Goal: Task Accomplishment & Management: Use online tool/utility

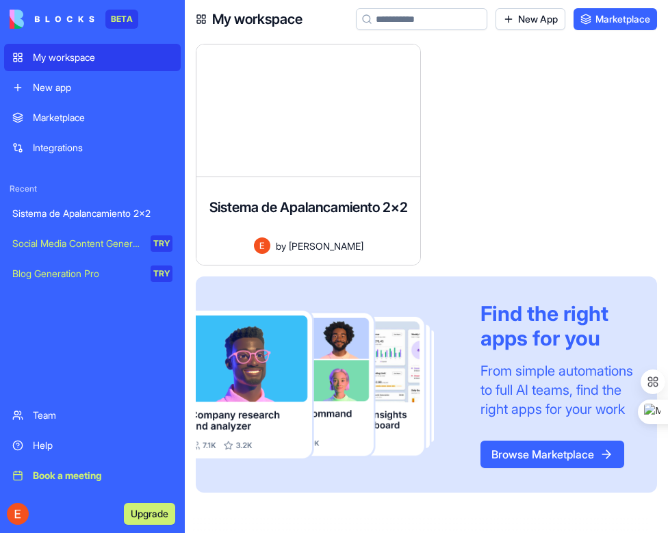
click at [76, 208] on div "Sistema de Apalancamiento 2x2" at bounding box center [92, 214] width 160 height 14
click at [111, 211] on div "Sistema de Apalancamiento 2x2" at bounding box center [92, 214] width 160 height 14
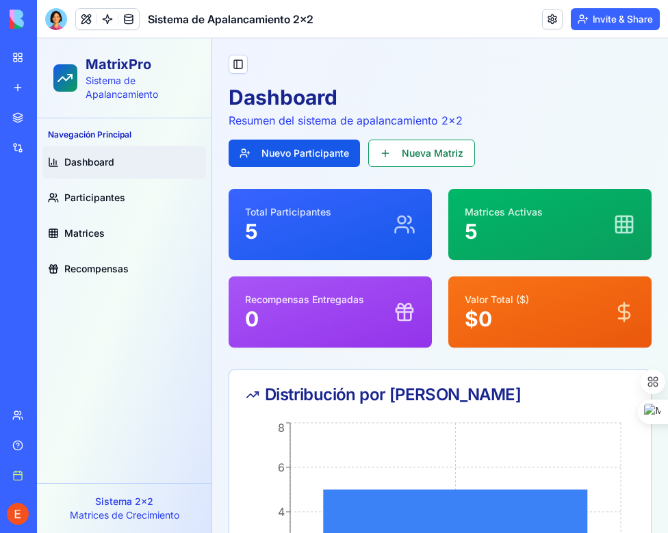
click at [346, 72] on div "Toggle Sidebar Dashboard Resumen del sistema de apalancamiento 2x2 Nuevo Partic…" at bounding box center [440, 513] width 456 height 950
click at [82, 194] on span "Participantes" at bounding box center [94, 198] width 61 height 14
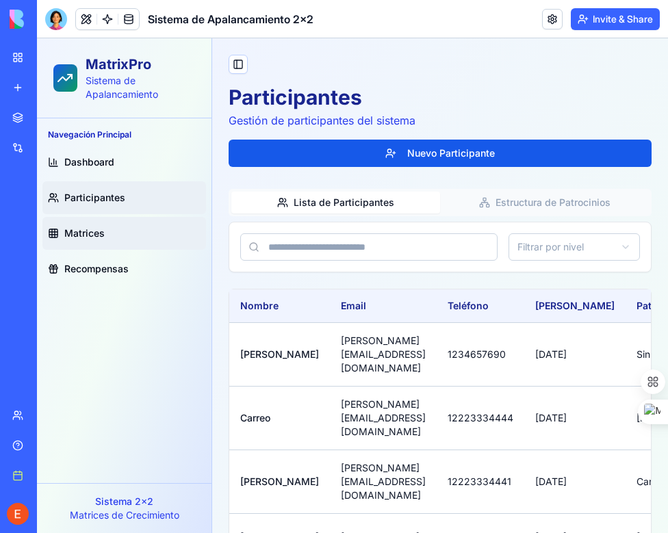
click at [88, 225] on link "Matrices" at bounding box center [124, 233] width 164 height 33
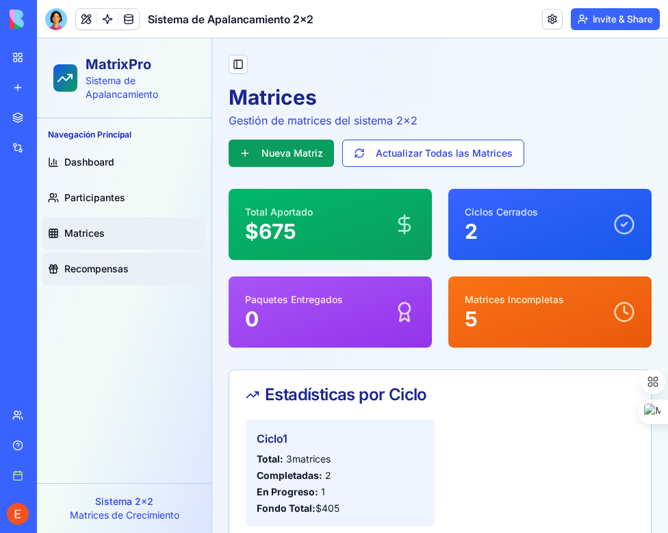
click at [105, 265] on span "Recompensas" at bounding box center [96, 269] width 64 height 14
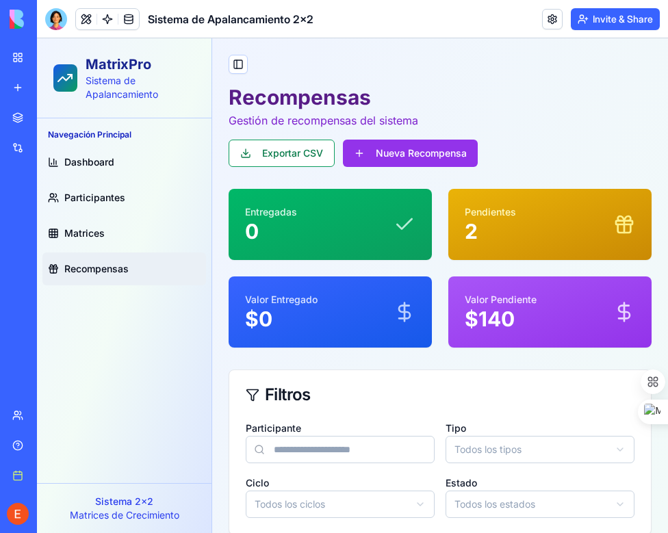
click at [349, 503] on html "MatrixPro Sistema de Apalancamiento Navegación Principal Dashboard Participante…" at bounding box center [352, 500] width 631 height 924
click at [346, 506] on html "MatrixPro Sistema de Apalancamiento Navegación Principal Dashboard Participante…" at bounding box center [352, 500] width 631 height 924
click at [337, 70] on div "Toggle Sidebar Recompensas Gestión de recompensas del sistema Exportar CSV Nuev…" at bounding box center [440, 500] width 456 height 924
click at [74, 159] on span "Dashboard" at bounding box center [89, 162] width 50 height 14
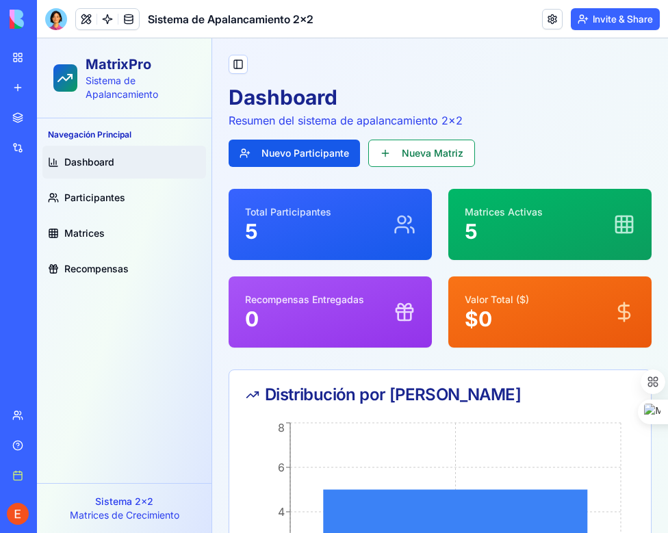
click at [400, 97] on h1 "Dashboard" at bounding box center [440, 97] width 423 height 25
click at [111, 507] on p "Sistema 2x2" at bounding box center [124, 502] width 153 height 14
click at [202, 503] on div "Sistema 2x2 Matrices de Crecimiento" at bounding box center [124, 508] width 174 height 50
click at [240, 507] on div "Nivel 1 0 2 4 6 8 Nivel 1" at bounding box center [439, 530] width 421 height 222
click at [274, 506] on icon "Nivel 1 0 2 4 6 8" at bounding box center [435, 521] width 378 height 205
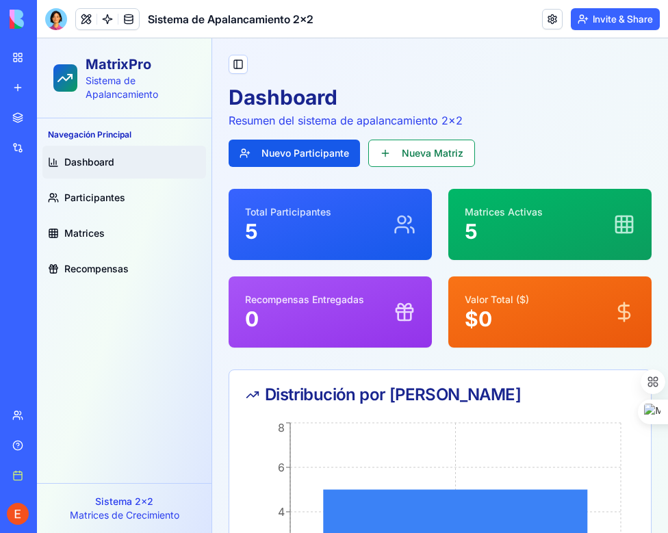
click at [86, 159] on span "Dashboard" at bounding box center [89, 162] width 50 height 14
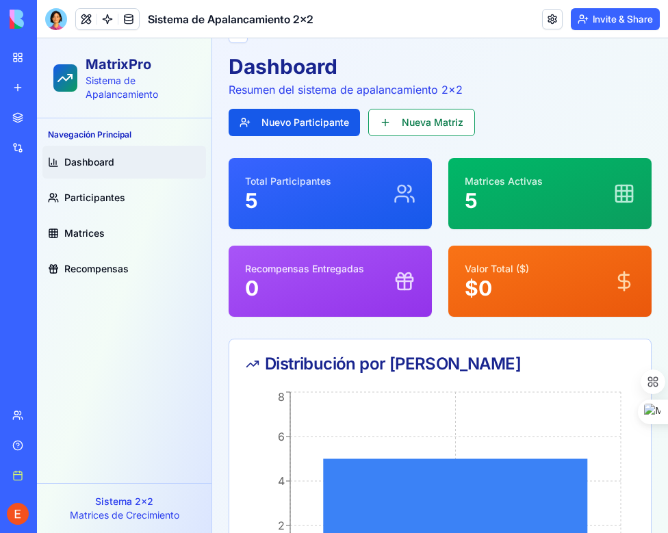
scroll to position [45, 0]
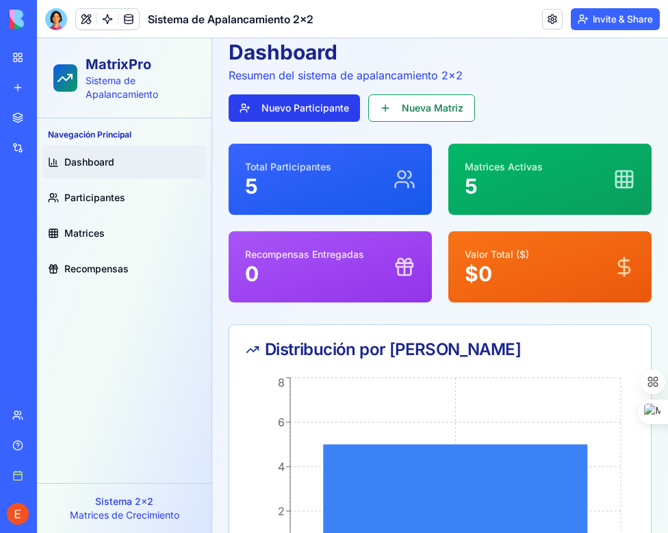
click at [268, 116] on link "Nuevo Participante" at bounding box center [294, 107] width 131 height 27
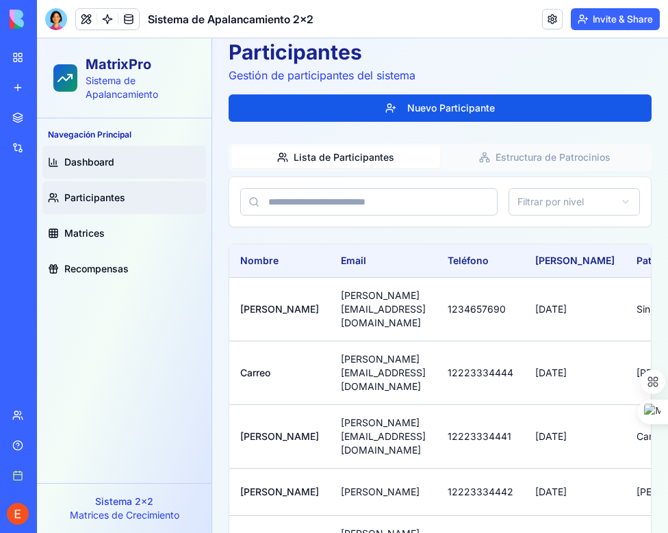
click at [84, 153] on link "Dashboard" at bounding box center [124, 162] width 164 height 33
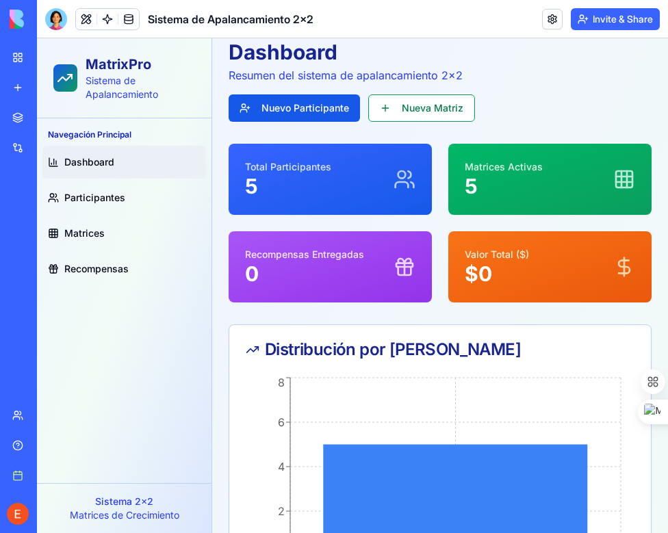
click at [329, 166] on p "Total Participantes" at bounding box center [288, 167] width 86 height 14
drag, startPoint x: 519, startPoint y: 177, endPoint x: 503, endPoint y: 199, distance: 27.4
click at [520, 180] on p "5" at bounding box center [504, 186] width 78 height 25
click at [387, 258] on div "Recompensas Entregadas 0" at bounding box center [330, 267] width 170 height 38
drag, startPoint x: 508, startPoint y: 249, endPoint x: 470, endPoint y: 270, distance: 43.2
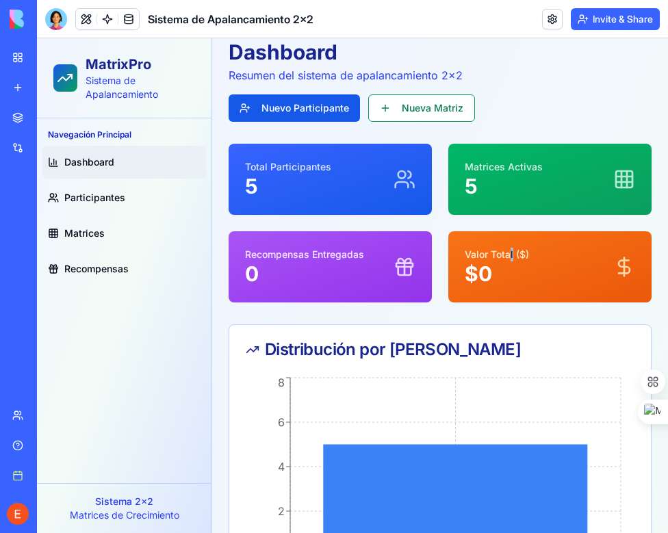
click at [507, 250] on p "Valor Total ($)" at bounding box center [497, 255] width 64 height 14
drag, startPoint x: 292, startPoint y: 359, endPoint x: 318, endPoint y: 367, distance: 27.3
click at [292, 358] on div "Distribución por [PERSON_NAME]" at bounding box center [440, 349] width 389 height 16
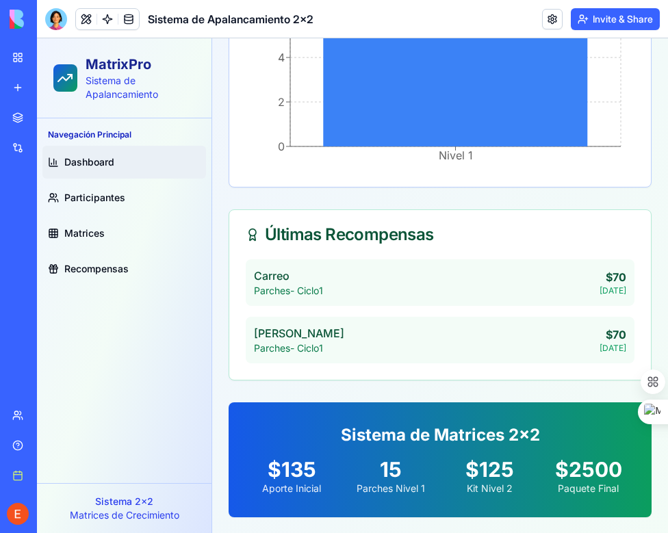
scroll to position [455, 0]
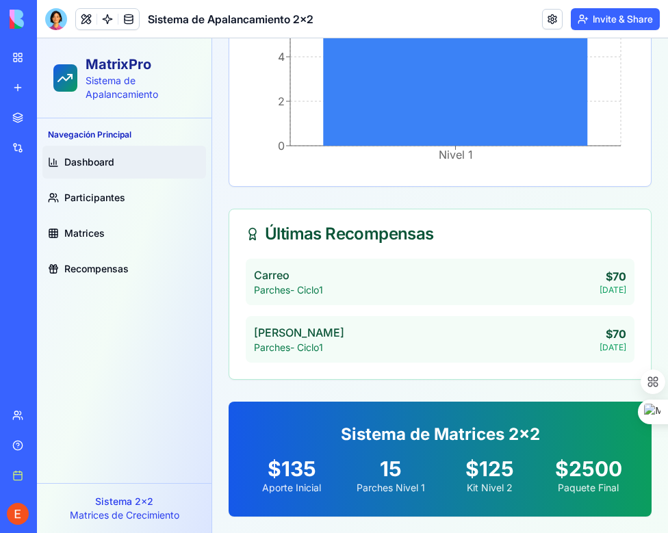
click at [426, 283] on div "Carreo Parches - Ciclo 1 $ 70 8/12/2025" at bounding box center [440, 282] width 389 height 47
click at [403, 419] on div "Sistema de Matrices 2x2 $135 Aporte Inicial 15 Parches Nivel 1 $125 Kit Nivel 2…" at bounding box center [440, 459] width 423 height 115
click at [356, 508] on div "Sistema de Matrices 2x2 $135 Aporte Inicial 15 Parches Nivel 1 $125 Kit Nivel 2…" at bounding box center [440, 459] width 423 height 115
click at [390, 505] on div "Sistema de Matrices 2x2 $135 Aporte Inicial 15 Parches Nivel 1 $125 Kit Nivel 2…" at bounding box center [440, 459] width 423 height 115
click at [404, 506] on div "Sistema de Matrices 2x2 $135 Aporte Inicial 15 Parches Nivel 1 $125 Kit Nivel 2…" at bounding box center [440, 459] width 423 height 115
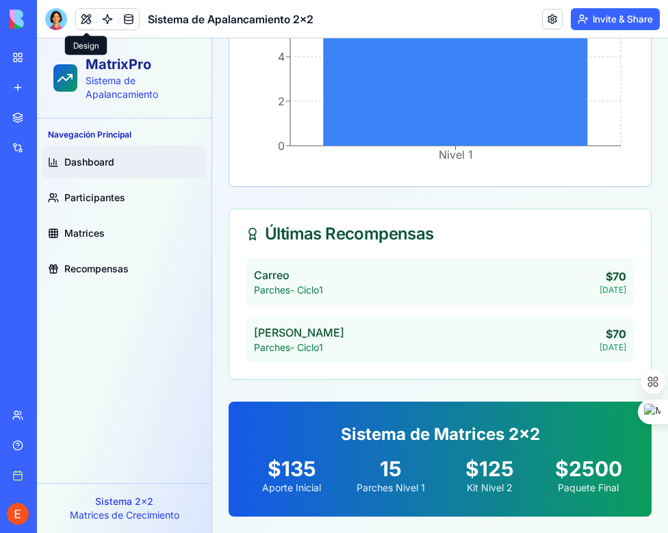
click at [86, 21] on button at bounding box center [86, 19] width 21 height 21
click at [125, 23] on link at bounding box center [128, 19] width 21 height 21
click at [237, 506] on div "Sistema de Matrices 2x2 $135 Aporte Inicial 15 Parches Nivel 1 $125 Kit Nivel 2…" at bounding box center [440, 459] width 423 height 115
click at [265, 509] on div "Sistema de Matrices 2x2 $135 Aporte Inicial 15 Parches Nivel 1 $125 Kit Nivel 2…" at bounding box center [440, 459] width 423 height 115
click at [79, 197] on span "Participantes" at bounding box center [94, 198] width 61 height 14
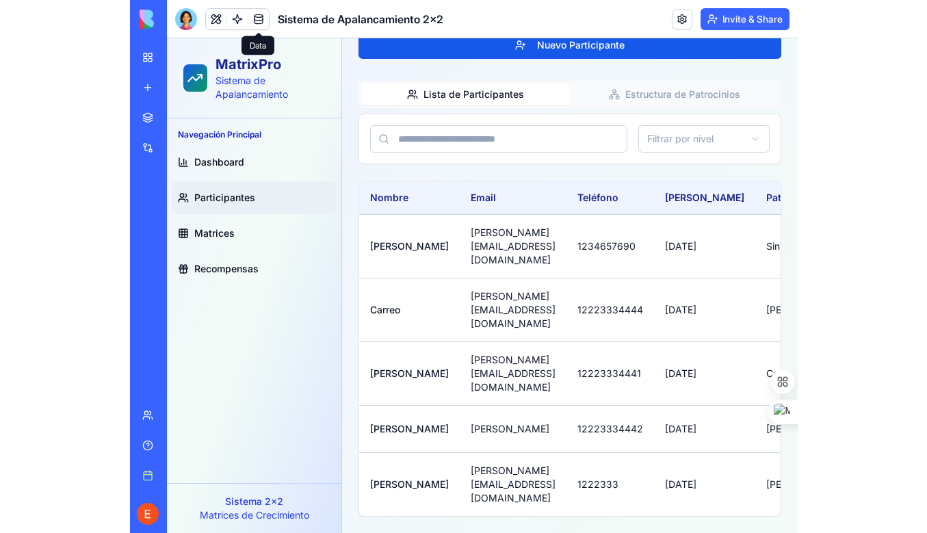
scroll to position [60, 0]
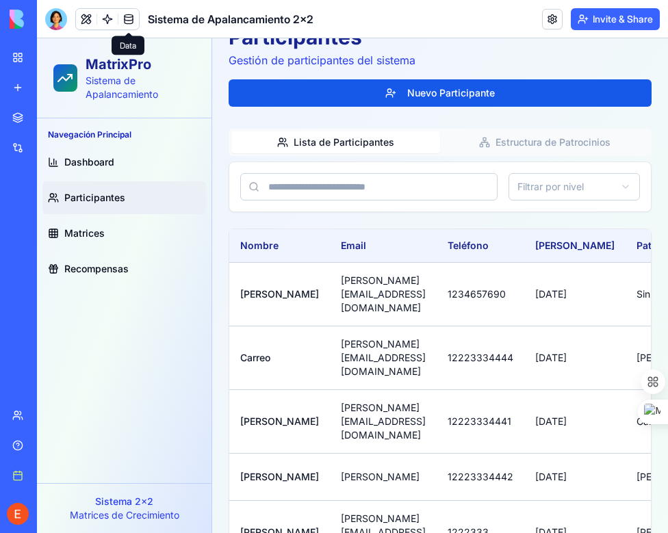
click at [61, 504] on p "Sistema 2x2" at bounding box center [124, 502] width 153 height 14
click at [158, 511] on p "Matrices de Crecimiento" at bounding box center [124, 515] width 153 height 14
click at [201, 509] on div "Sistema 2x2 Matrices de Crecimiento" at bounding box center [124, 508] width 174 height 50
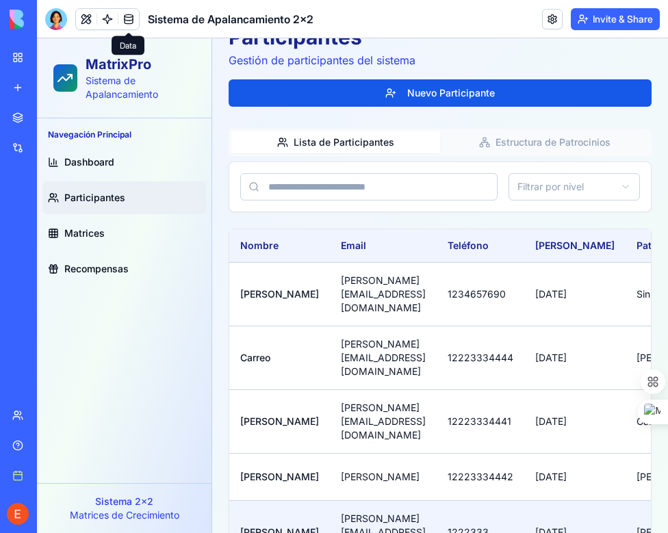
click at [345, 500] on td "[PERSON_NAME][EMAIL_ADDRESS][DOMAIN_NAME]" at bounding box center [383, 532] width 107 height 64
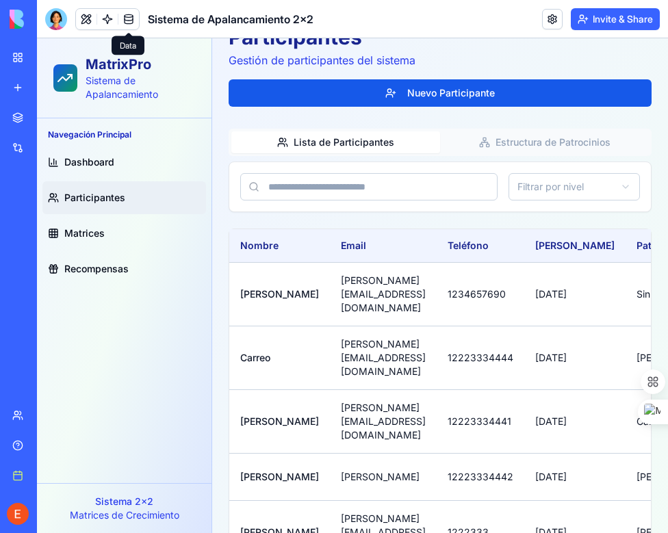
click at [120, 512] on p "Matrices de Crecimiento" at bounding box center [124, 515] width 153 height 14
click at [210, 514] on div "Sistema 2x2 Matrices de Crecimiento" at bounding box center [124, 508] width 174 height 50
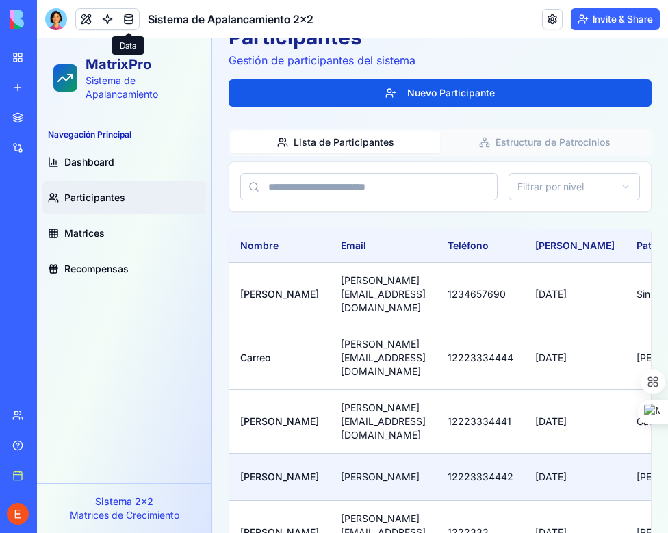
drag, startPoint x: 232, startPoint y: 504, endPoint x: 296, endPoint y: 447, distance: 85.7
click at [239, 500] on td "[PERSON_NAME]" at bounding box center [279, 532] width 101 height 64
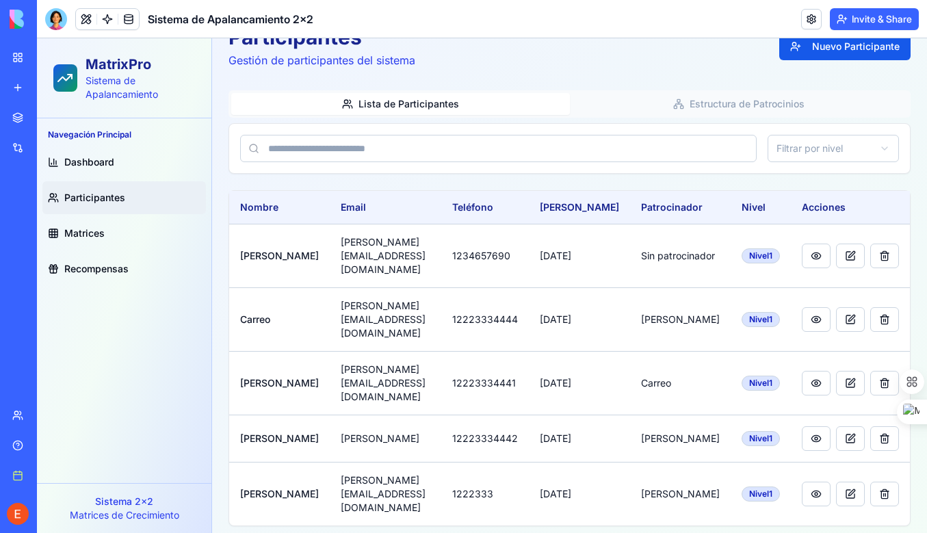
scroll to position [3, 0]
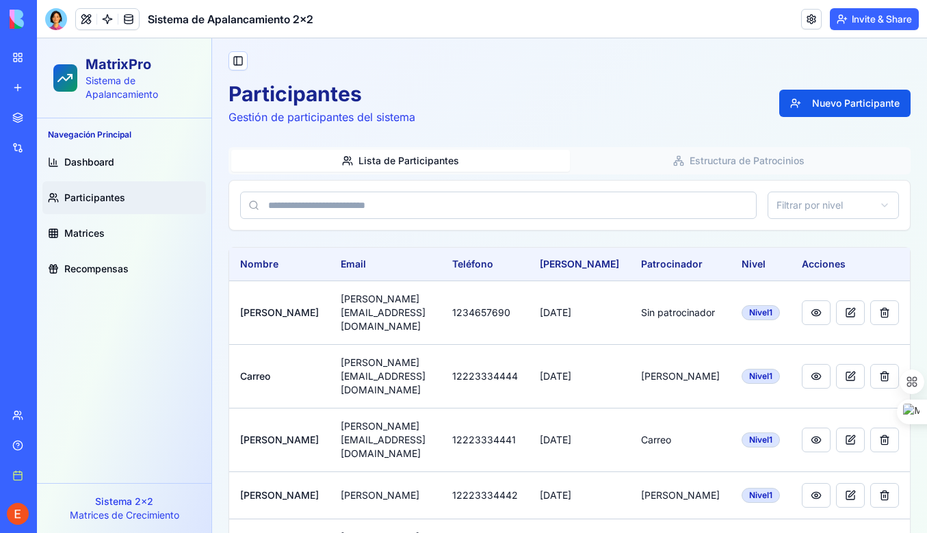
click at [556, 120] on div "Participantes Gestión de participantes del sistema Nuevo Participante" at bounding box center [570, 103] width 682 height 44
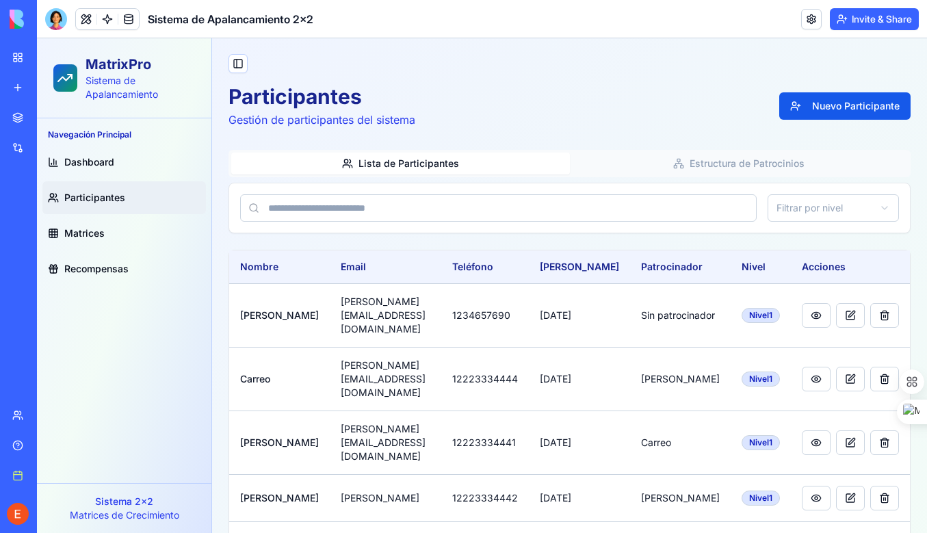
scroll to position [0, 0]
click at [545, 79] on div "Toggle Sidebar Participantes Gestión de participantes del sistema Nuevo Partici…" at bounding box center [569, 320] width 715 height 564
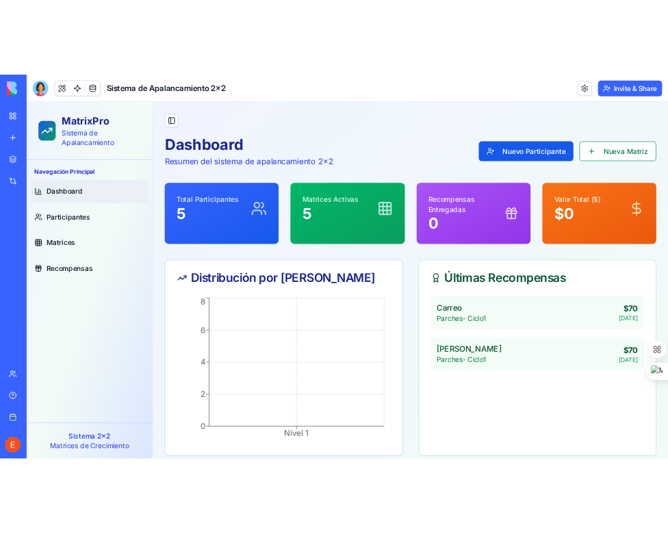
scroll to position [150, 0]
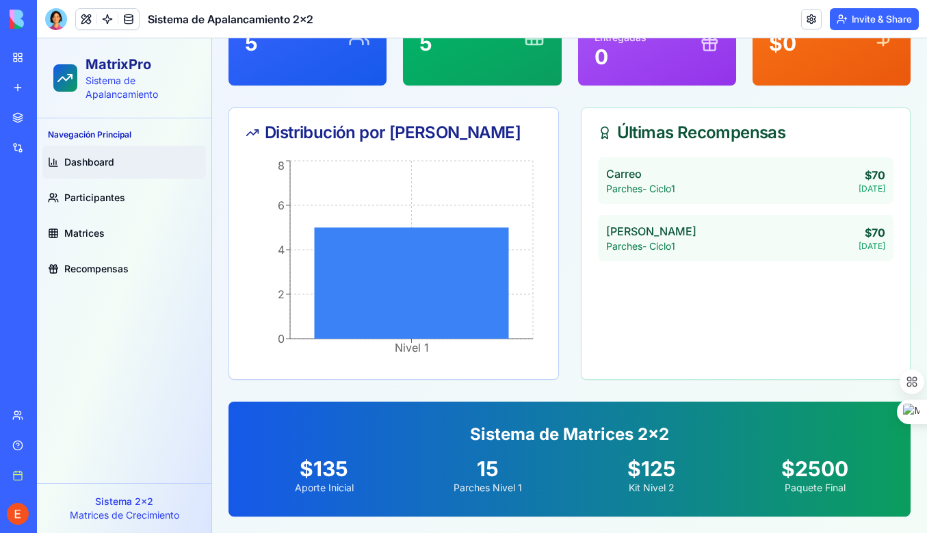
click at [353, 506] on div "Sistema de Matrices 2x2 $135 Aporte Inicial 15 Parches Nivel 1 $125 Kit Nivel 2…" at bounding box center [570, 459] width 682 height 115
click at [667, 349] on div "Últimas Recompensas Carreo Parches - Ciclo 1 $ 70 8/12/2025 Eduardo Parches - C…" at bounding box center [746, 243] width 330 height 272
click at [649, 207] on div "Carreo Parches - Ciclo 1 $ 70 8/12/2025 Eduardo Parches - Ciclo 1 $ 70 8/12/2025" at bounding box center [746, 209] width 296 height 104
click at [667, 53] on p "$ 0" at bounding box center [801, 43] width 64 height 25
click at [535, 149] on div "Distribución por [PERSON_NAME]" at bounding box center [393, 132] width 329 height 49
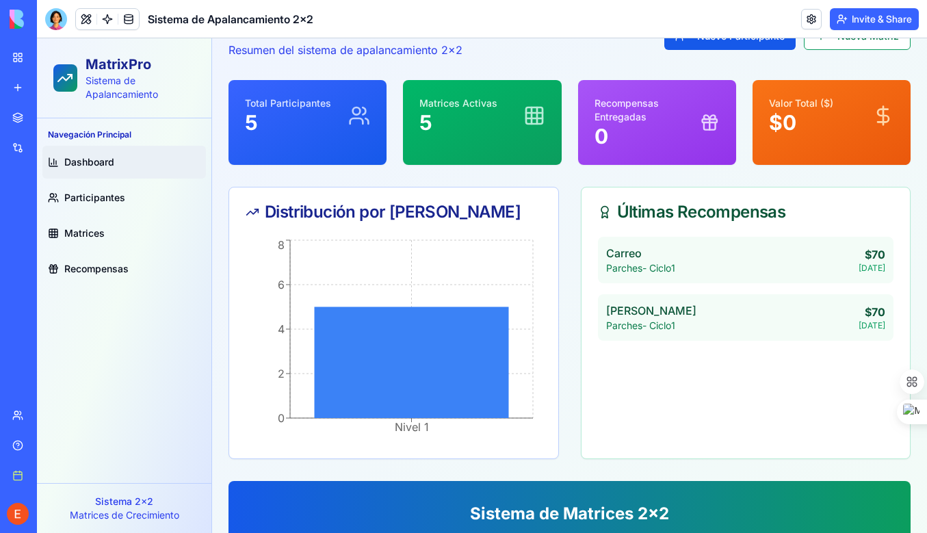
scroll to position [117, 0]
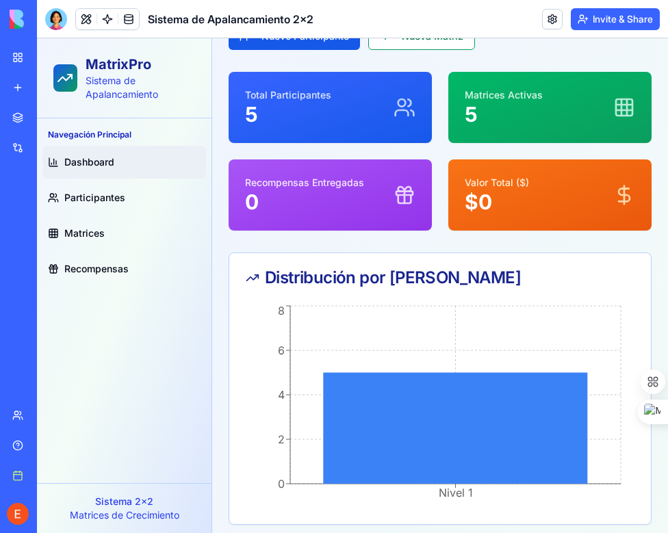
click at [88, 162] on span "Dashboard" at bounding box center [89, 162] width 50 height 14
click at [221, 167] on div "Toggle Sidebar Dashboard Resumen del sistema de apalancamiento 2x2 Nuevo Partic…" at bounding box center [440, 396] width 456 height 950
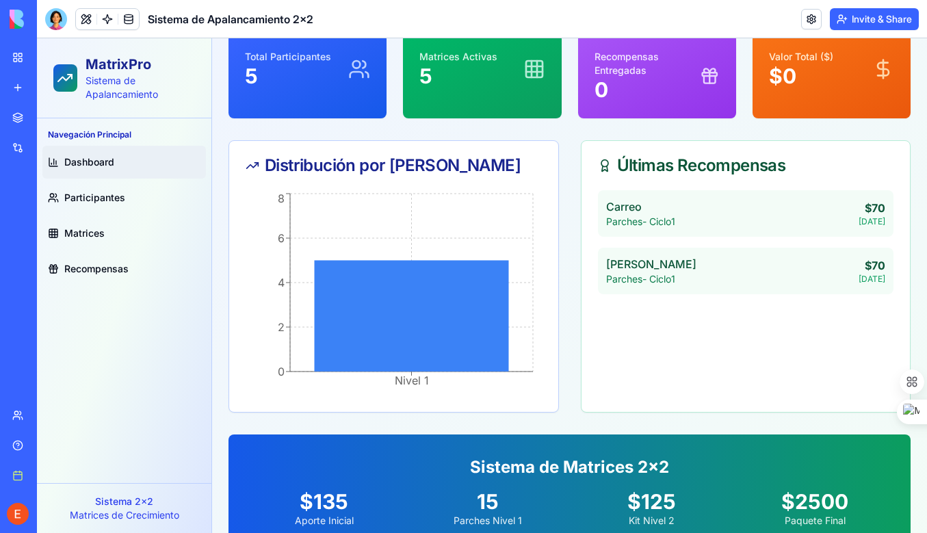
click at [566, 260] on div "Distribución por Niveles Nivel 1 0 2 4 6 8 Nivel 1 Últimas Recompensas Carreo P…" at bounding box center [570, 276] width 682 height 272
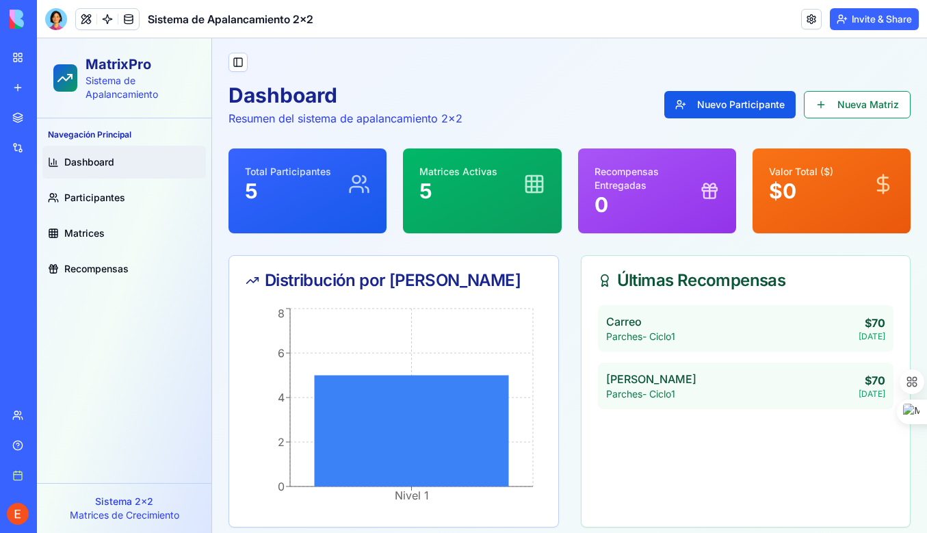
scroll to position [0, 0]
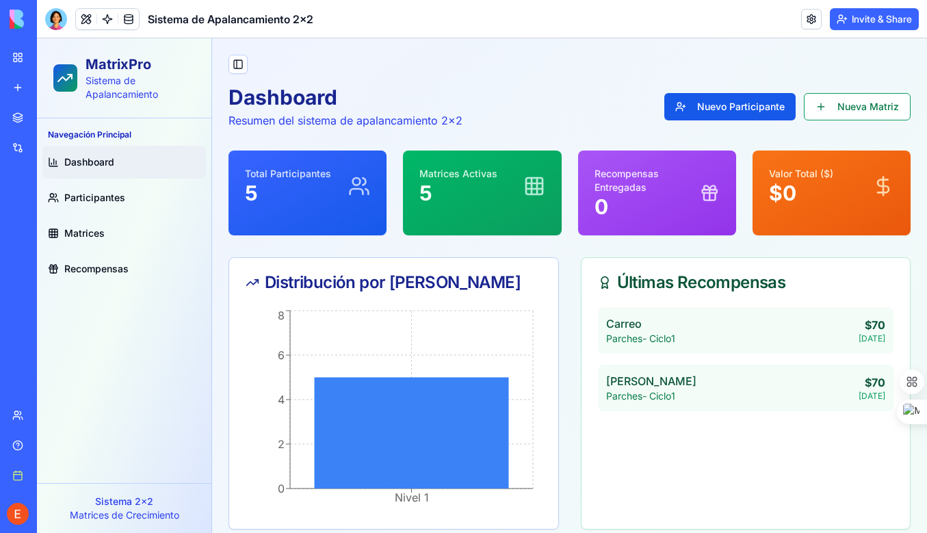
click at [72, 156] on span "Dashboard" at bounding box center [89, 162] width 50 height 14
click at [93, 189] on link "Participantes" at bounding box center [124, 197] width 164 height 33
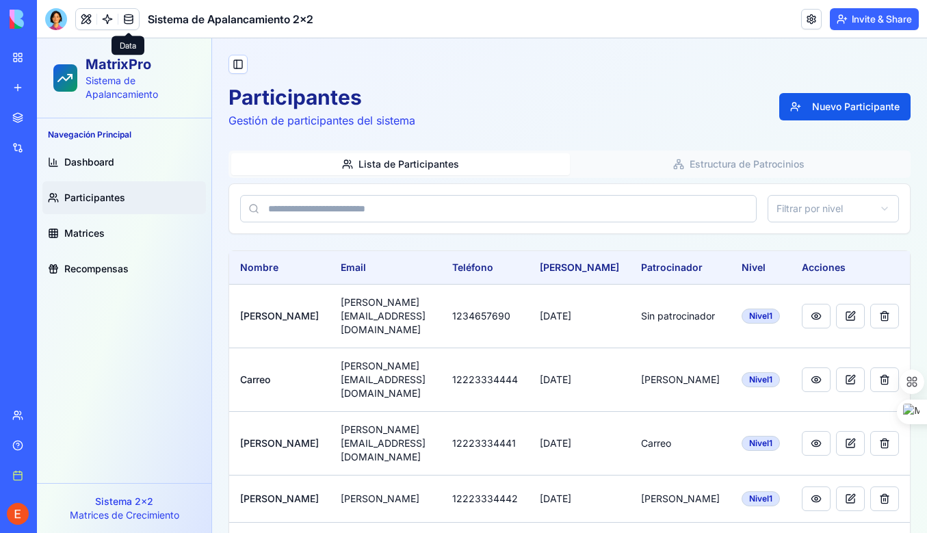
drag, startPoint x: 177, startPoint y: 105, endPoint x: 121, endPoint y: 89, distance: 58.3
click at [177, 105] on div "MatrixPro Sistema de Apalancamiento" at bounding box center [124, 78] width 174 height 80
click at [55, 18] on div at bounding box center [56, 19] width 22 height 22
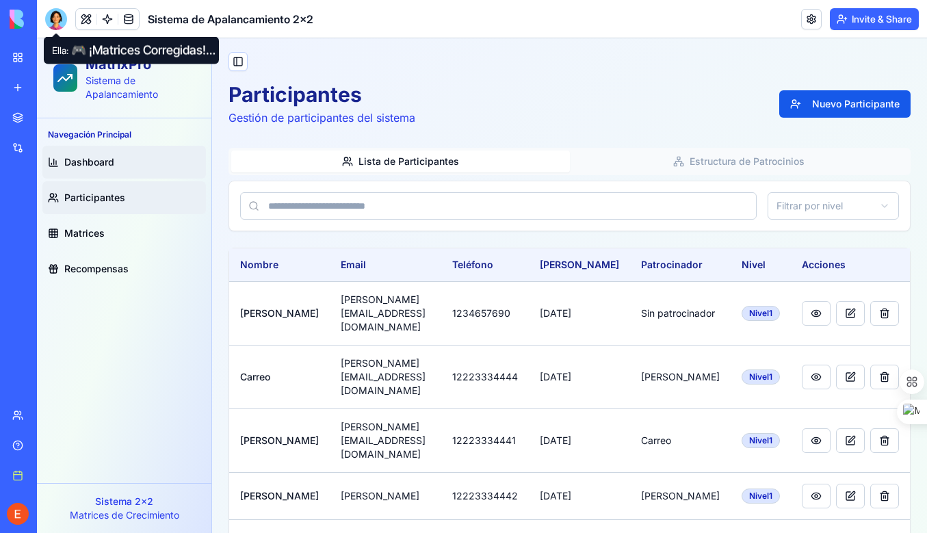
scroll to position [3, 0]
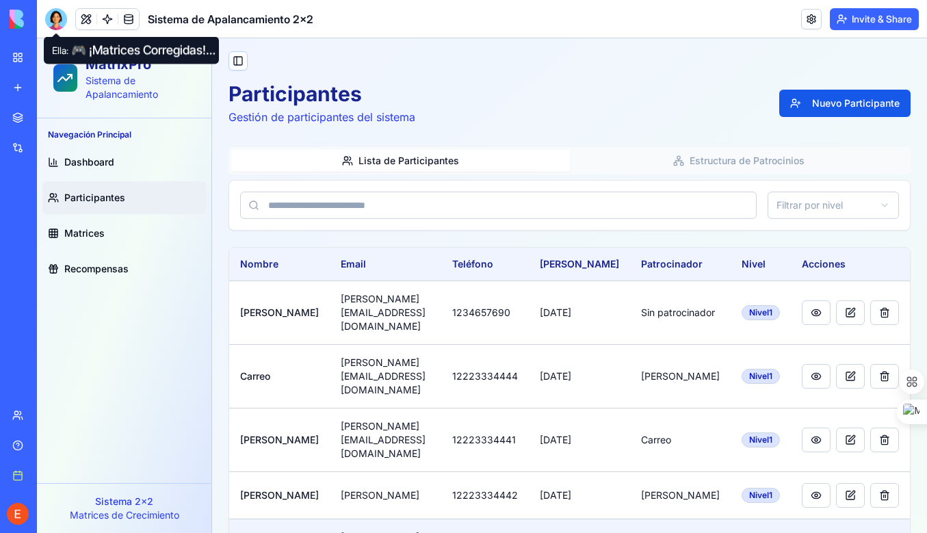
click at [445, 124] on div "Participantes Gestión de participantes del sistema Nuevo Participante" at bounding box center [570, 103] width 682 height 44
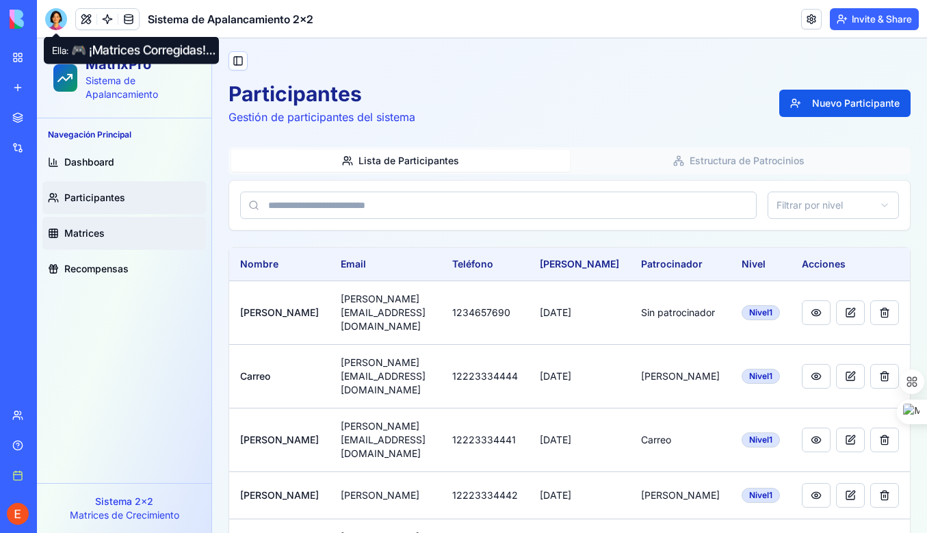
click at [78, 227] on span "Matrices" at bounding box center [84, 233] width 40 height 14
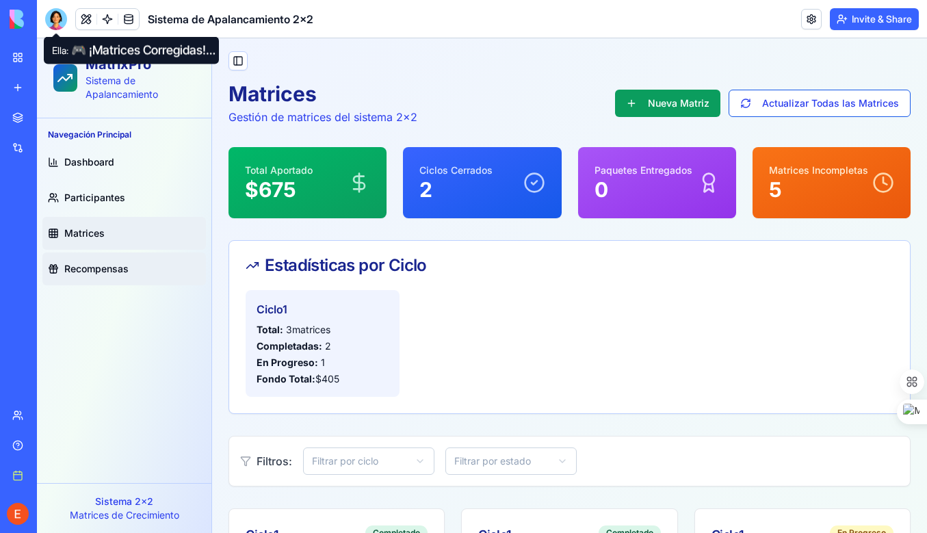
click at [86, 272] on span "Recompensas" at bounding box center [96, 269] width 64 height 14
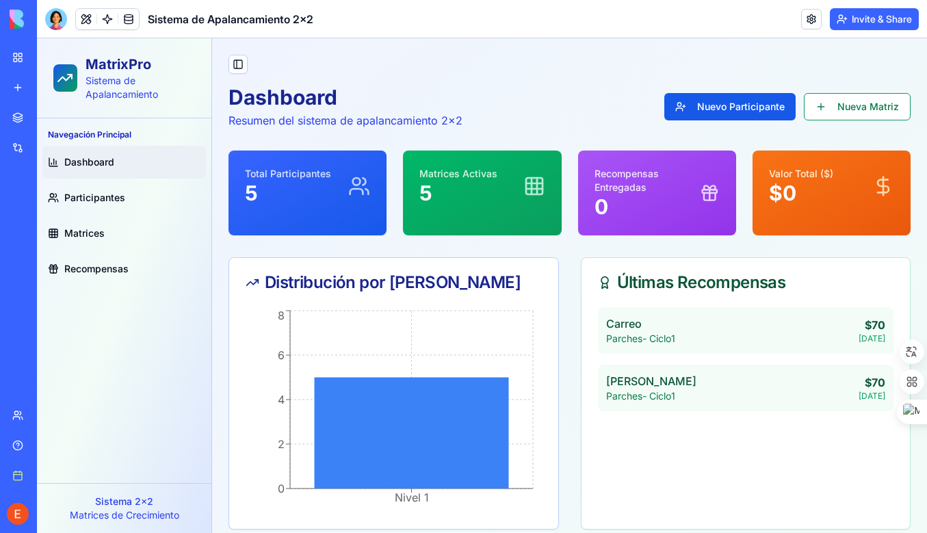
click at [90, 202] on span "Participantes" at bounding box center [94, 198] width 61 height 14
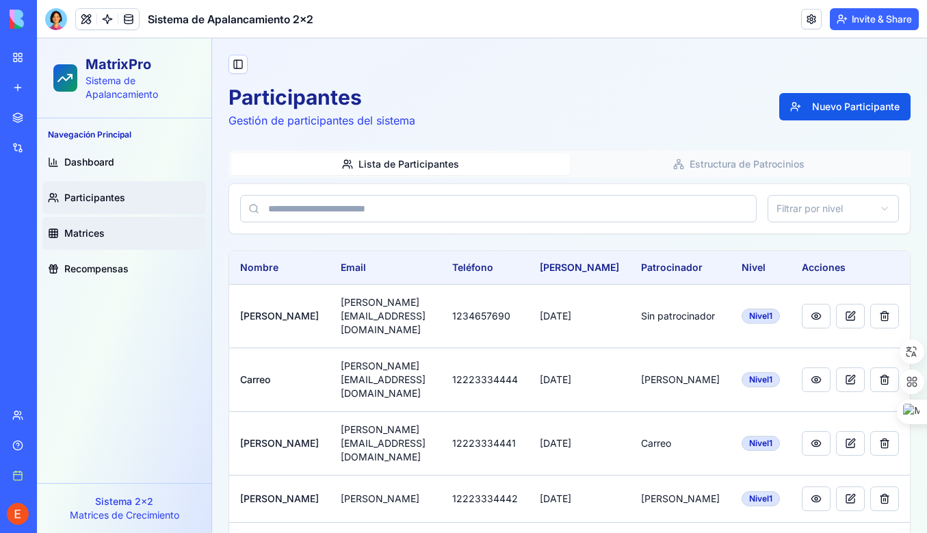
click at [88, 231] on span "Matrices" at bounding box center [84, 233] width 40 height 14
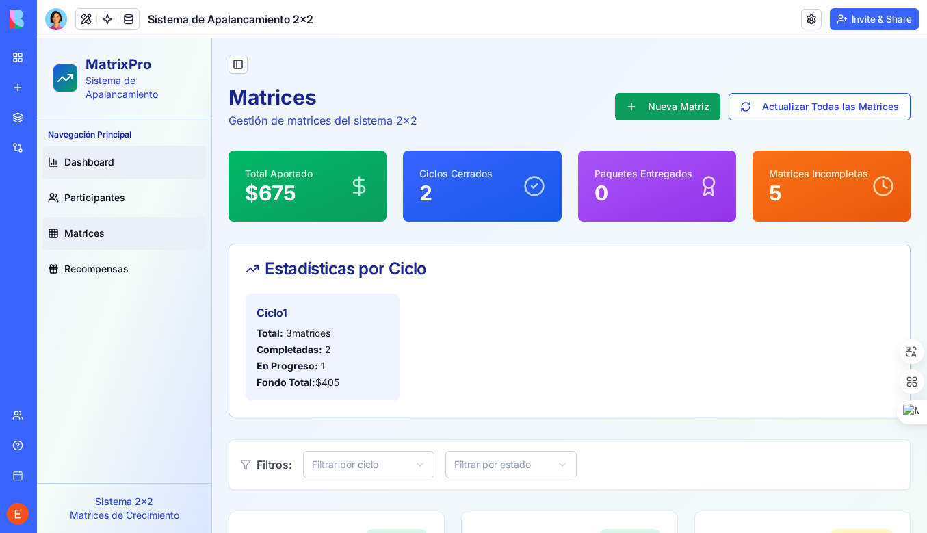
click at [71, 155] on link "Dashboard" at bounding box center [124, 162] width 164 height 33
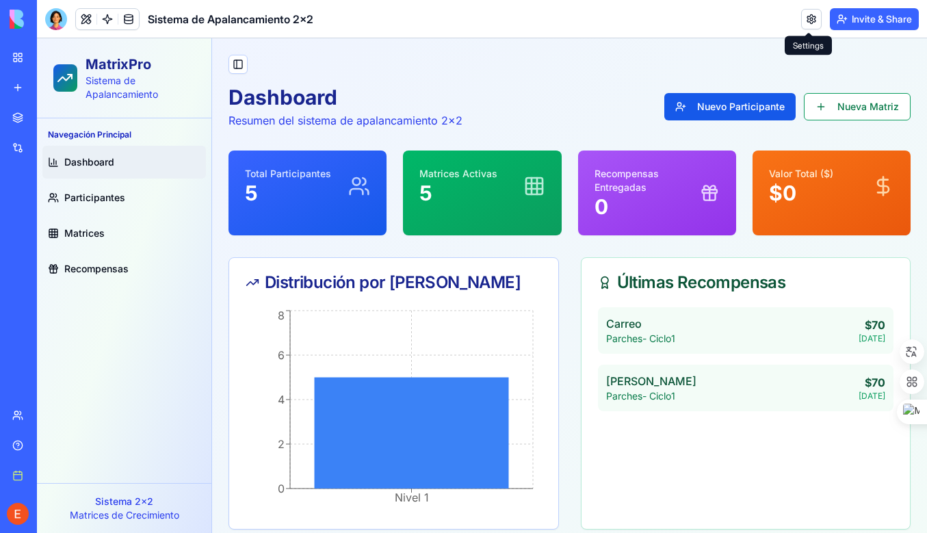
click at [811, 19] on link at bounding box center [811, 19] width 21 height 21
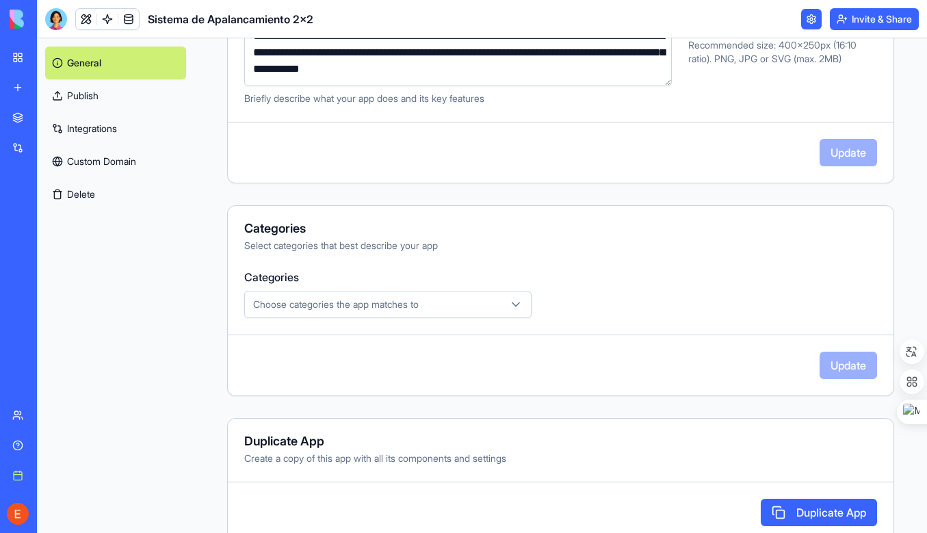
scroll to position [327, 0]
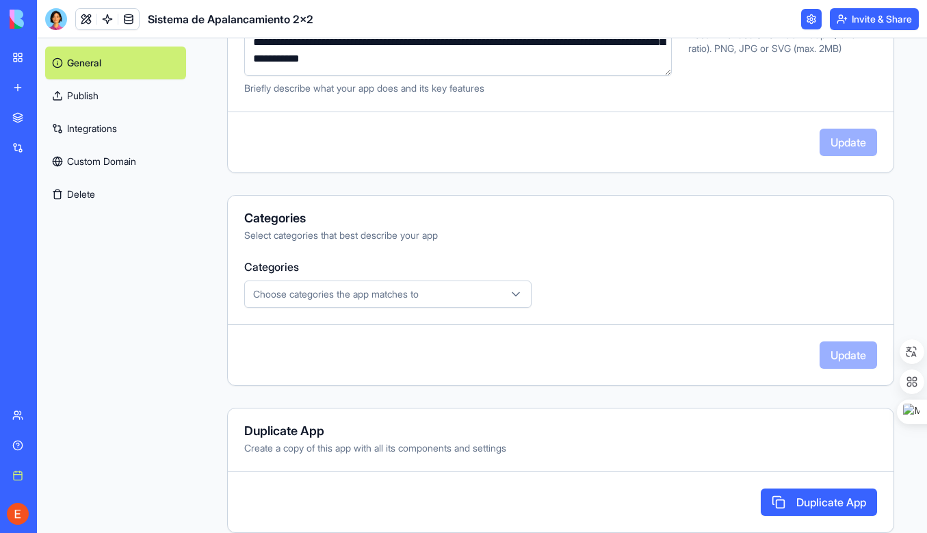
click at [813, 499] on button "Duplicate App" at bounding box center [819, 502] width 116 height 27
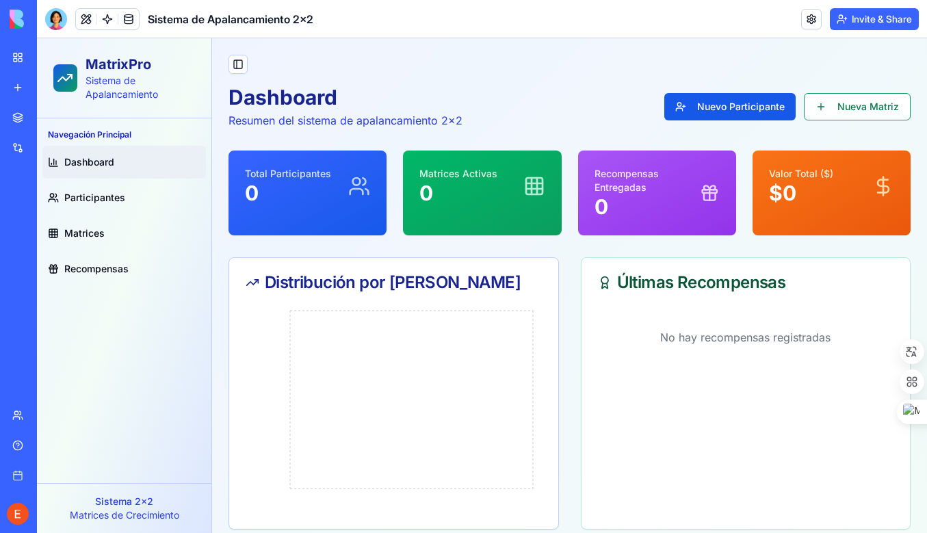
click at [51, 207] on div "Sistema de Apalancamiento 2x2" at bounding box center [31, 214] width 38 height 14
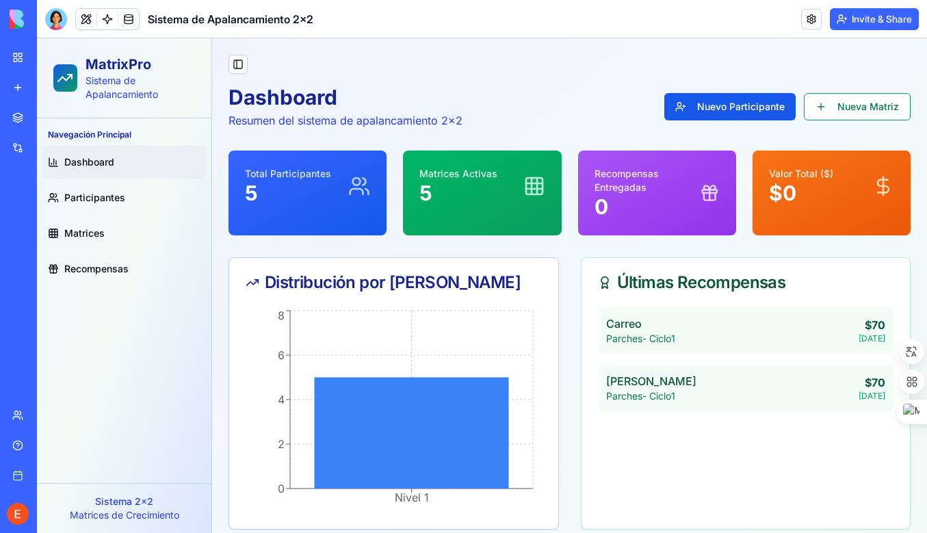
click at [51, 239] on div "Sistema de Apalancamiento 2x2" at bounding box center [31, 244] width 38 height 14
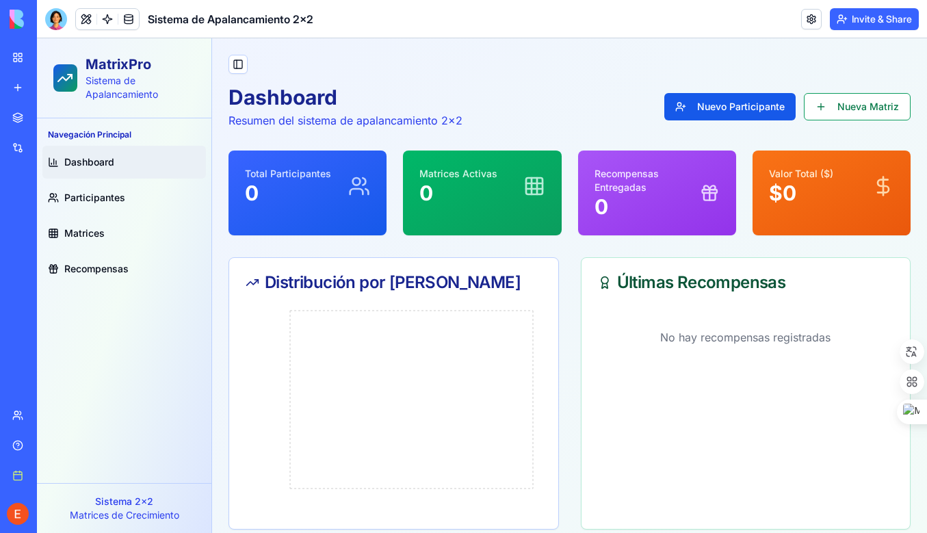
drag, startPoint x: 72, startPoint y: 239, endPoint x: 25, endPoint y: 339, distance: 110.2
click at [25, 339] on div "Marketplace Integrations Recent Sistema de Apalancamiento 2x2 Sistema de Apalan…" at bounding box center [18, 251] width 29 height 295
click at [42, 245] on div "Sistema de Apalancamiento 2x2" at bounding box center [31, 244] width 38 height 14
drag, startPoint x: 27, startPoint y: 240, endPoint x: 5, endPoint y: 265, distance: 33.0
click at [5, 265] on link "Social Media Content Generator TRY" at bounding box center [31, 273] width 55 height 27
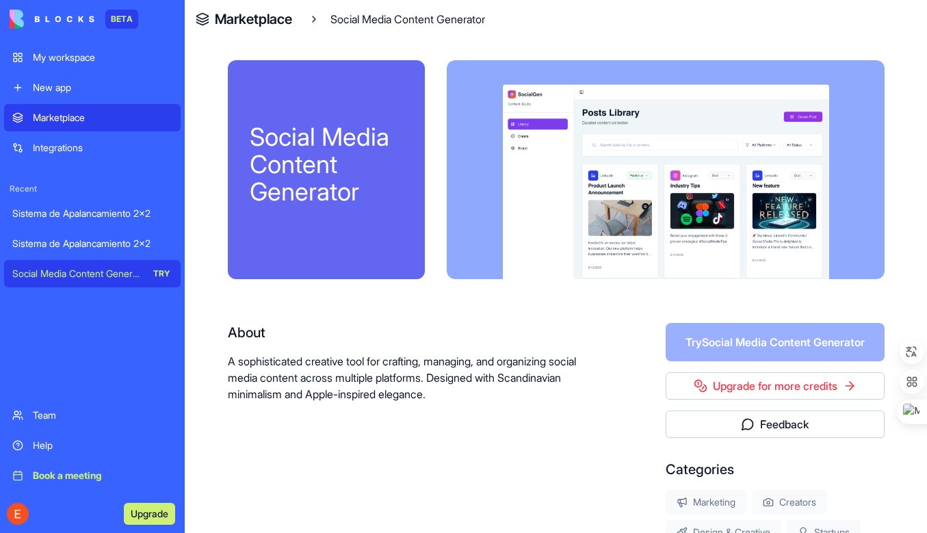
click at [116, 240] on div "Sistema de Apalancamiento 2x2" at bounding box center [92, 244] width 160 height 14
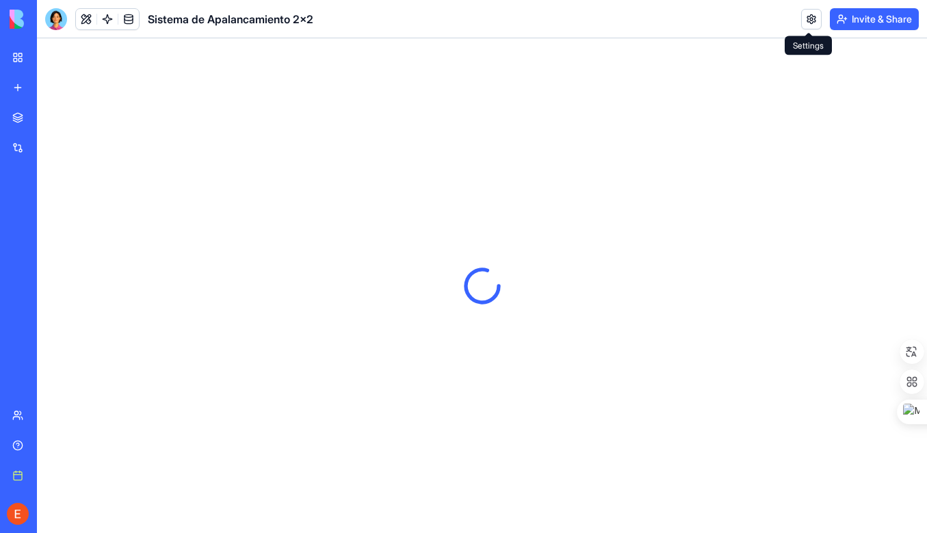
click at [807, 18] on link at bounding box center [811, 19] width 21 height 21
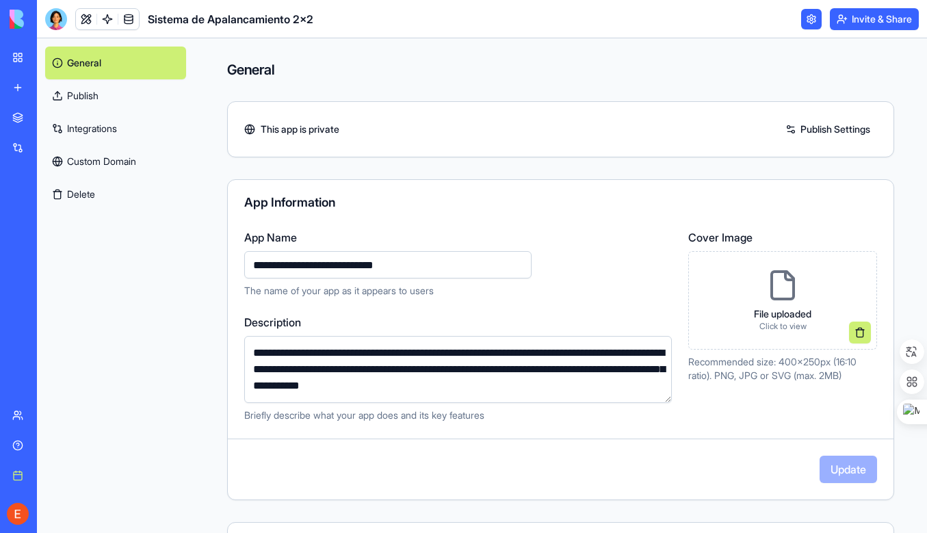
drag, startPoint x: 78, startPoint y: 192, endPoint x: 101, endPoint y: 281, distance: 91.3
click at [100, 281] on div "General Publish Integrations Custom Domain Delete" at bounding box center [115, 285] width 157 height 495
click at [79, 192] on button "Delete" at bounding box center [115, 194] width 141 height 33
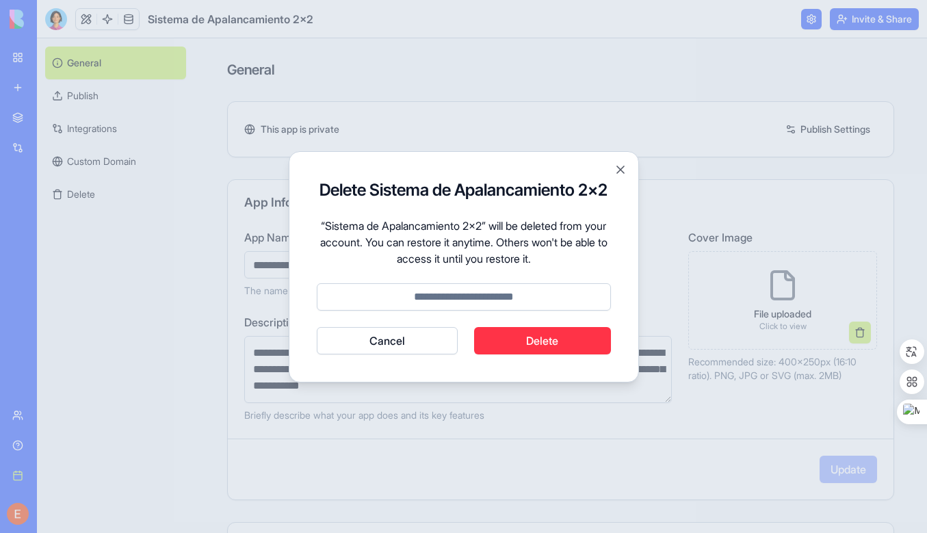
click at [540, 339] on button "Delete" at bounding box center [542, 340] width 137 height 27
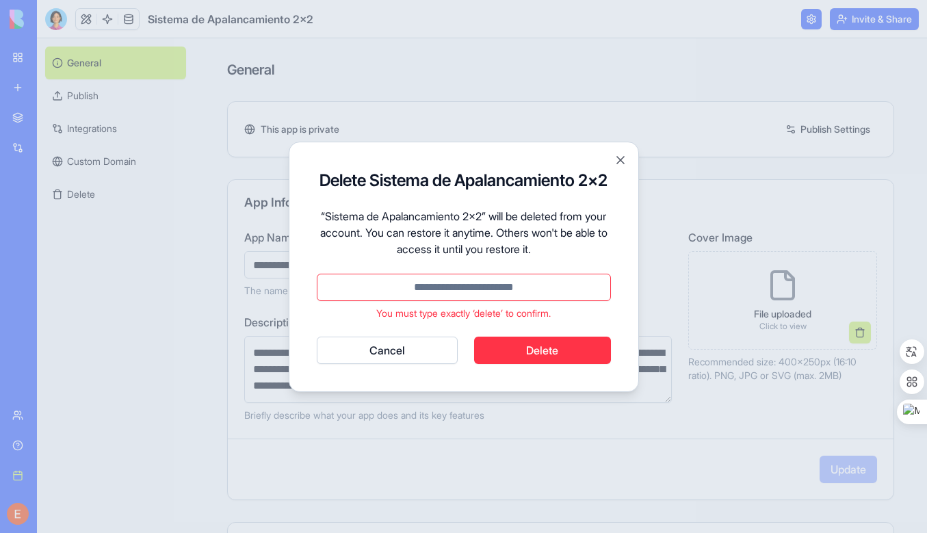
click at [537, 285] on input at bounding box center [464, 287] width 294 height 27
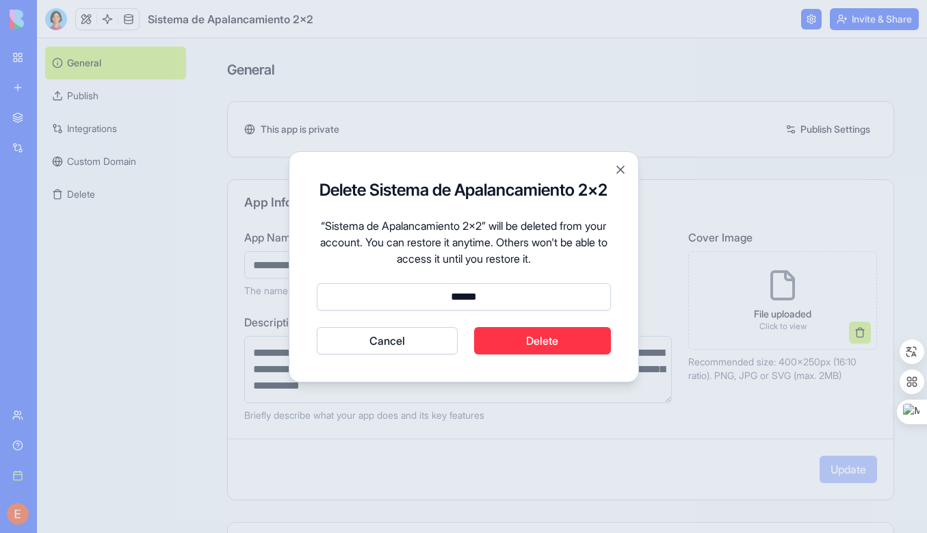
type input "******"
click at [534, 339] on button "Delete" at bounding box center [542, 340] width 137 height 27
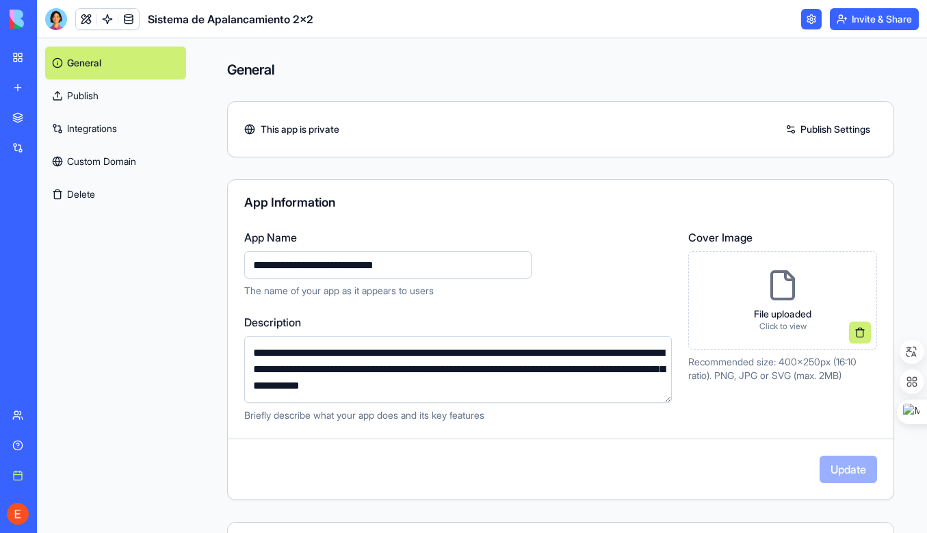
click at [51, 209] on div "Sistema de Apalancamiento 2x2" at bounding box center [31, 214] width 38 height 14
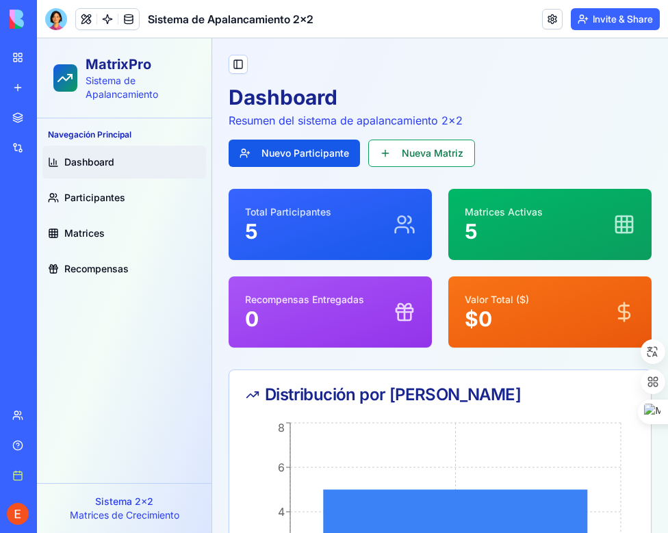
click at [154, 139] on div "Navegación Principal" at bounding box center [124, 135] width 164 height 22
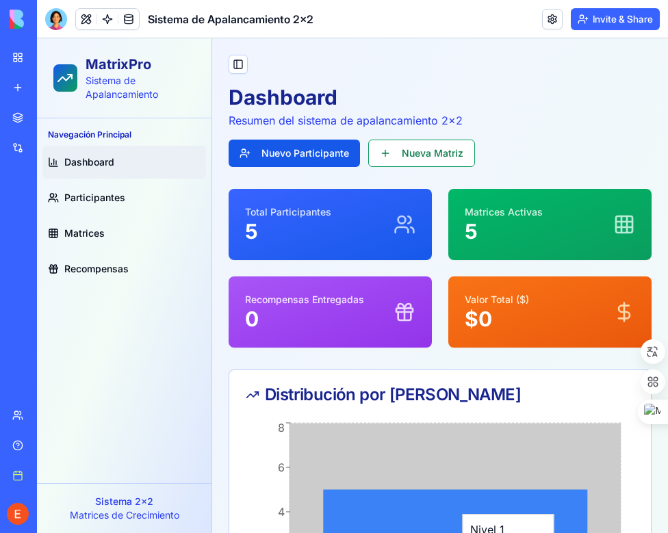
drag, startPoint x: 361, startPoint y: 506, endPoint x: 336, endPoint y: 504, distance: 25.4
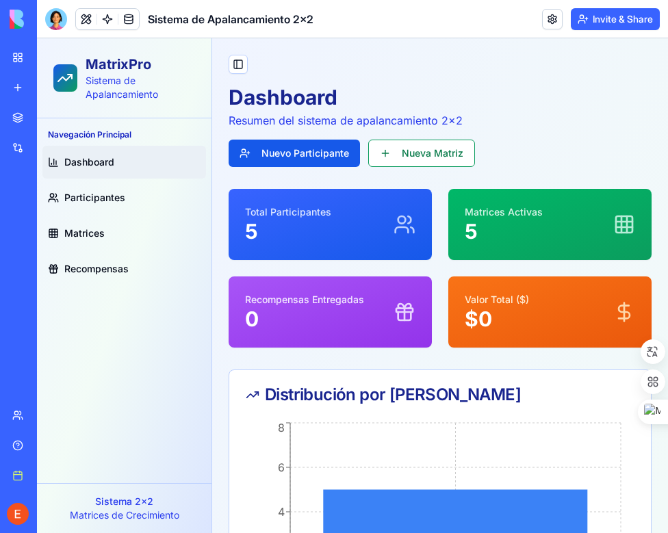
click at [204, 502] on div "Sistema 2x2 Matrices de Crecimiento" at bounding box center [124, 508] width 174 height 50
click at [99, 186] on link "Participantes" at bounding box center [124, 197] width 164 height 33
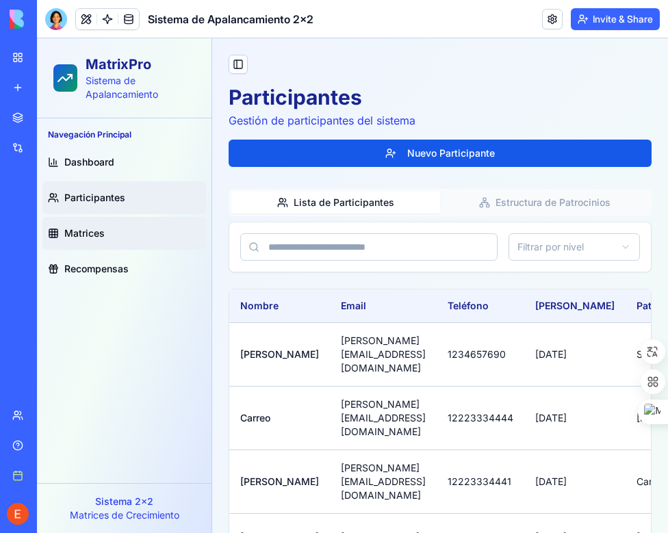
click at [93, 231] on span "Matrices" at bounding box center [84, 233] width 40 height 14
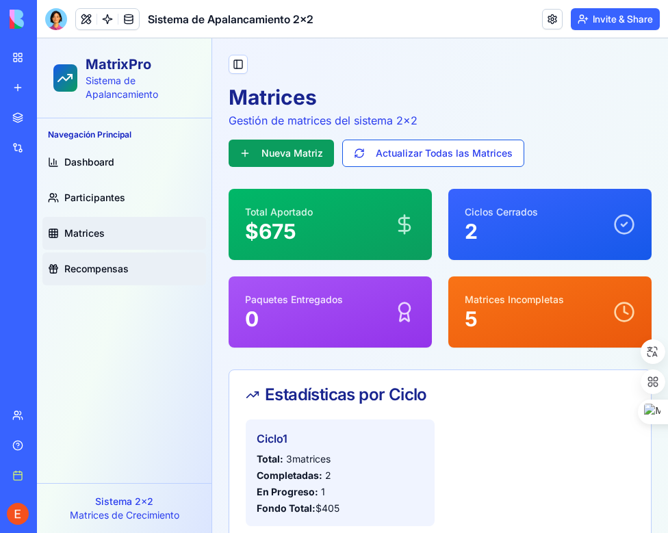
click at [92, 264] on span "Recompensas" at bounding box center [96, 269] width 64 height 14
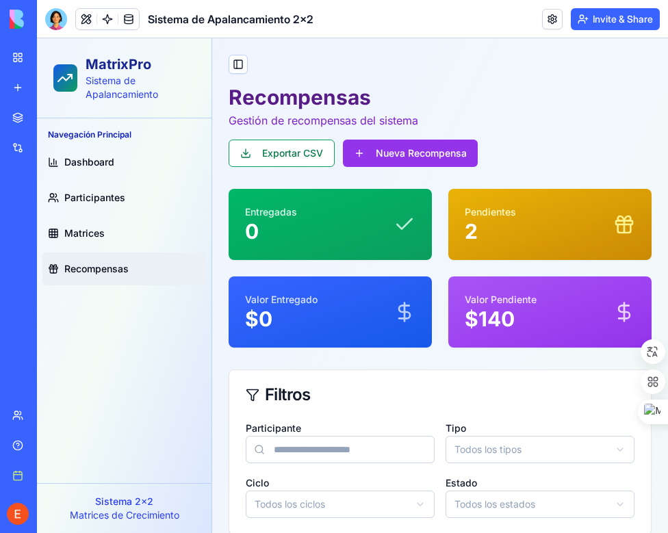
drag, startPoint x: 234, startPoint y: 503, endPoint x: 242, endPoint y: 504, distance: 7.6
click at [235, 503] on div "Participante Tipo Todos los tipos Ciclo Todos los ciclos Estado Todos los estad…" at bounding box center [439, 476] width 421 height 115
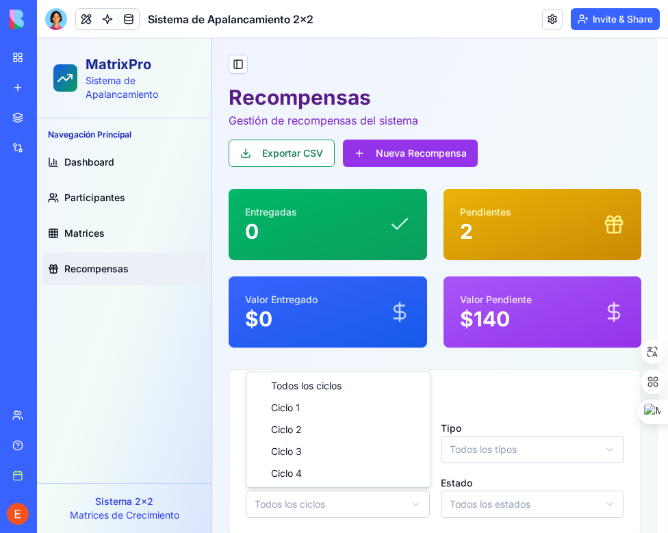
click at [268, 502] on html "MatrixPro Sistema de Apalancamiento Navegación Principal Dashboard Participante…" at bounding box center [352, 500] width 631 height 924
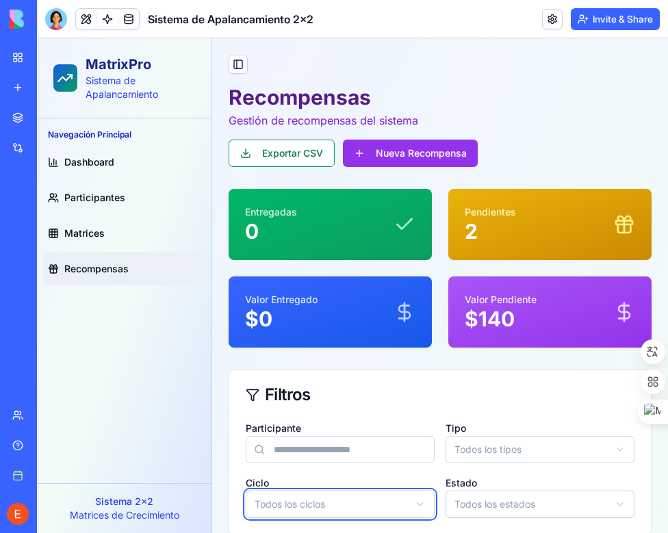
click at [348, 502] on html "MatrixPro Sistema de Apalancamiento Navegación Principal Dashboard Participante…" at bounding box center [352, 500] width 631 height 924
click at [86, 263] on span "Recompensas" at bounding box center [96, 269] width 64 height 14
click at [83, 265] on span "Recompensas" at bounding box center [96, 269] width 64 height 14
click at [235, 506] on div "Participante Tipo Todos los tipos Ciclo Todos los ciclos Estado Todos los estad…" at bounding box center [439, 476] width 421 height 115
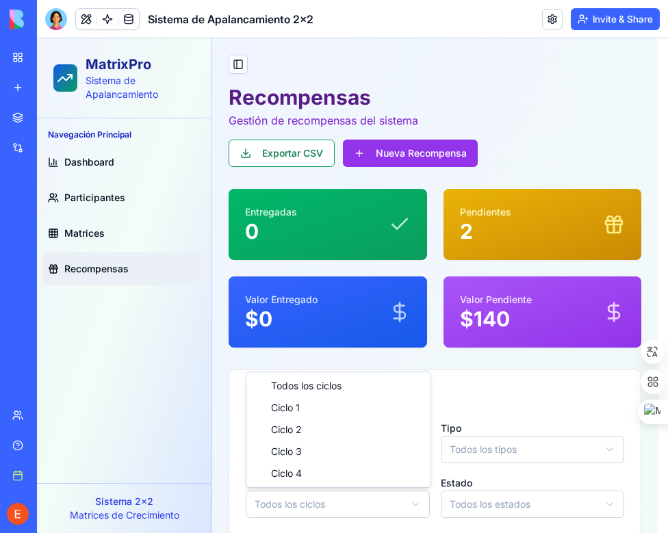
click at [272, 504] on html "MatrixPro Sistema de Apalancamiento Navegación Principal Dashboard Participante…" at bounding box center [352, 500] width 631 height 924
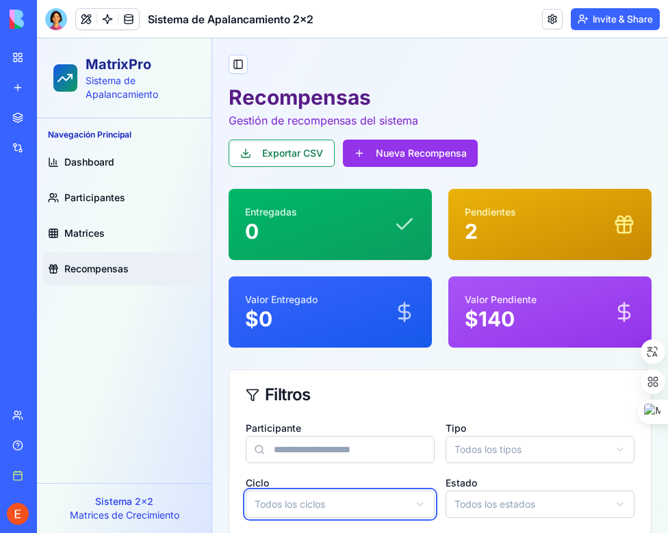
click at [105, 500] on html "MatrixPro Sistema de Apalancamiento Navegación Principal Dashboard Participante…" at bounding box center [352, 500] width 631 height 924
drag, startPoint x: 237, startPoint y: 510, endPoint x: 259, endPoint y: 509, distance: 21.2
click at [241, 510] on div "Participante Tipo Todos los tipos Ciclo Todos los ciclos Estado Todos los estad…" at bounding box center [439, 476] width 421 height 115
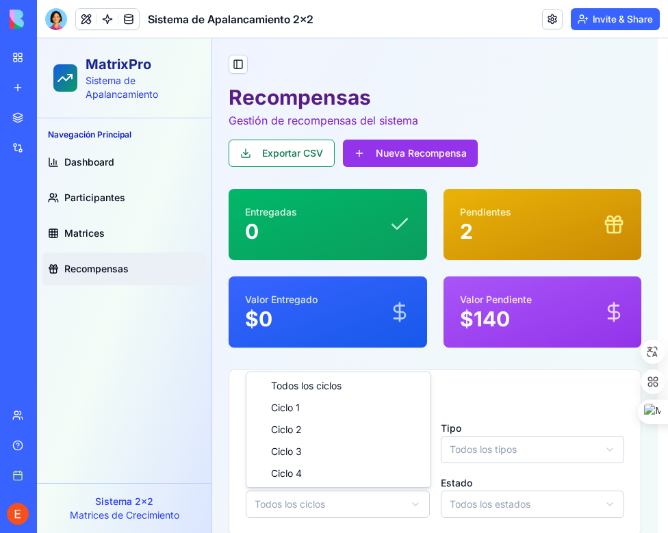
click at [277, 507] on html "MatrixPro Sistema de Apalancamiento Navegación Principal Dashboard Participante…" at bounding box center [352, 500] width 631 height 924
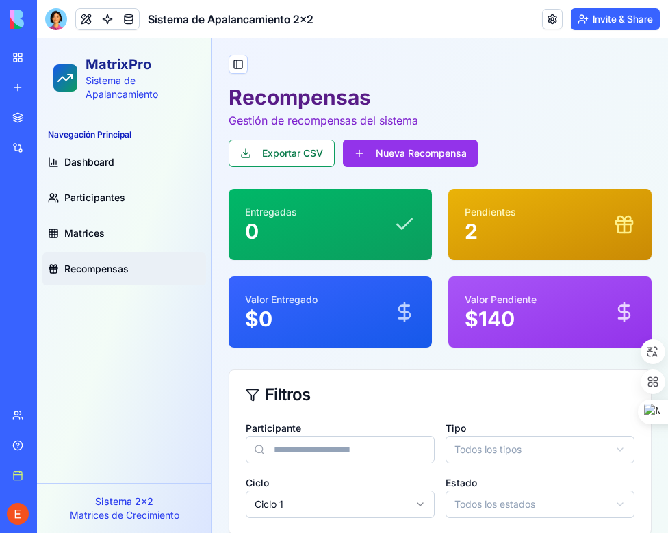
click at [290, 428] on label "Participante" at bounding box center [273, 428] width 55 height 12
click at [286, 447] on input at bounding box center [340, 449] width 189 height 27
click at [285, 475] on div "Participante Tipo Todos los tipos Ciclo Ciclo 1 Estado Todos los estados" at bounding box center [440, 468] width 389 height 99
click at [329, 510] on html "MatrixPro Sistema de Apalancamiento Navegación Principal Dashboard Participante…" at bounding box center [352, 500] width 631 height 924
drag, startPoint x: 339, startPoint y: 508, endPoint x: 321, endPoint y: 506, distance: 18.5
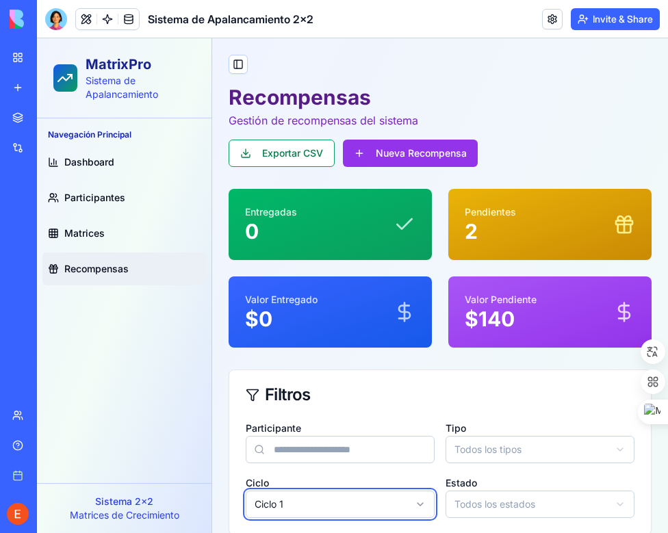
click at [337, 508] on html "MatrixPro Sistema de Apalancamiento Navegación Principal Dashboard Participante…" at bounding box center [352, 500] width 631 height 924
click at [341, 395] on div "Filtros" at bounding box center [440, 395] width 389 height 16
click at [269, 506] on html "MatrixPro Sistema de Apalancamiento Navegación Principal Dashboard Participante…" at bounding box center [352, 500] width 631 height 924
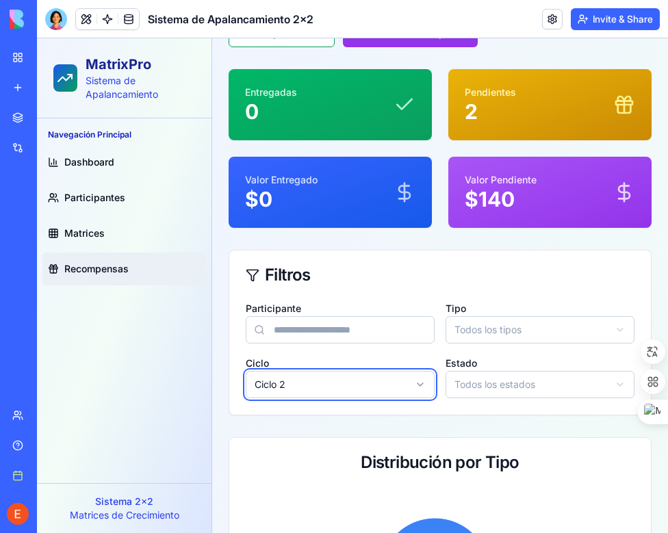
scroll to position [137, 0]
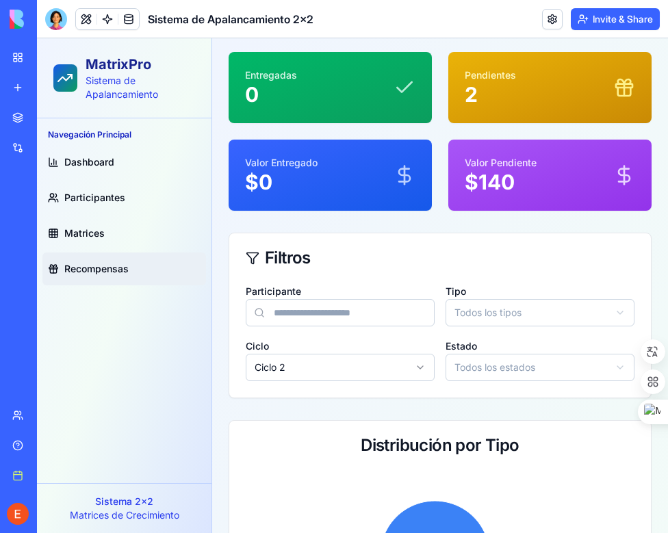
click at [238, 385] on div "Participante Tipo Todos los tipos Ciclo Ciclo 2 Estado Todos los estados" at bounding box center [439, 340] width 421 height 115
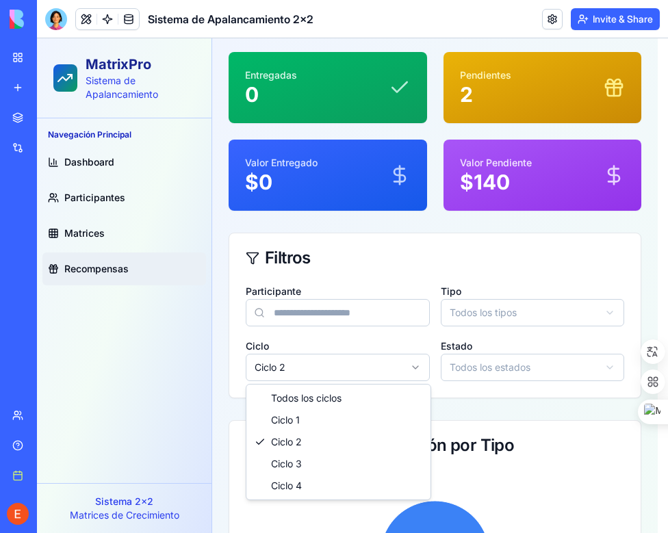
click at [421, 364] on html "MatrixPro Sistema de Apalancamiento Navegación Principal Dashboard Participante…" at bounding box center [352, 346] width 631 height 890
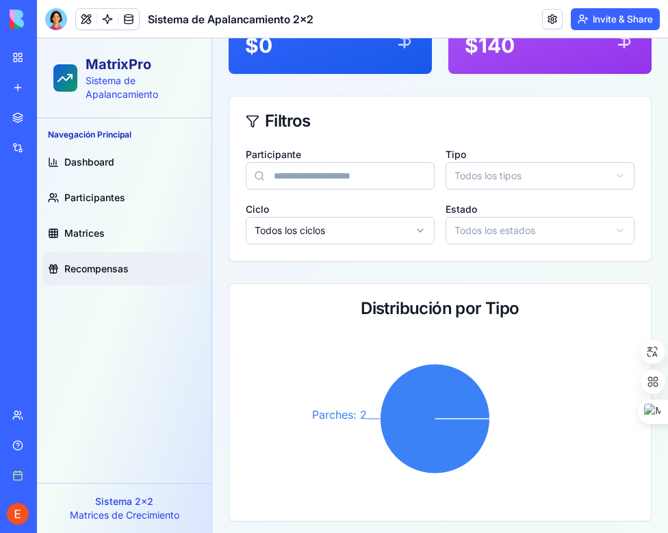
scroll to position [395, 0]
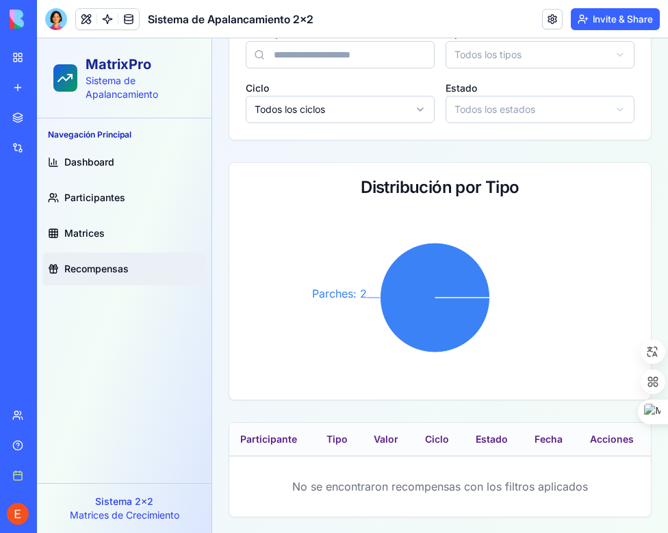
click at [270, 445] on th "Participante" at bounding box center [272, 439] width 86 height 33
drag, startPoint x: 324, startPoint y: 437, endPoint x: 339, endPoint y: 439, distance: 16.0
click at [339, 439] on th "Tipo" at bounding box center [338, 439] width 47 height 33
click at [404, 441] on th "Valor" at bounding box center [388, 439] width 51 height 33
drag, startPoint x: 382, startPoint y: 445, endPoint x: 420, endPoint y: 443, distance: 37.7
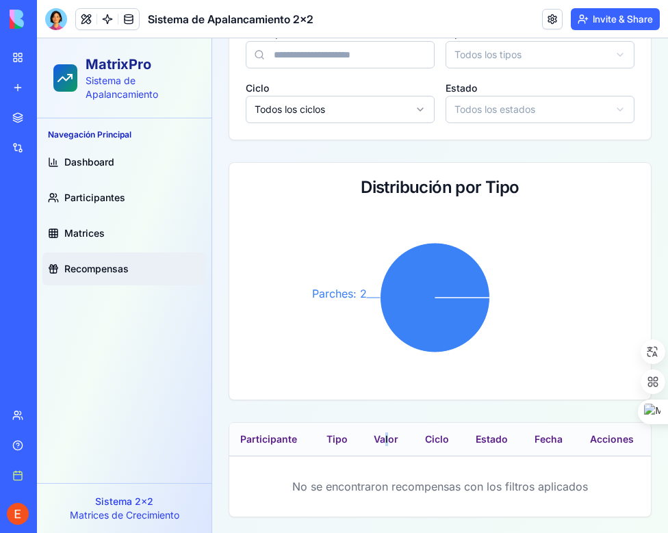
click at [382, 445] on th "Valor" at bounding box center [388, 439] width 51 height 33
click at [425, 441] on th "Ciclo" at bounding box center [439, 439] width 51 height 33
drag, startPoint x: 493, startPoint y: 442, endPoint x: 523, endPoint y: 442, distance: 30.8
click at [493, 442] on th "Estado" at bounding box center [495, 439] width 60 height 33
drag, startPoint x: 543, startPoint y: 439, endPoint x: 598, endPoint y: 439, distance: 55.4
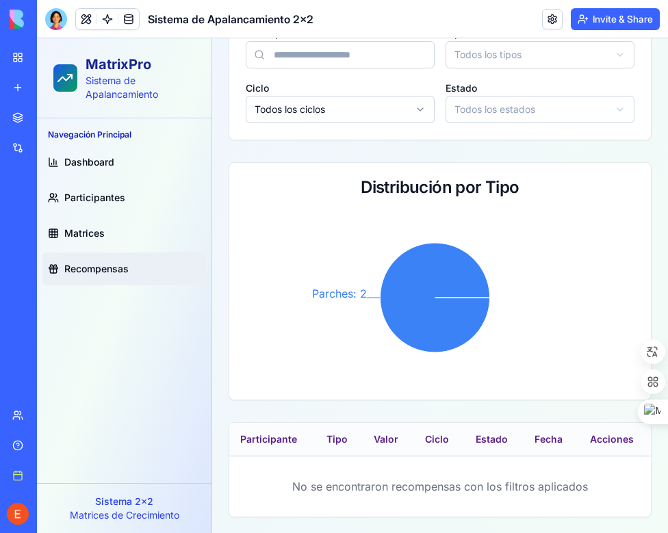
click at [544, 439] on th "Fecha" at bounding box center [550, 439] width 55 height 33
click at [605, 439] on th "Acciones" at bounding box center [615, 439] width 72 height 33
drag, startPoint x: 387, startPoint y: 505, endPoint x: 318, endPoint y: 506, distance: 69.1
click at [385, 506] on div "No se encontraron recompensas con los filtros aplicados" at bounding box center [439, 486] width 421 height 60
click at [233, 510] on div "No se encontraron recompensas con los filtros aplicados" at bounding box center [439, 486] width 421 height 60
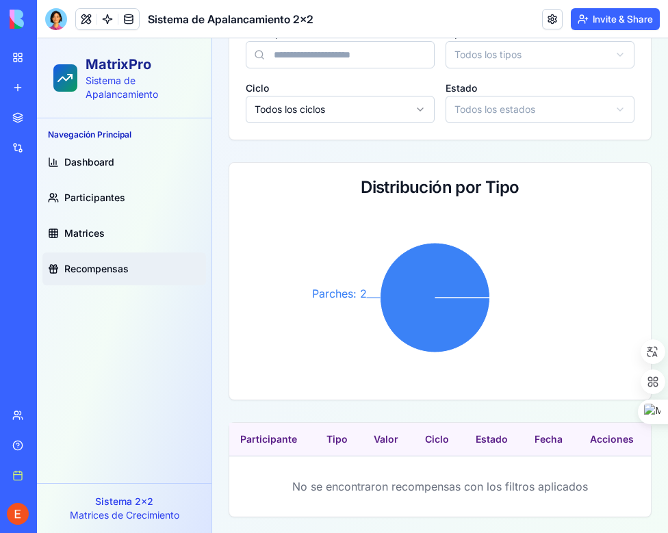
click at [187, 506] on p "Sistema 2x2" at bounding box center [124, 502] width 153 height 14
click at [69, 236] on span "Matrices" at bounding box center [84, 233] width 40 height 14
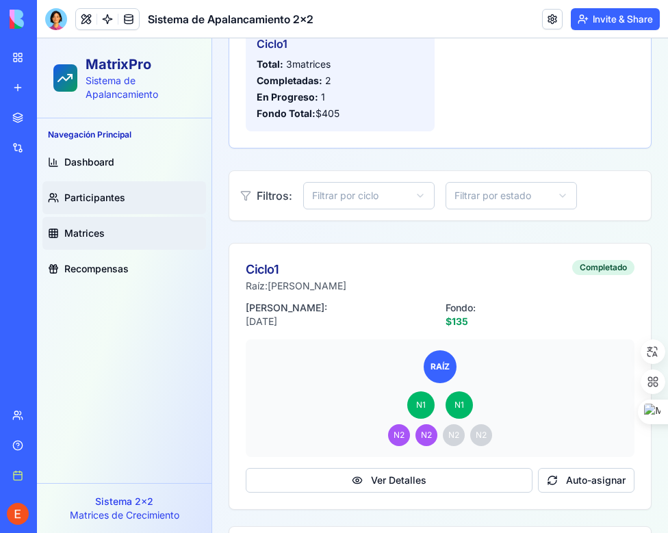
drag, startPoint x: 77, startPoint y: 203, endPoint x: 116, endPoint y: 209, distance: 38.7
click at [78, 204] on span "Participantes" at bounding box center [94, 198] width 61 height 14
click at [361, 365] on div "RAÍZ N1 N1 N2 N2 N2 N2" at bounding box center [440, 398] width 367 height 96
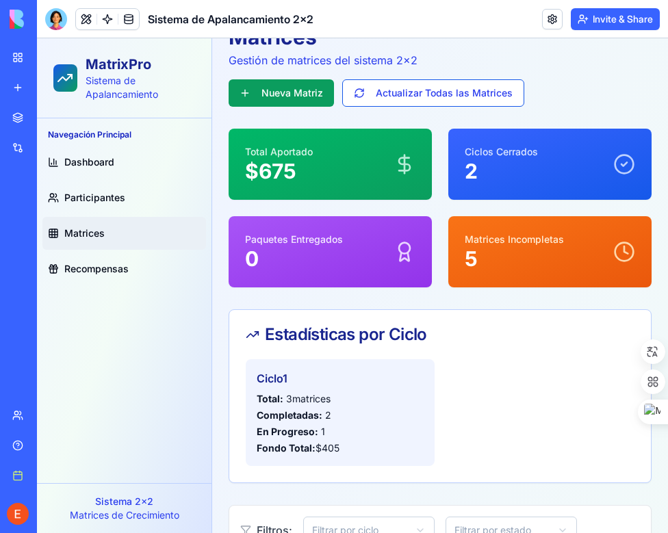
scroll to position [395, 0]
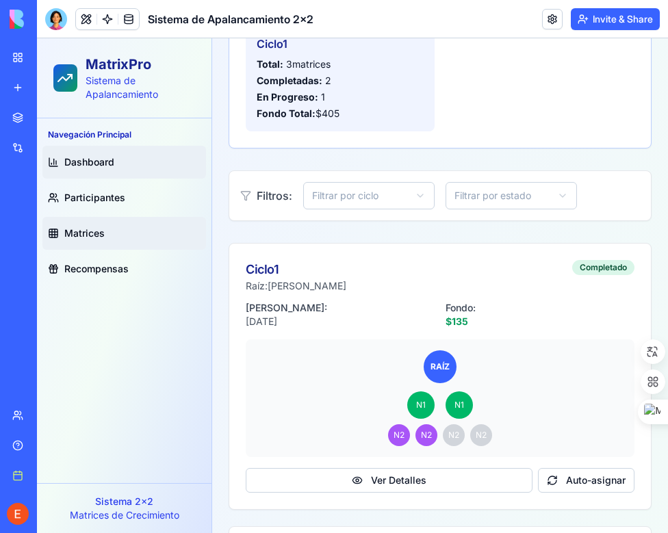
click at [81, 161] on span "Dashboard" at bounding box center [89, 162] width 50 height 14
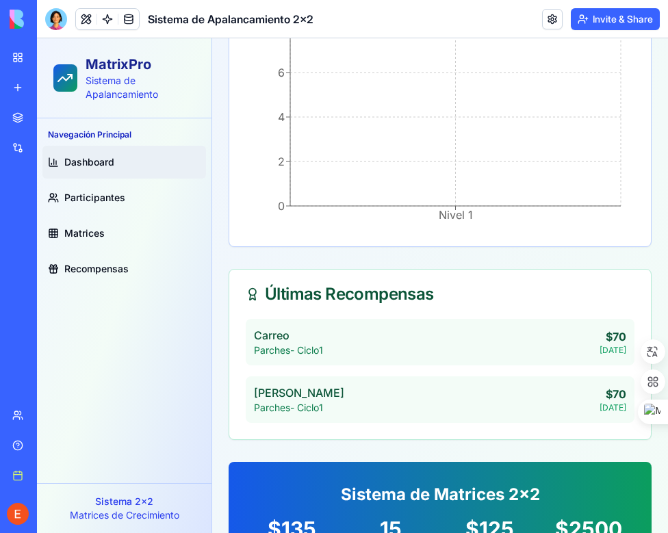
click at [96, 159] on span "Dashboard" at bounding box center [89, 162] width 50 height 14
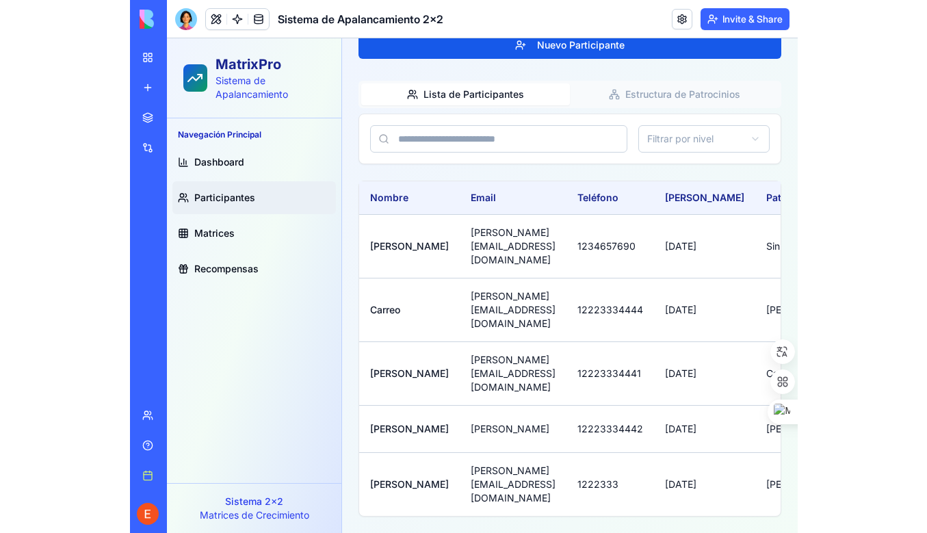
scroll to position [60, 0]
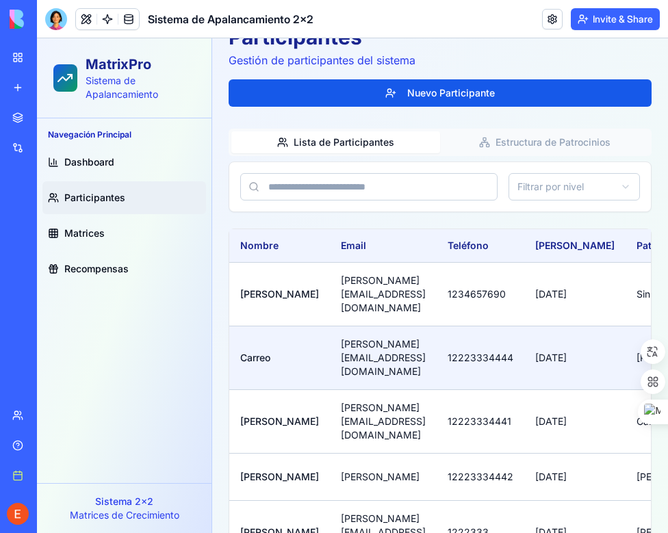
drag, startPoint x: 378, startPoint y: 317, endPoint x: 396, endPoint y: 326, distance: 19.6
click at [398, 326] on tr "Carreo carrero@test.com 12223334444 8/12/2025 Eduardo Nivel 1" at bounding box center [567, 358] width 676 height 64
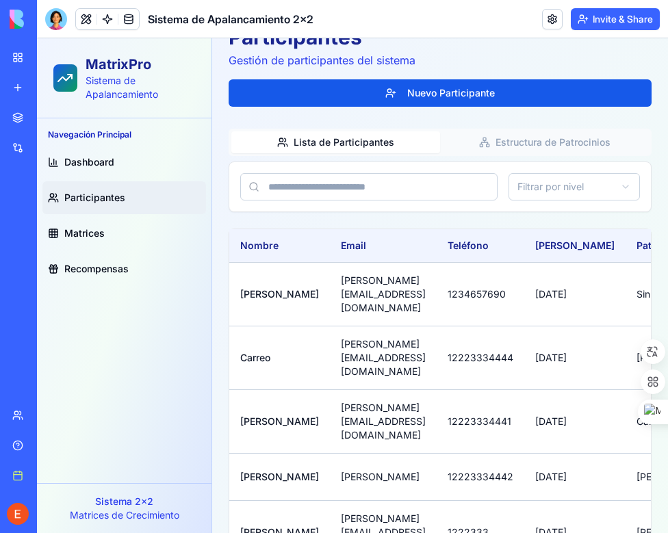
click at [387, 163] on div "Filtrar por nivel" at bounding box center [439, 186] width 421 height 49
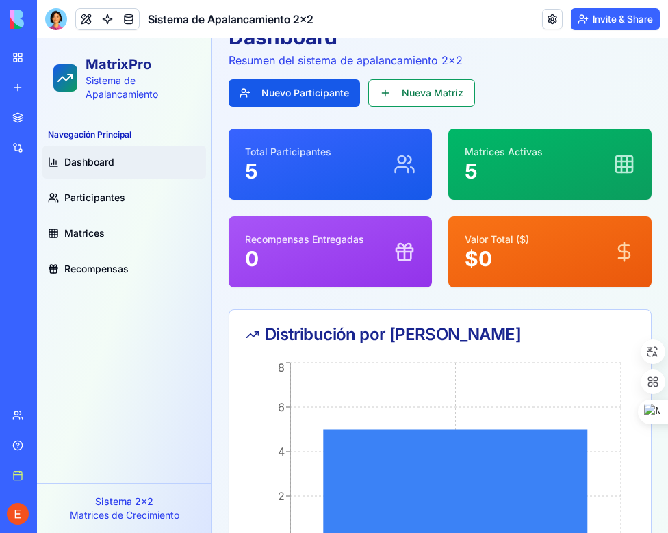
click at [91, 161] on span "Dashboard" at bounding box center [89, 162] width 50 height 14
drag, startPoint x: 345, startPoint y: 510, endPoint x: 229, endPoint y: 376, distance: 177.6
click at [346, 532] on div at bounding box center [334, 533] width 668 height 0
drag, startPoint x: 274, startPoint y: 421, endPoint x: 168, endPoint y: 512, distance: 140.2
click at [273, 512] on icon "Nivel 1 0 2 4 6 8" at bounding box center [435, 461] width 378 height 205
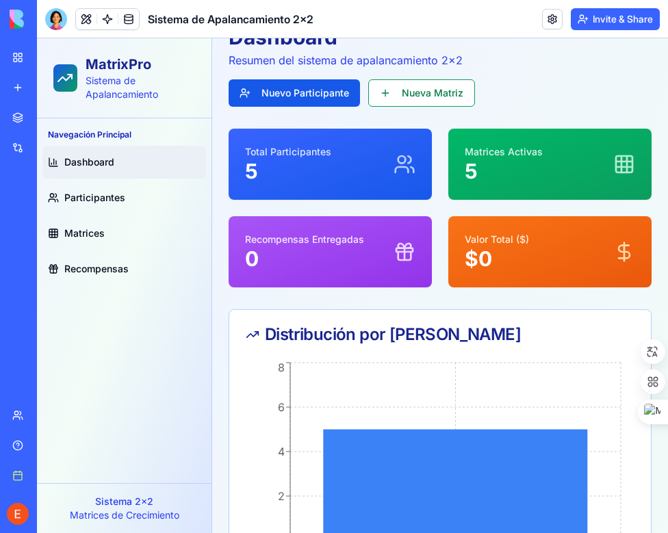
click at [259, 510] on icon "Nivel 1 0 2 4 6 8" at bounding box center [435, 461] width 378 height 205
click at [229, 512] on div "Nivel 1 0 2 4 6 8 Nivel 1" at bounding box center [439, 470] width 421 height 222
click at [169, 512] on p "Matrices de Crecimiento" at bounding box center [124, 515] width 153 height 14
drag, startPoint x: 168, startPoint y: 512, endPoint x: 151, endPoint y: 512, distance: 16.4
click at [151, 512] on p "Matrices de Crecimiento" at bounding box center [124, 515] width 153 height 14
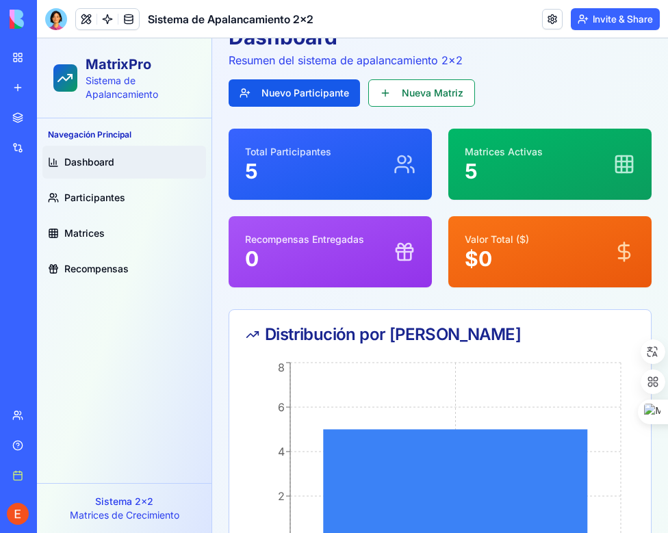
click at [146, 509] on p "Matrices de Crecimiento" at bounding box center [124, 515] width 153 height 14
click at [146, 506] on p "Sistema 2x2" at bounding box center [124, 502] width 153 height 14
click at [343, 19] on header "Sistema de Apalancamiento 2x2 Invite & Share" at bounding box center [352, 19] width 631 height 38
click at [93, 157] on span "Dashboard" at bounding box center [89, 162] width 50 height 14
click at [112, 198] on span "Participantes" at bounding box center [94, 198] width 61 height 14
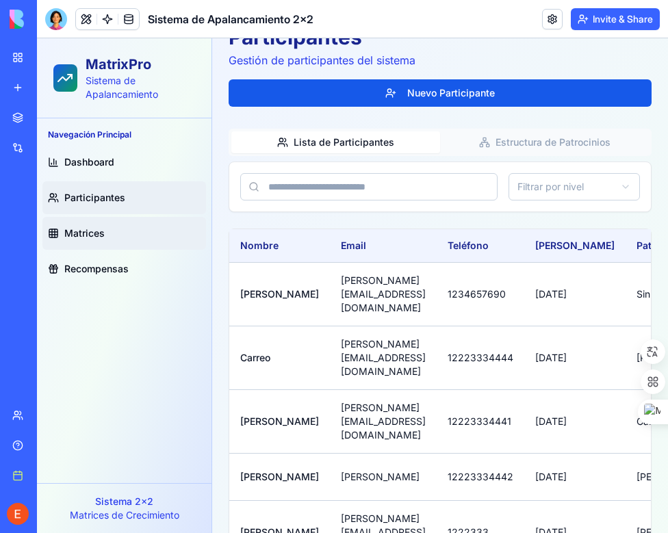
click at [97, 233] on span "Matrices" at bounding box center [84, 233] width 40 height 14
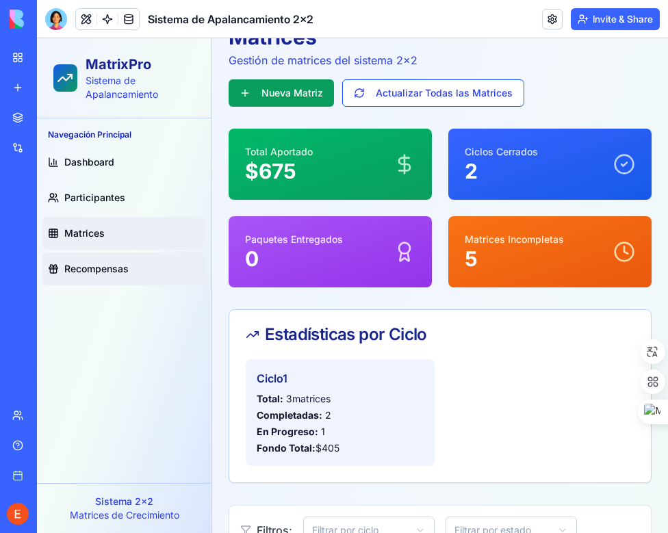
click at [97, 265] on span "Recompensas" at bounding box center [96, 269] width 64 height 14
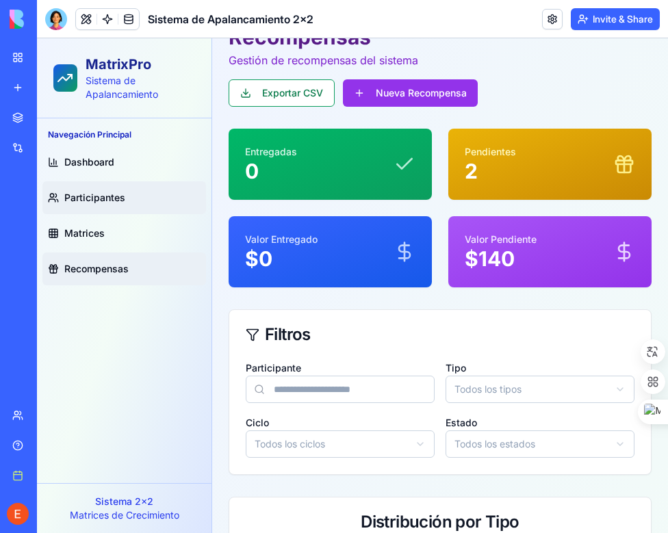
click at [100, 194] on span "Participantes" at bounding box center [94, 198] width 61 height 14
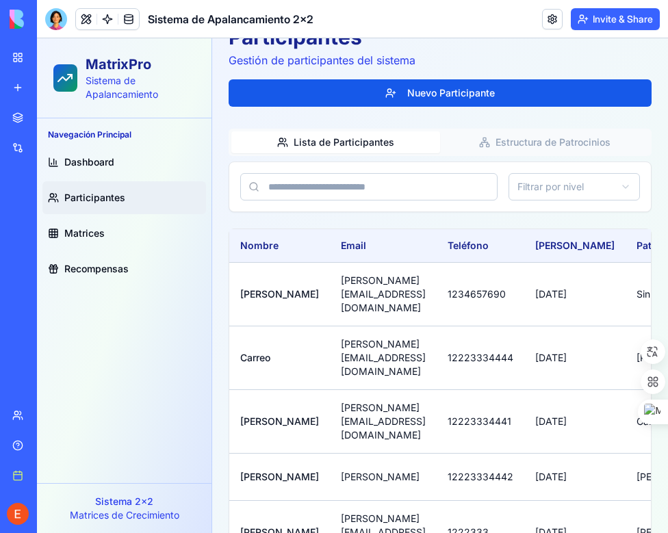
click at [84, 153] on link "Dashboard" at bounding box center [124, 162] width 164 height 33
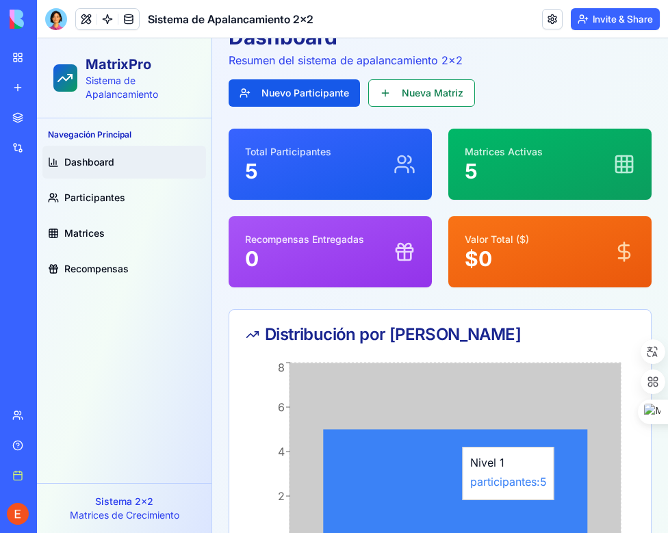
click at [346, 507] on icon at bounding box center [455, 486] width 264 height 112
drag, startPoint x: 309, startPoint y: 506, endPoint x: 301, endPoint y: 507, distance: 7.6
click at [305, 506] on icon "Nivel 1 0 2 4 6 8" at bounding box center [435, 461] width 378 height 205
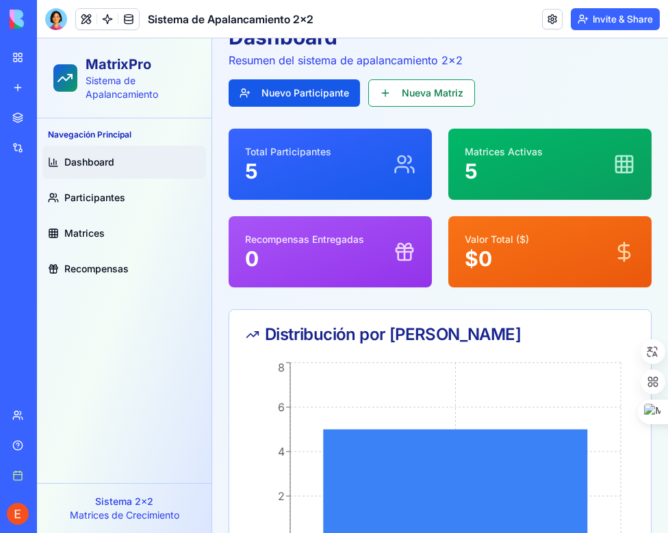
click at [154, 502] on p "Sistema 2x2" at bounding box center [124, 502] width 153 height 14
click at [82, 508] on p "Sistema 2x2" at bounding box center [124, 502] width 153 height 14
click at [81, 506] on p "Sistema 2x2" at bounding box center [124, 502] width 153 height 14
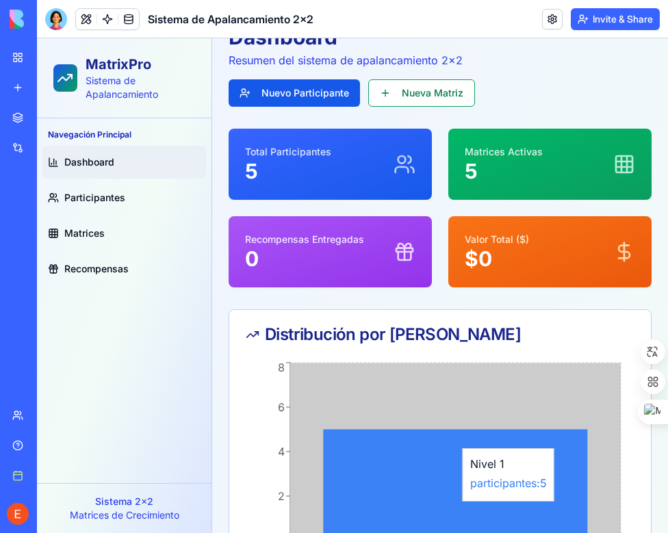
click at [359, 508] on icon at bounding box center [455, 486] width 264 height 112
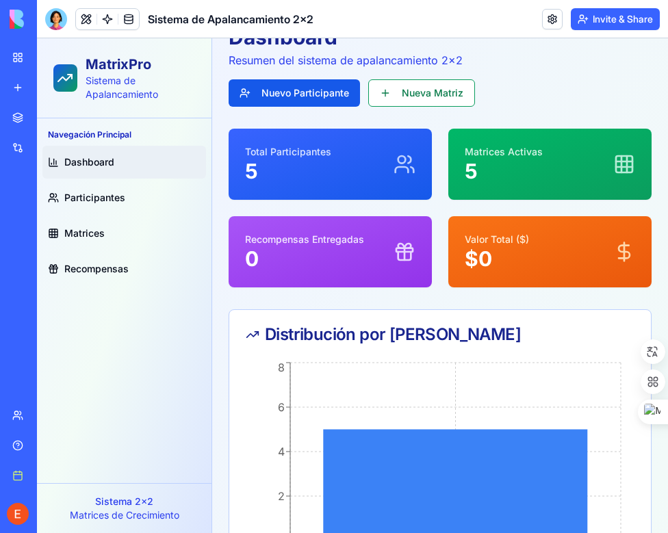
click at [68, 150] on link "Dashboard" at bounding box center [124, 162] width 164 height 33
click at [52, 507] on p "Sistema 2x2" at bounding box center [124, 502] width 153 height 14
click at [98, 155] on link "Dashboard" at bounding box center [124, 162] width 164 height 33
click at [93, 194] on span "Participantes" at bounding box center [94, 198] width 61 height 14
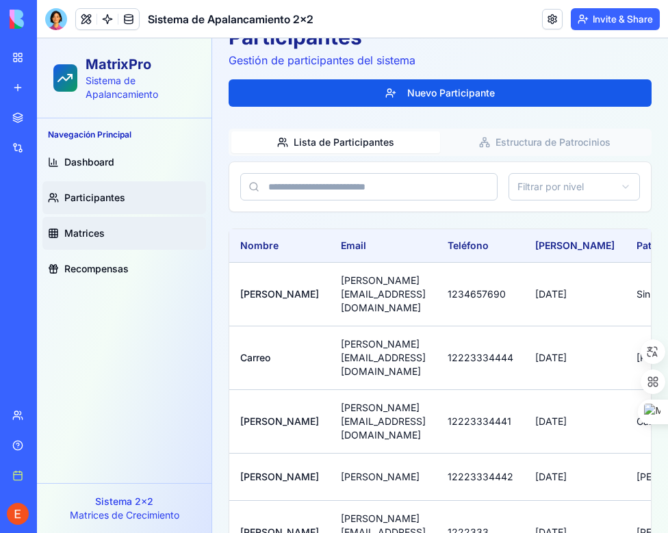
click at [63, 229] on link "Matrices" at bounding box center [124, 233] width 164 height 33
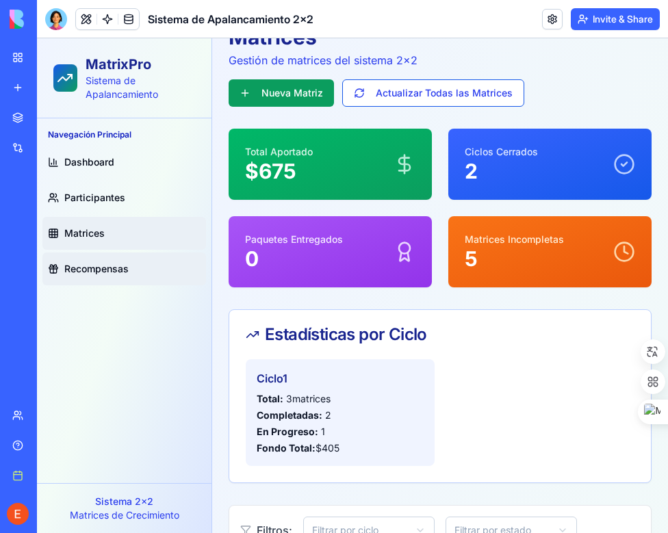
click at [77, 274] on span "Recompensas" at bounding box center [96, 269] width 64 height 14
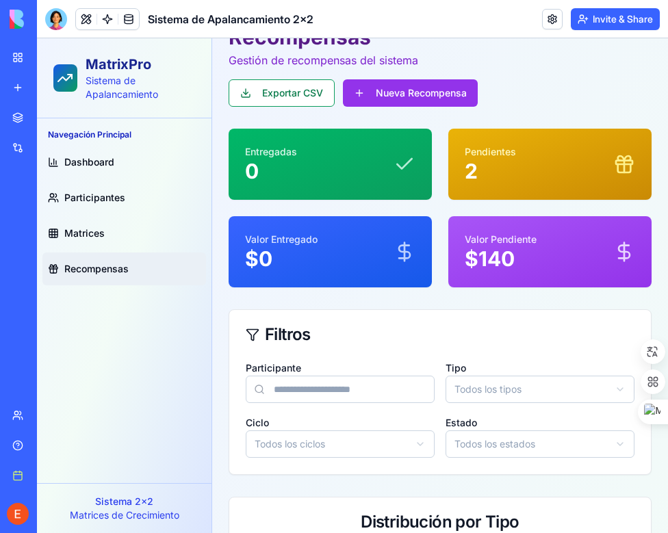
drag, startPoint x: 400, startPoint y: 346, endPoint x: 389, endPoint y: 348, distance: 10.5
click at [395, 348] on div "Filtros" at bounding box center [439, 334] width 421 height 49
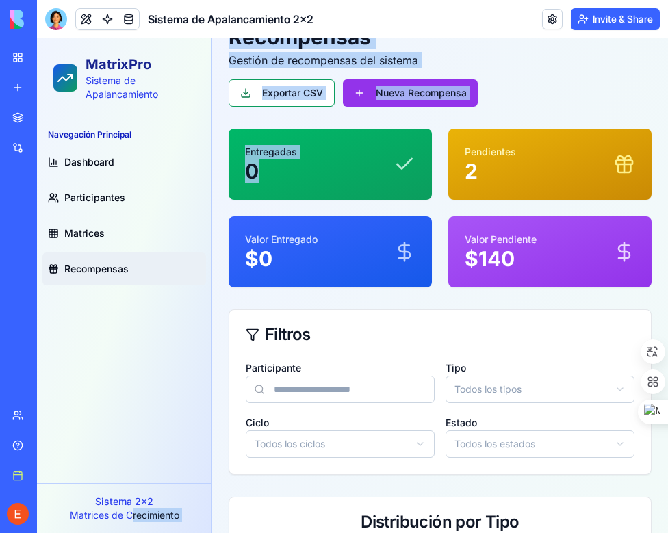
drag, startPoint x: 248, startPoint y: 315, endPoint x: 130, endPoint y: 512, distance: 230.4
click at [130, 512] on div "MatrixPro Sistema de Apalancamiento Navegación Principal Dashboard Participante…" at bounding box center [352, 440] width 631 height 924
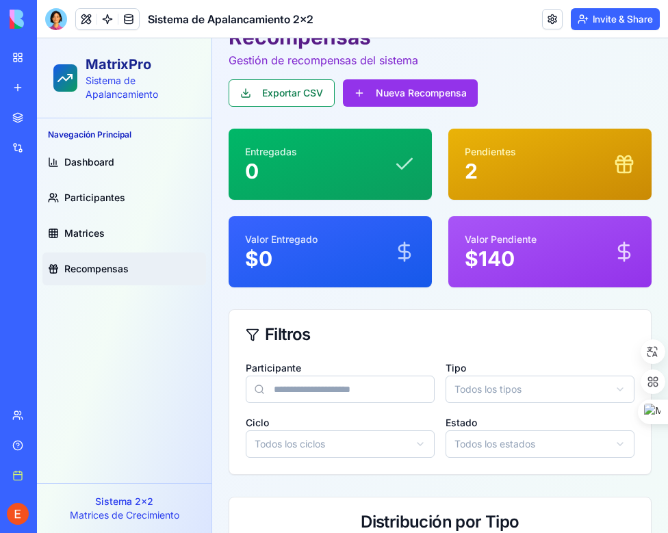
click at [127, 509] on p "Matrices de Crecimiento" at bounding box center [124, 515] width 153 height 14
click at [119, 502] on p "Sistema 2x2" at bounding box center [124, 502] width 153 height 14
click at [71, 148] on link "Dashboard" at bounding box center [124, 162] width 164 height 33
click at [75, 197] on span "Participantes" at bounding box center [94, 198] width 61 height 14
click at [80, 232] on span "Matrices" at bounding box center [84, 233] width 40 height 14
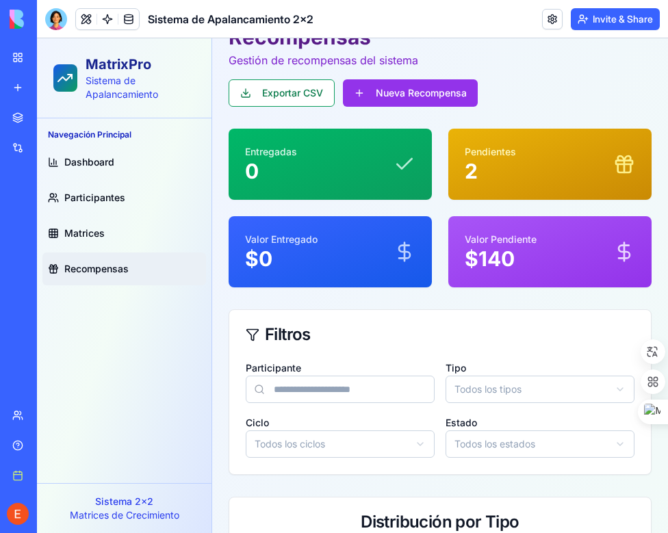
click at [84, 265] on span "Recompensas" at bounding box center [96, 269] width 64 height 14
drag, startPoint x: 79, startPoint y: 152, endPoint x: 79, endPoint y: 164, distance: 11.7
click at [79, 164] on span "Dashboard" at bounding box center [89, 162] width 50 height 14
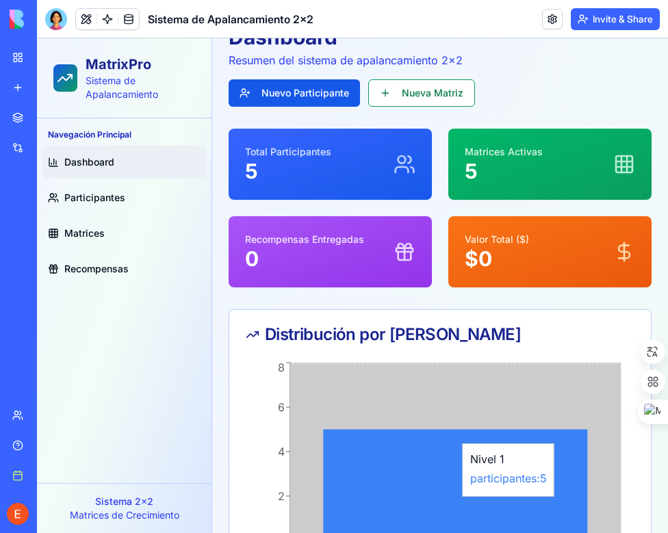
click at [356, 504] on icon at bounding box center [455, 486] width 264 height 112
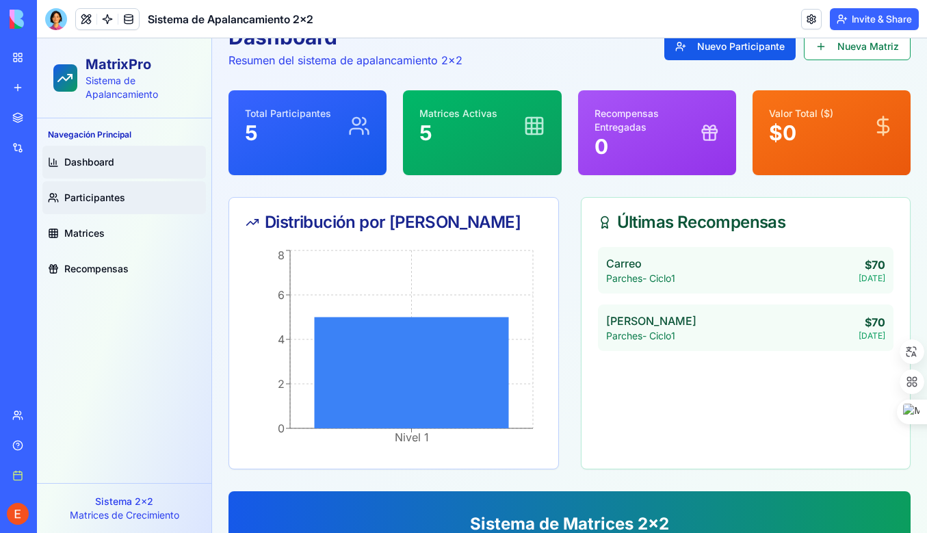
click at [83, 200] on span "Participantes" at bounding box center [94, 198] width 61 height 14
click at [71, 161] on span "Dashboard" at bounding box center [89, 162] width 50 height 14
click at [83, 189] on link "Participantes" at bounding box center [124, 197] width 164 height 33
click at [85, 229] on span "Matrices" at bounding box center [84, 233] width 40 height 14
click at [86, 259] on link "Recompensas" at bounding box center [124, 268] width 164 height 33
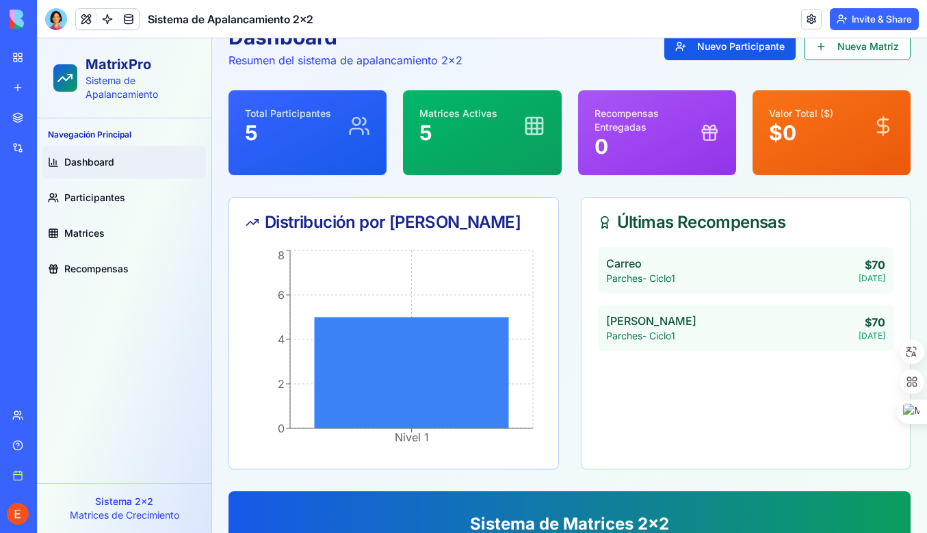
click at [521, 32] on header "Sistema de Apalancamiento 2x2 Invite & Share" at bounding box center [482, 19] width 890 height 38
click at [85, 268] on span "Recompensas" at bounding box center [96, 269] width 64 height 14
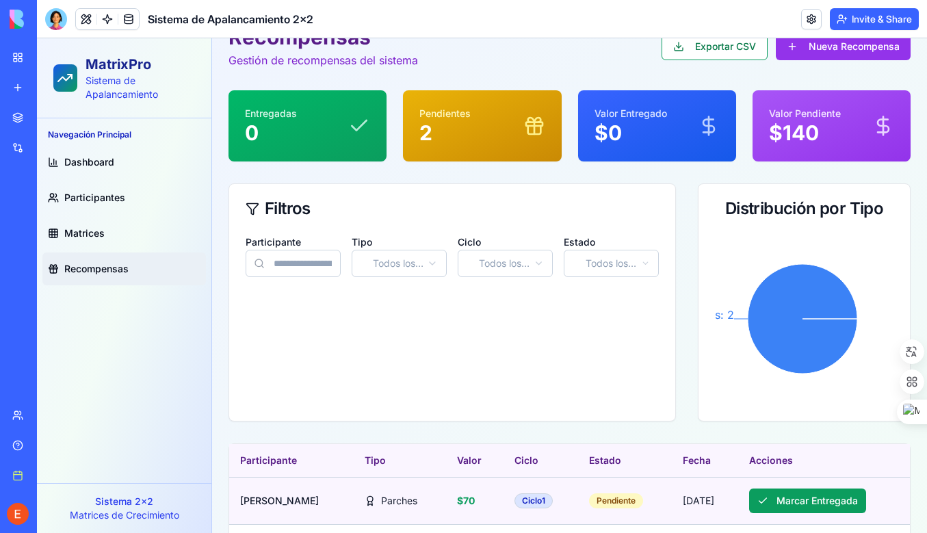
drag, startPoint x: 350, startPoint y: 506, endPoint x: 349, endPoint y: 495, distance: 11.0
click at [365, 506] on div "Parches" at bounding box center [400, 501] width 70 height 14
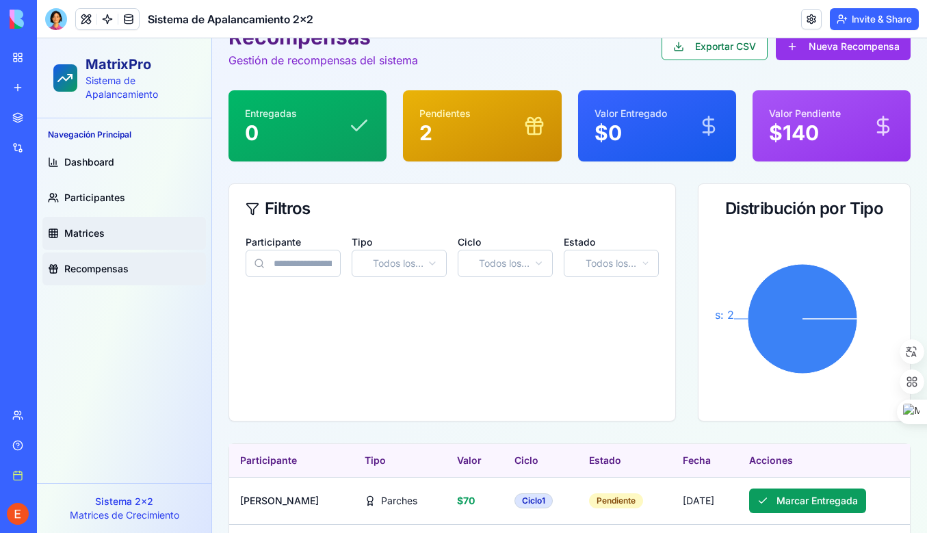
click at [90, 232] on span "Matrices" at bounding box center [84, 233] width 40 height 14
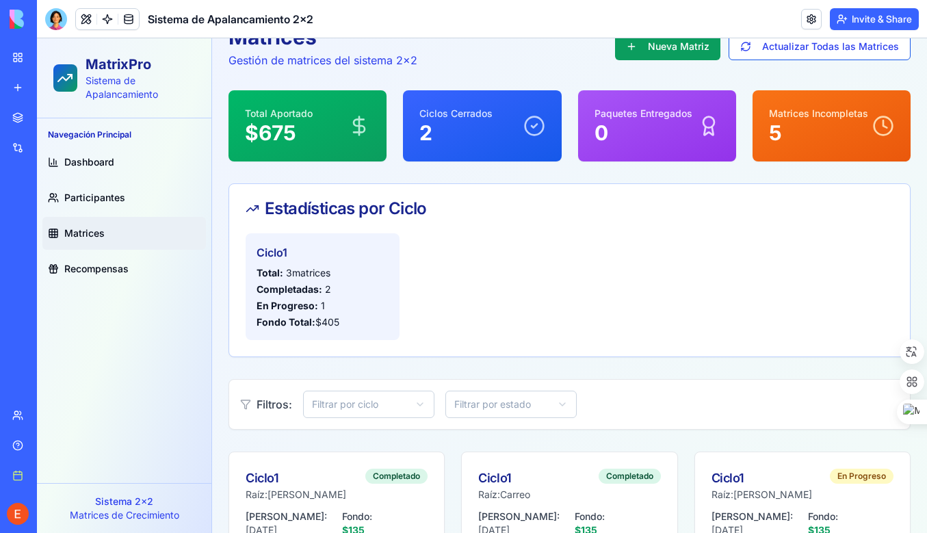
click at [580, 276] on div "Ciclo 1 Total: 3 matrices Completadas: 2 En Progreso: 1 Fondo Total: $ 405" at bounding box center [570, 286] width 648 height 107
click at [430, 179] on div "Matrices Gestión de matrices del sistema 2x2 Nueva Matriz Actualizar Todas las …" at bounding box center [570, 396] width 682 height 742
click at [51, 244] on div "Sistema de Apalancamiento 2x2" at bounding box center [31, 244] width 38 height 14
click at [51, 242] on div "Sistema de Apalancamiento 2x2" at bounding box center [31, 244] width 38 height 14
click at [51, 213] on div "Sistema de Apalancamiento 2x2" at bounding box center [31, 214] width 38 height 14
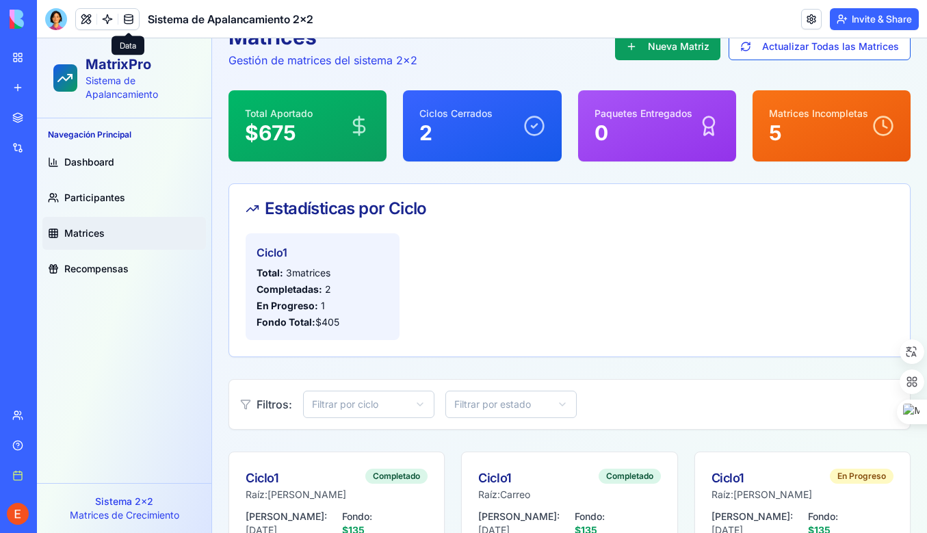
click at [51, 213] on div "Sistema de Apalancamiento 2x2" at bounding box center [31, 214] width 38 height 14
click at [155, 307] on div "Navegación Principal Dashboard Participantes Matrices Recompensas" at bounding box center [124, 300] width 174 height 365
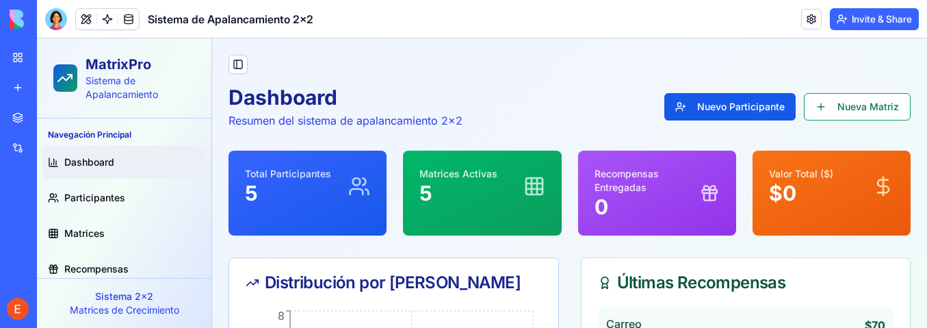
click at [98, 164] on span "Dashboard" at bounding box center [89, 162] width 50 height 14
click at [96, 194] on span "Participantes" at bounding box center [94, 198] width 61 height 14
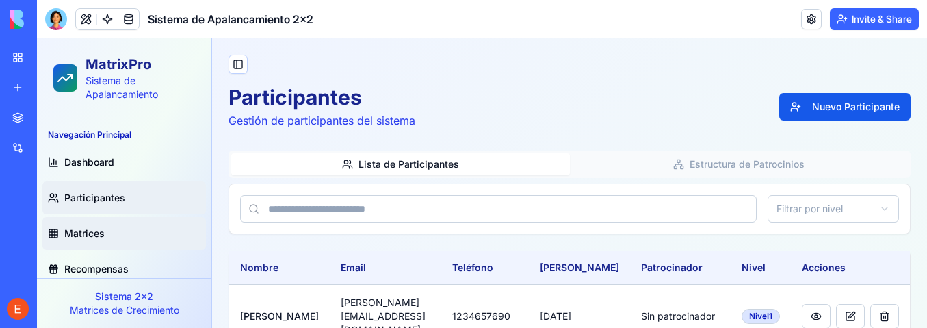
click at [81, 233] on span "Matrices" at bounding box center [84, 233] width 40 height 14
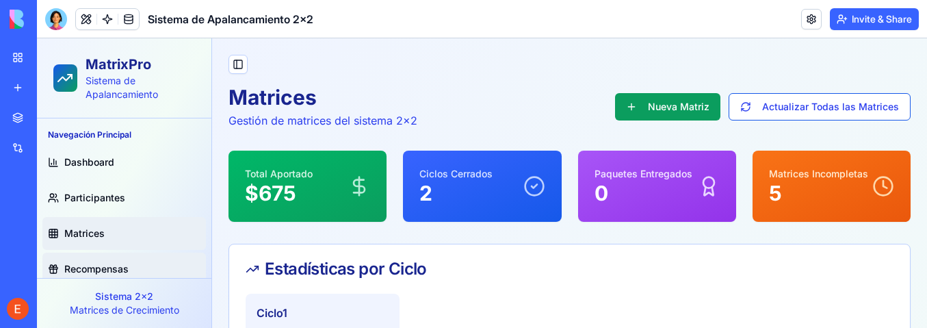
click at [86, 265] on span "Recompensas" at bounding box center [96, 269] width 64 height 14
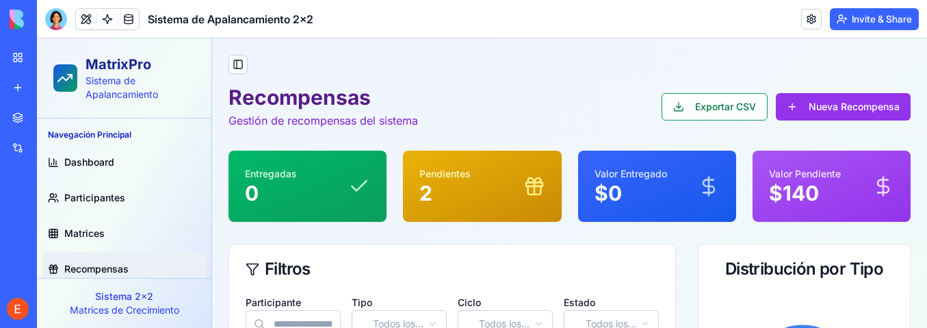
click at [335, 296] on div "Participante" at bounding box center [293, 316] width 95 height 44
click at [83, 157] on span "Dashboard" at bounding box center [89, 162] width 50 height 14
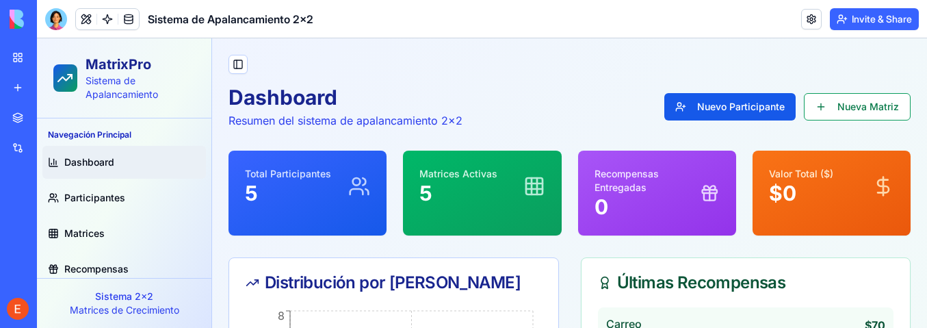
click at [316, 298] on div "Distribución por [PERSON_NAME]" at bounding box center [393, 282] width 329 height 49
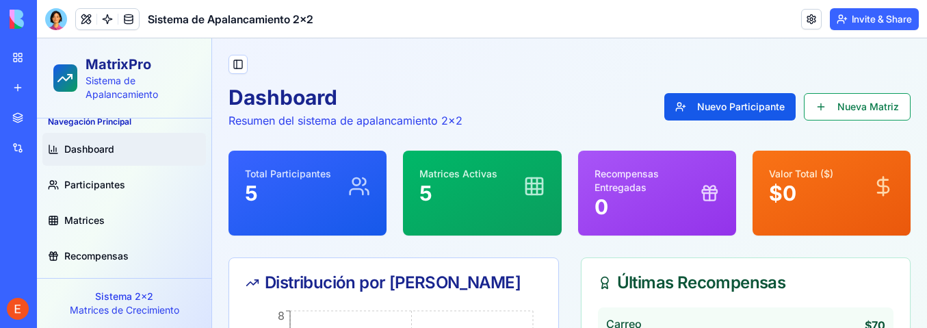
drag, startPoint x: 126, startPoint y: 161, endPoint x: 51, endPoint y: 300, distance: 157.4
click at [51, 300] on p "Sistema 2x2" at bounding box center [124, 296] width 153 height 14
click at [103, 300] on p "Sistema 2x2" at bounding box center [124, 296] width 153 height 14
click at [309, 300] on div "Distribución por [PERSON_NAME]" at bounding box center [393, 282] width 329 height 49
drag, startPoint x: 223, startPoint y: 304, endPoint x: 182, endPoint y: 289, distance: 44.0
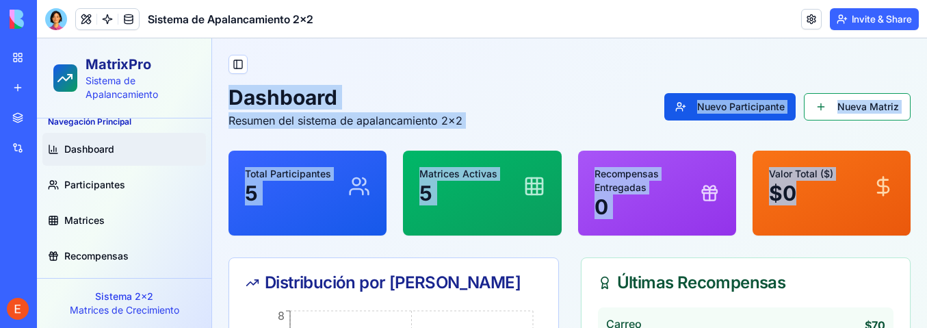
click at [94, 149] on span "Dashboard" at bounding box center [89, 149] width 50 height 14
click at [96, 177] on link "Participantes" at bounding box center [124, 184] width 164 height 33
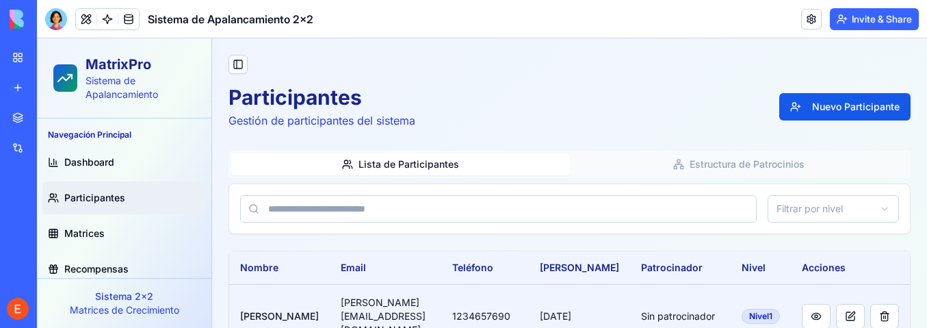
click at [343, 300] on td "[PERSON_NAME][EMAIL_ADDRESS][DOMAIN_NAME]" at bounding box center [386, 316] width 112 height 64
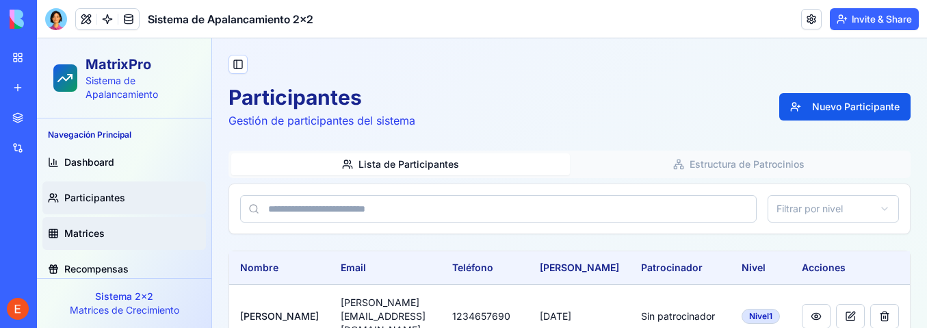
click at [68, 225] on link "Matrices" at bounding box center [124, 233] width 164 height 33
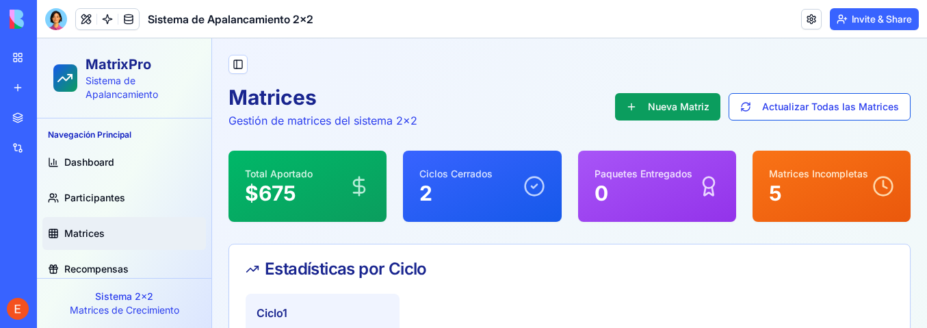
click at [95, 265] on span "Recompensas" at bounding box center [96, 269] width 64 height 14
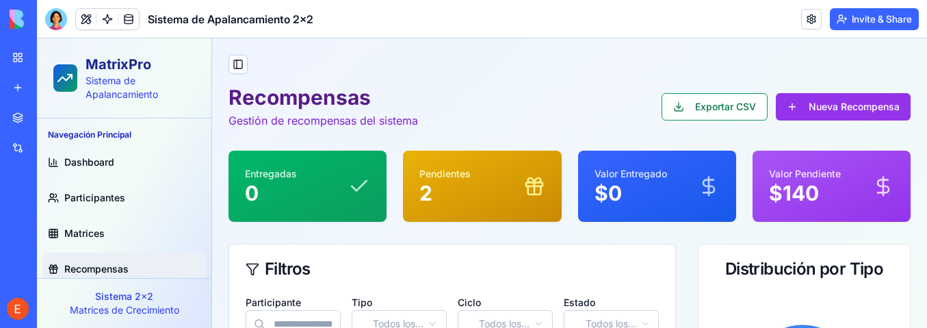
click at [334, 304] on div "Participante" at bounding box center [293, 316] width 95 height 44
drag, startPoint x: 89, startPoint y: 159, endPoint x: 94, endPoint y: 203, distance: 44.8
click at [90, 158] on span "Dashboard" at bounding box center [89, 162] width 50 height 14
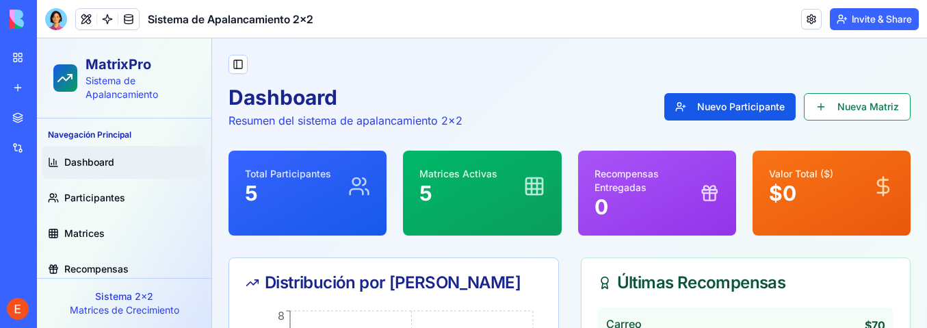
click at [91, 156] on span "Dashboard" at bounding box center [89, 162] width 50 height 14
click at [92, 196] on span "Participantes" at bounding box center [94, 198] width 61 height 14
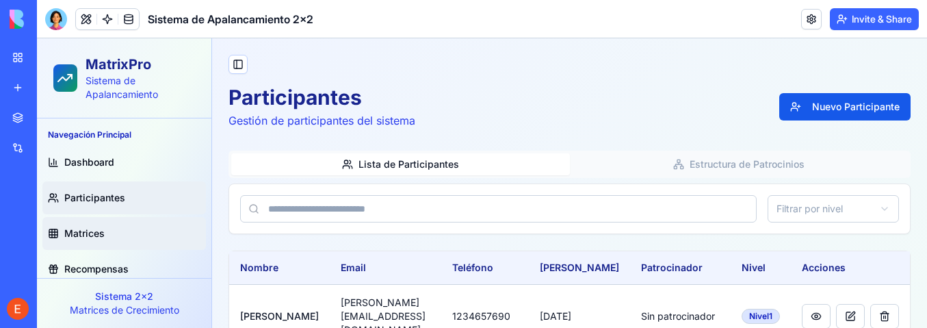
click at [85, 231] on span "Matrices" at bounding box center [84, 233] width 40 height 14
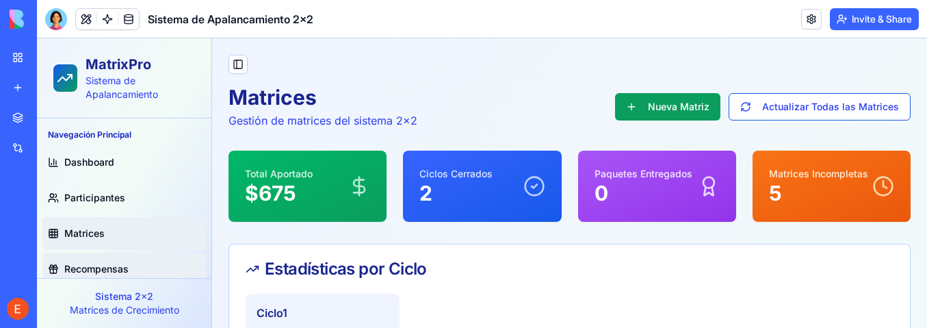
click at [95, 263] on span "Recompensas" at bounding box center [96, 269] width 64 height 14
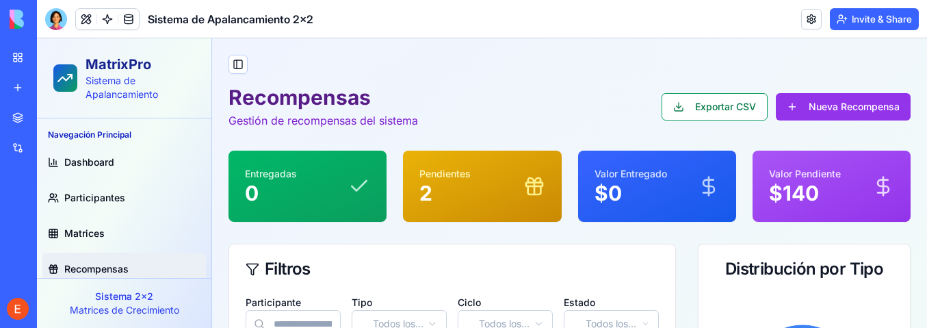
click at [352, 298] on label "Tipo" at bounding box center [362, 302] width 21 height 12
click at [343, 296] on div "Participante Tipo Todos los tipos Ciclo Todos los ciclos Estado Todos los estad…" at bounding box center [452, 316] width 413 height 44
click at [86, 157] on span "Dashboard" at bounding box center [89, 162] width 50 height 14
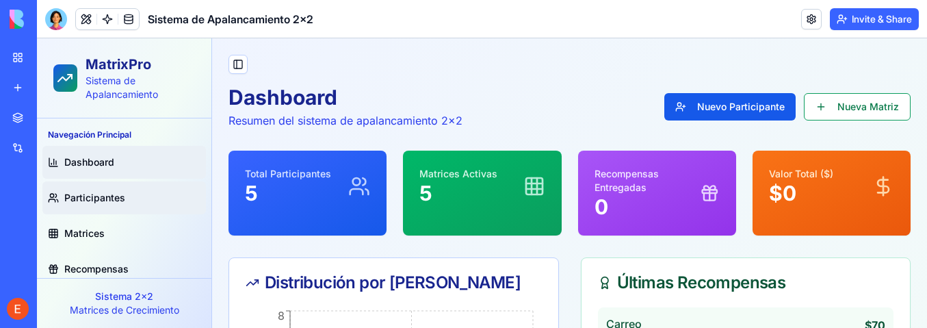
click at [87, 202] on span "Participantes" at bounding box center [94, 198] width 61 height 14
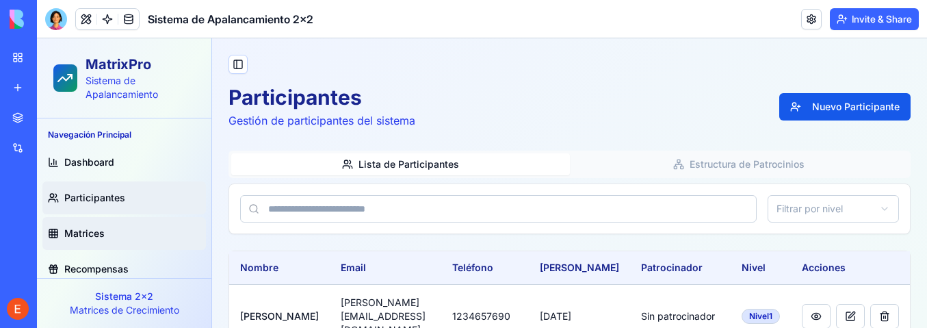
click at [85, 233] on span "Matrices" at bounding box center [84, 233] width 40 height 14
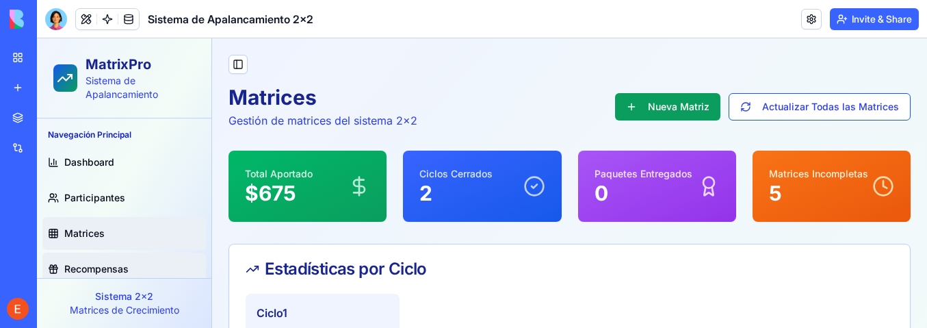
click at [92, 268] on span "Recompensas" at bounding box center [96, 269] width 64 height 14
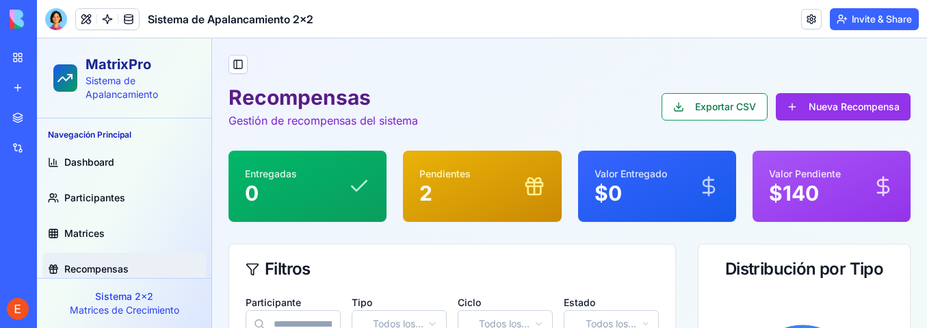
click at [354, 298] on label "Tipo" at bounding box center [362, 302] width 21 height 12
click at [122, 300] on p "Sistema 2x2" at bounding box center [124, 296] width 153 height 14
click at [144, 304] on p "Matrices de Crecimiento" at bounding box center [124, 310] width 153 height 14
click at [98, 265] on span "Recompensas" at bounding box center [96, 269] width 64 height 14
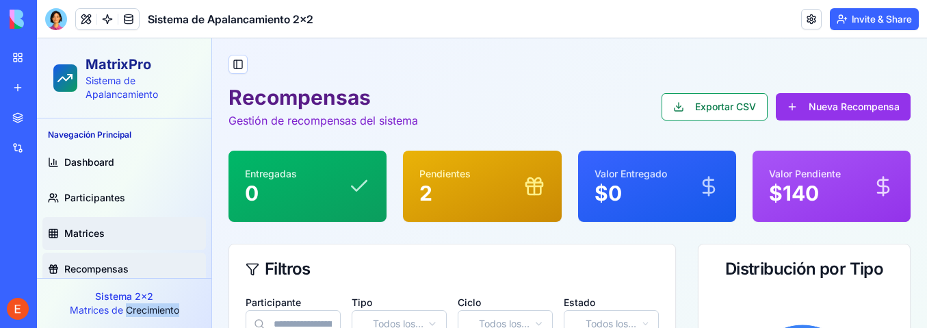
click at [88, 232] on span "Matrices" at bounding box center [84, 233] width 40 height 14
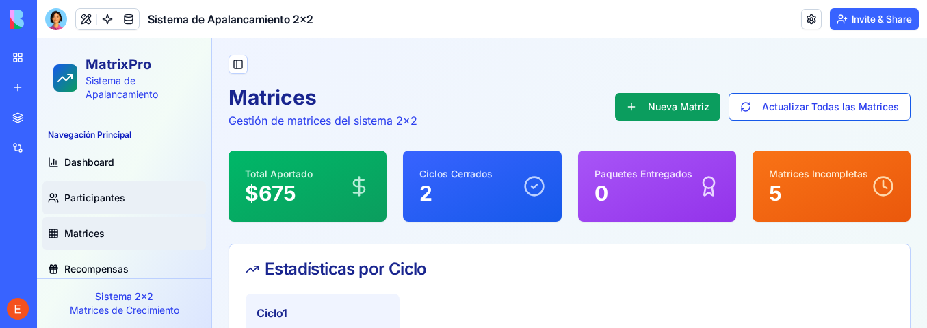
click at [83, 196] on span "Participantes" at bounding box center [94, 198] width 61 height 14
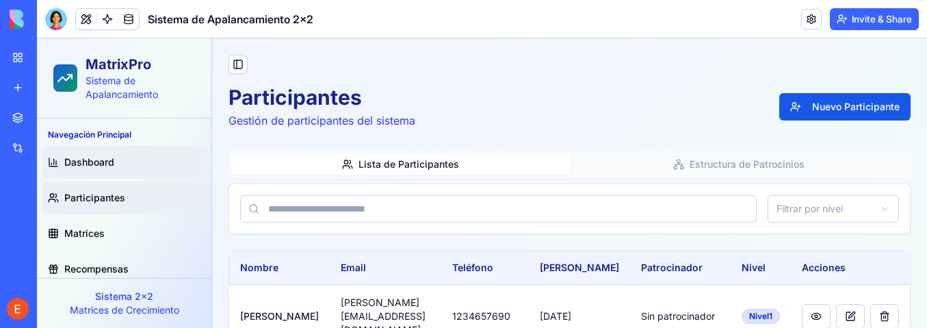
click at [77, 160] on span "Dashboard" at bounding box center [89, 162] width 50 height 14
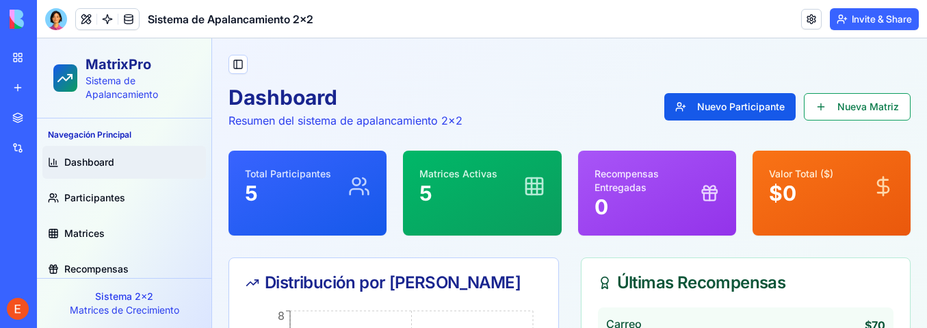
click at [332, 298] on div "Distribución por [PERSON_NAME]" at bounding box center [393, 282] width 329 height 49
click at [351, 300] on div "Distribución por [PERSON_NAME]" at bounding box center [393, 282] width 329 height 49
click at [80, 162] on span "Dashboard" at bounding box center [89, 162] width 50 height 14
click at [73, 193] on span "Participantes" at bounding box center [94, 198] width 61 height 14
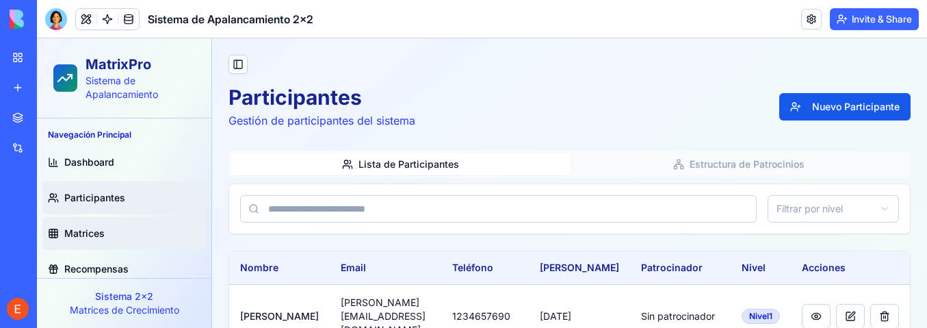
click at [72, 229] on span "Matrices" at bounding box center [84, 233] width 40 height 14
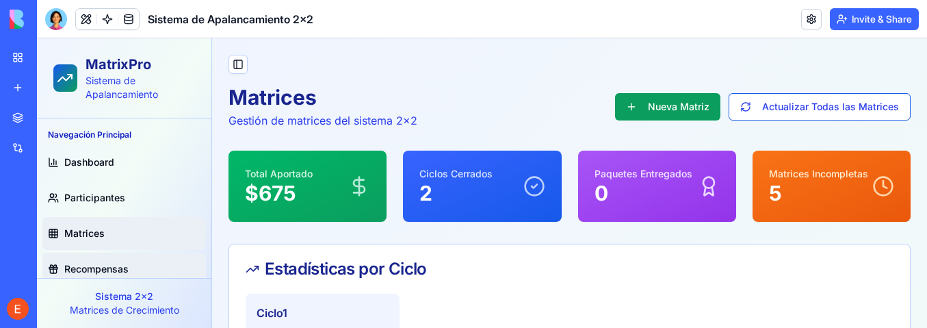
click at [75, 267] on span "Recompensas" at bounding box center [96, 269] width 64 height 14
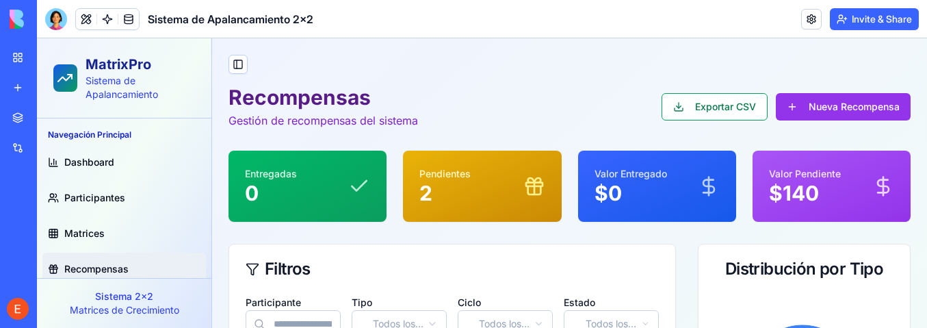
click at [365, 303] on label "Tipo" at bounding box center [362, 302] width 21 height 12
drag, startPoint x: 343, startPoint y: 298, endPoint x: 315, endPoint y: 305, distance: 28.9
click at [337, 300] on div "Participante Tipo Todos los tipos Ciclo Todos los ciclos Estado Todos los estad…" at bounding box center [452, 316] width 413 height 44
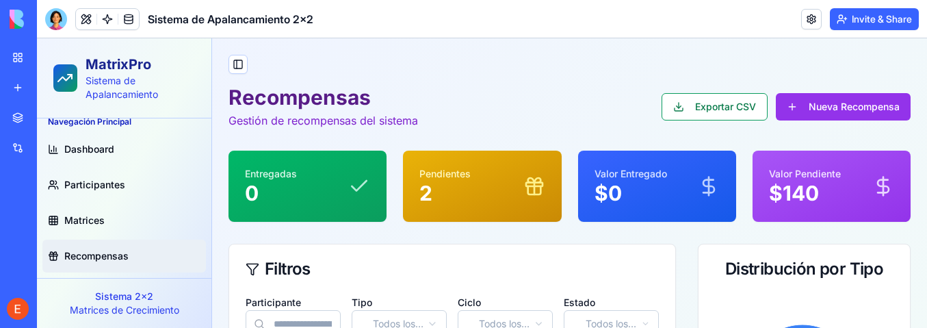
click at [105, 252] on span "Recompensas" at bounding box center [96, 256] width 64 height 14
click at [345, 296] on div "Participante Tipo Todos los tipos Ciclo Todos los ciclos Estado Todos los estad…" at bounding box center [452, 316] width 413 height 44
click at [112, 304] on p "Matrices de Crecimiento" at bounding box center [124, 310] width 153 height 14
click at [114, 304] on p "Matrices de Crecimiento" at bounding box center [124, 310] width 153 height 14
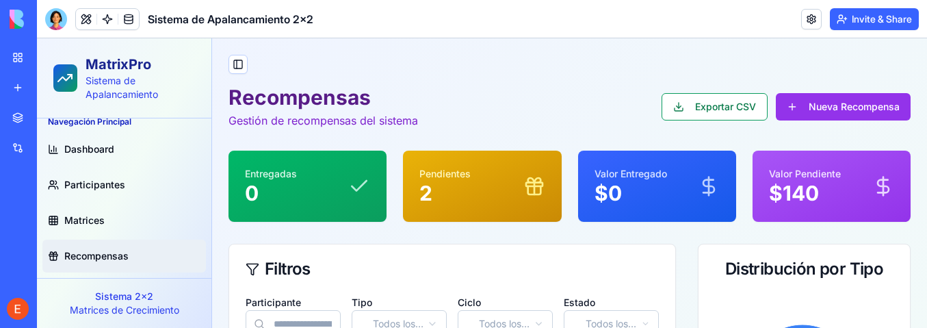
click at [337, 298] on div "Participante" at bounding box center [293, 316] width 95 height 44
click at [97, 144] on span "Dashboard" at bounding box center [89, 149] width 50 height 14
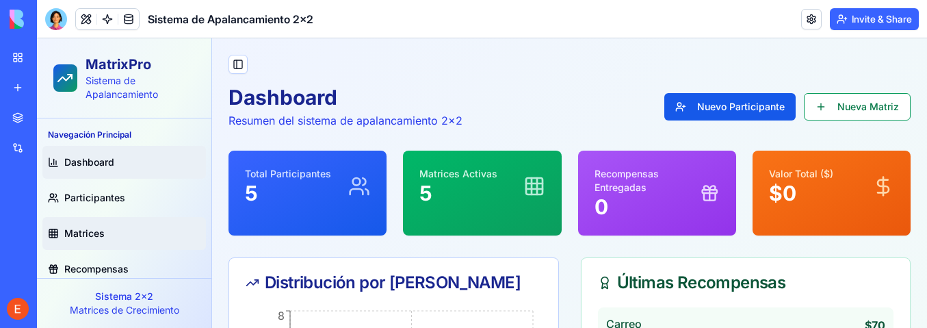
click at [83, 231] on span "Matrices" at bounding box center [84, 233] width 40 height 14
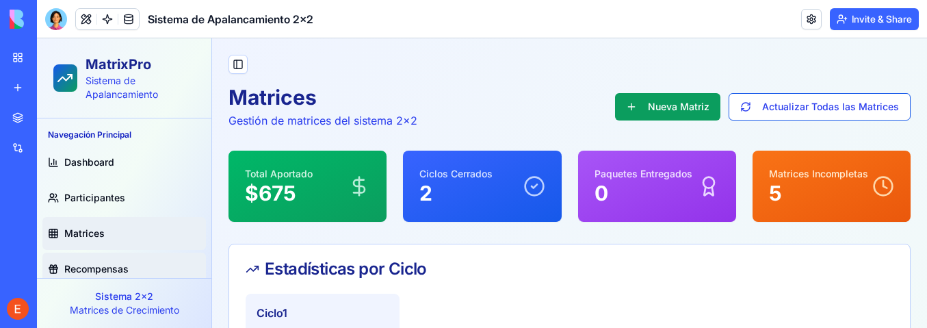
click at [86, 267] on span "Recompensas" at bounding box center [96, 269] width 64 height 14
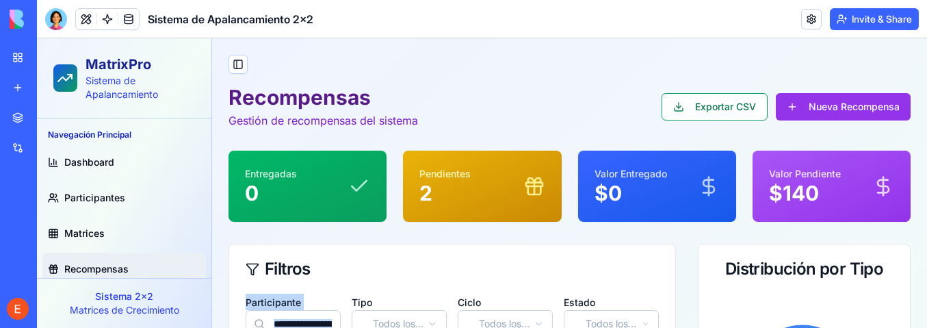
click at [347, 298] on div "Participante Tipo Todos los tipos Ciclo Todos los ciclos Estado Todos los estad…" at bounding box center [452, 316] width 413 height 44
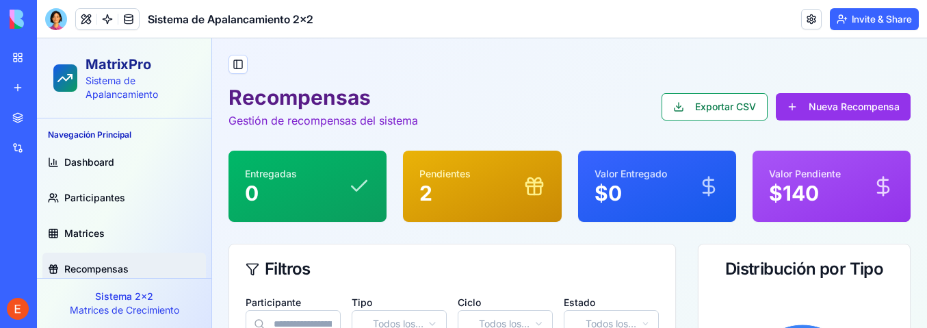
click at [359, 271] on div "Filtros" at bounding box center [452, 269] width 413 height 16
click at [350, 296] on div "Participante Tipo Todos los tipos Ciclo Todos los ciclos Estado Todos los estad…" at bounding box center [452, 316] width 413 height 44
click at [96, 192] on span "Participantes" at bounding box center [94, 198] width 61 height 14
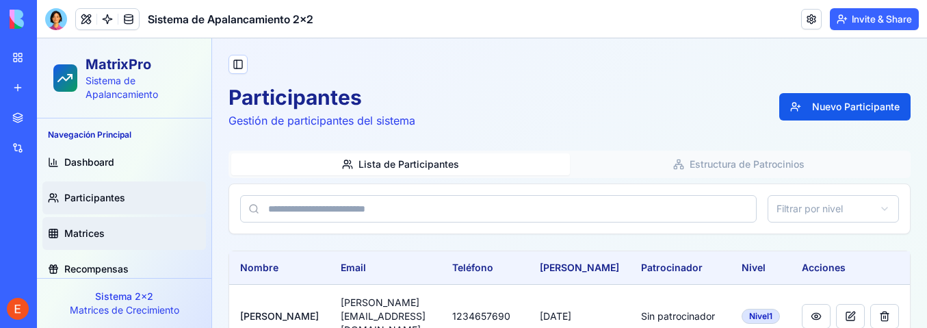
click at [79, 226] on span "Matrices" at bounding box center [84, 233] width 40 height 14
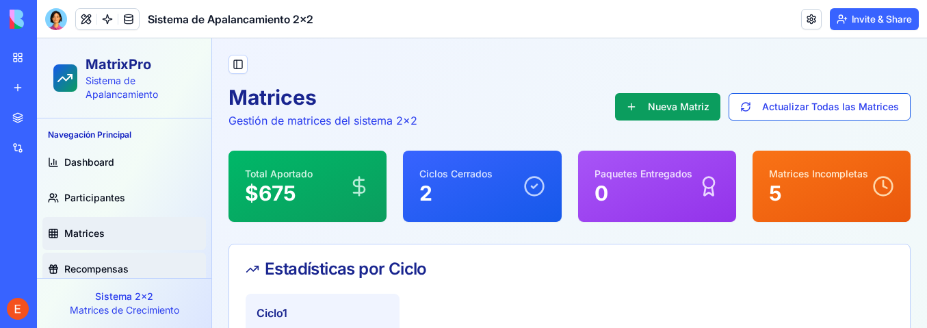
click at [92, 266] on span "Recompensas" at bounding box center [96, 269] width 64 height 14
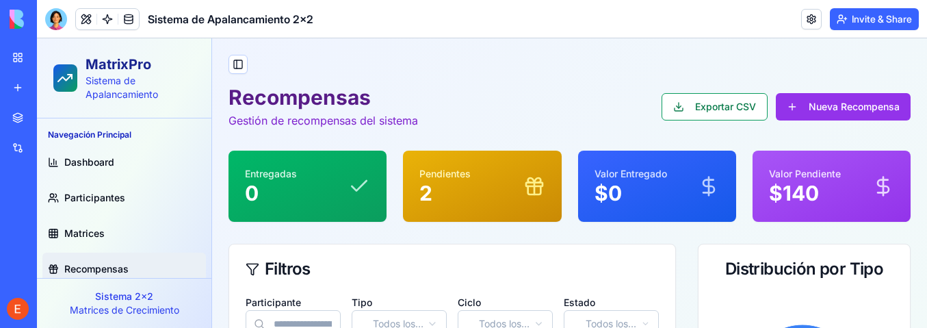
click at [330, 296] on div "Participante" at bounding box center [293, 316] width 95 height 44
click at [90, 156] on span "Dashboard" at bounding box center [89, 162] width 50 height 14
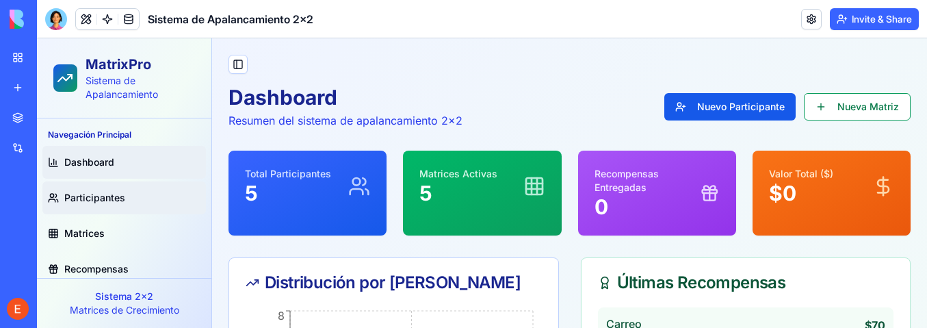
click at [83, 197] on span "Participantes" at bounding box center [94, 198] width 61 height 14
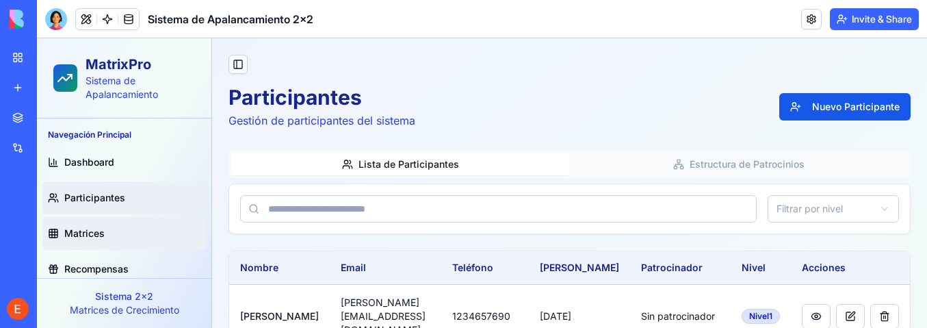
click at [76, 230] on span "Matrices" at bounding box center [84, 233] width 40 height 14
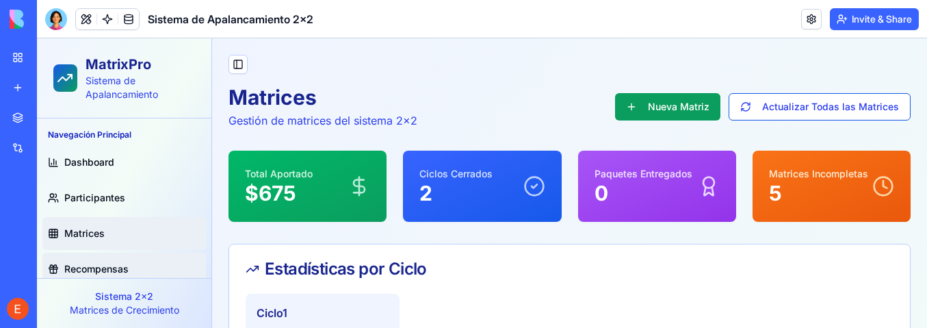
click at [78, 266] on span "Recompensas" at bounding box center [96, 269] width 64 height 14
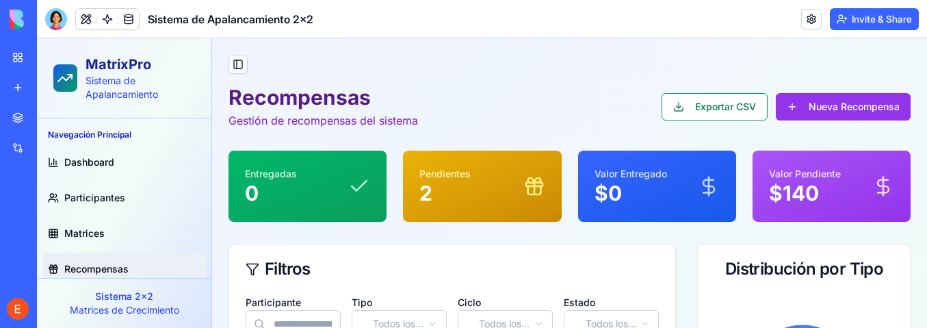
click at [349, 299] on div "Participante Tipo Todos los tipos Ciclo Todos los ciclos Estado Todos los estad…" at bounding box center [452, 316] width 413 height 44
click at [102, 157] on span "Dashboard" at bounding box center [89, 162] width 50 height 14
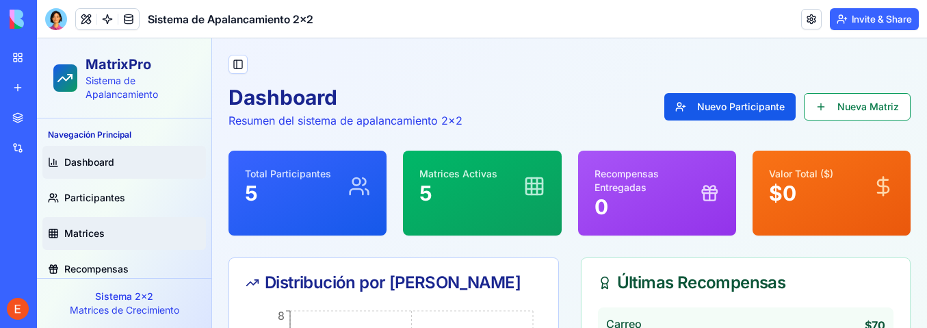
click at [84, 229] on span "Matrices" at bounding box center [84, 233] width 40 height 14
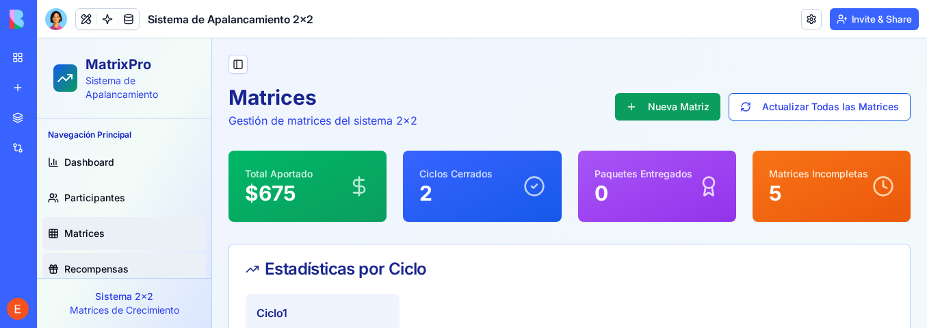
click at [89, 262] on span "Recompensas" at bounding box center [96, 269] width 64 height 14
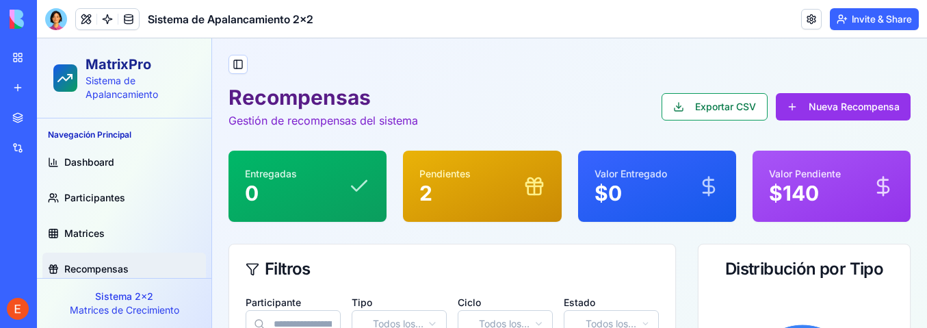
click at [314, 298] on div "Participante" at bounding box center [293, 316] width 95 height 44
drag, startPoint x: 395, startPoint y: 299, endPoint x: 405, endPoint y: 301, distance: 10.5
click at [401, 301] on div "Tipo Todos los tipos" at bounding box center [399, 316] width 95 height 44
click at [412, 299] on div "Tipo Todos los tipos" at bounding box center [399, 316] width 95 height 44
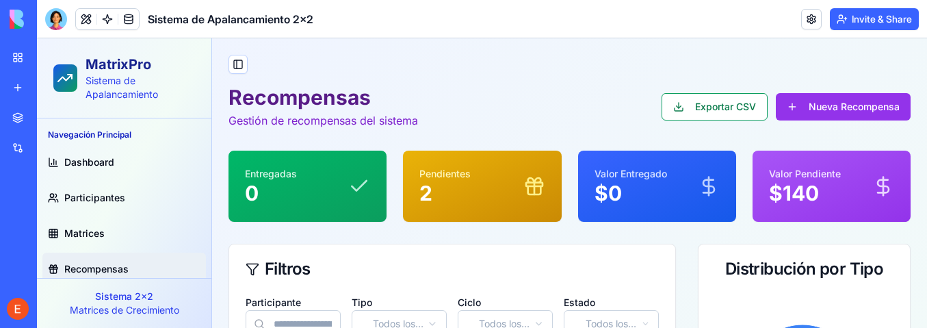
click at [244, 298] on div "Participante Tipo Todos los tipos Ciclo Todos los ciclos Estado Todos los estad…" at bounding box center [452, 324] width 446 height 60
click at [49, 299] on p "Sistema 2x2" at bounding box center [124, 296] width 153 height 14
click at [320, 301] on div "Participante" at bounding box center [293, 316] width 95 height 44
click at [326, 298] on div "Participante" at bounding box center [293, 316] width 95 height 44
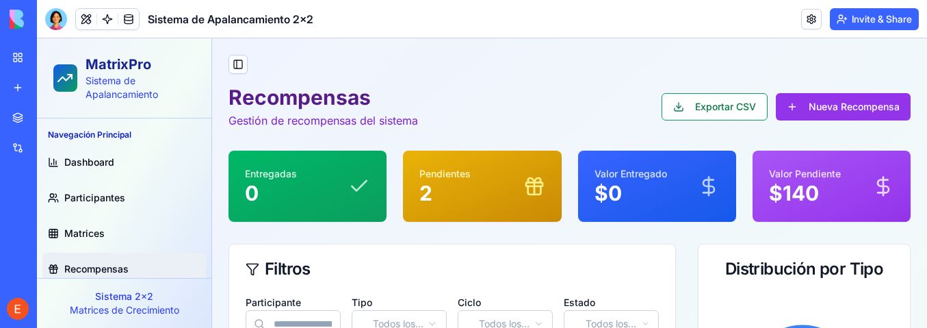
click at [327, 297] on div "Participante" at bounding box center [293, 316] width 95 height 44
click at [328, 296] on div "Participante" at bounding box center [293, 316] width 95 height 44
click at [333, 294] on div "Participante" at bounding box center [293, 316] width 95 height 44
click at [75, 313] on p "Matrices de Crecimiento" at bounding box center [124, 310] width 153 height 14
click at [105, 306] on p "Matrices de Crecimiento" at bounding box center [124, 310] width 153 height 14
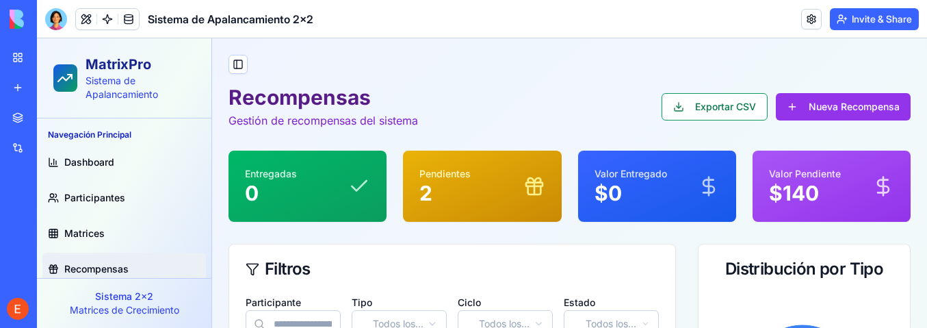
click at [148, 302] on p "Sistema 2x2" at bounding box center [124, 296] width 153 height 14
click at [164, 300] on p "Sistema 2x2" at bounding box center [124, 296] width 153 height 14
click at [344, 296] on div "Participante Tipo Todos los tipos Ciclo Todos los ciclos Estado Todos los estad…" at bounding box center [452, 316] width 413 height 44
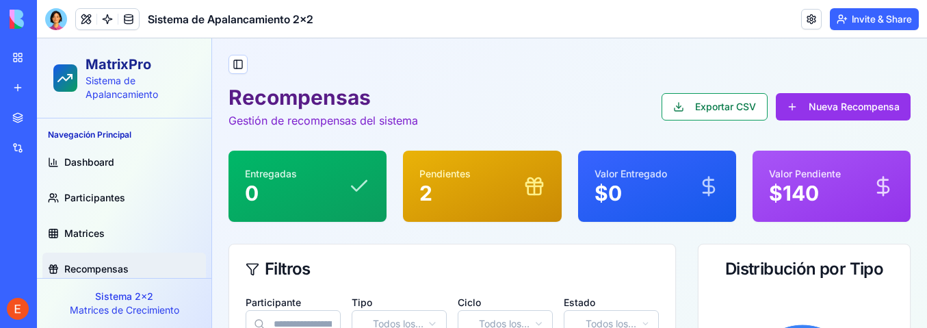
click at [344, 297] on div "Participante Tipo Todos los tipos Ciclo Todos los ciclos Estado Todos los estad…" at bounding box center [452, 316] width 413 height 44
click at [278, 193] on p "0" at bounding box center [271, 193] width 52 height 25
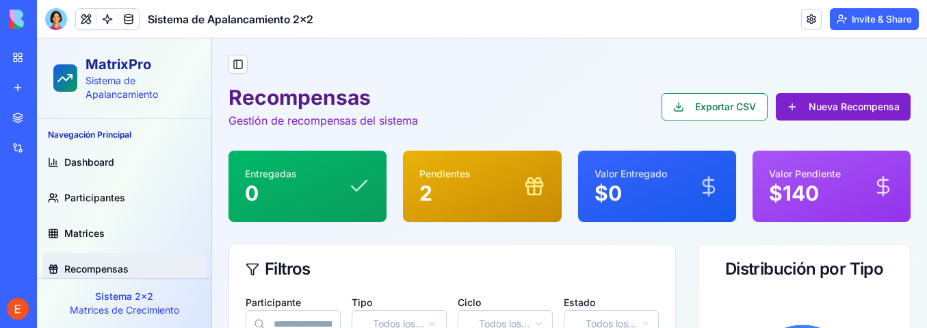
click at [810, 102] on button "Nueva Recompensa" at bounding box center [843, 106] width 135 height 27
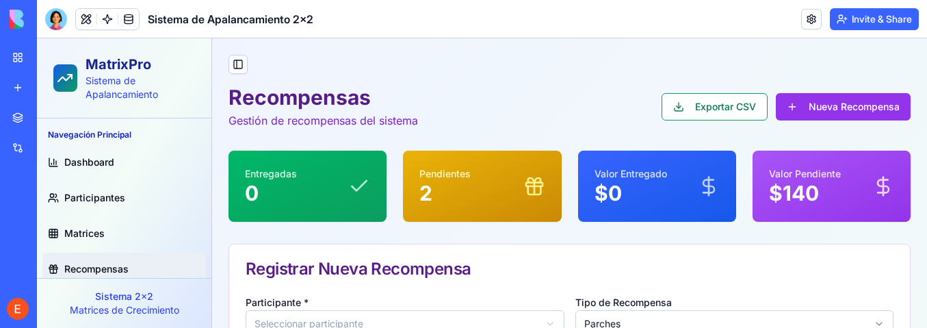
drag, startPoint x: 372, startPoint y: 304, endPoint x: 364, endPoint y: 307, distance: 8.0
click at [371, 304] on div "Participante * Seleccionar participante ******* ****** ****** ******* *****" at bounding box center [405, 316] width 319 height 44
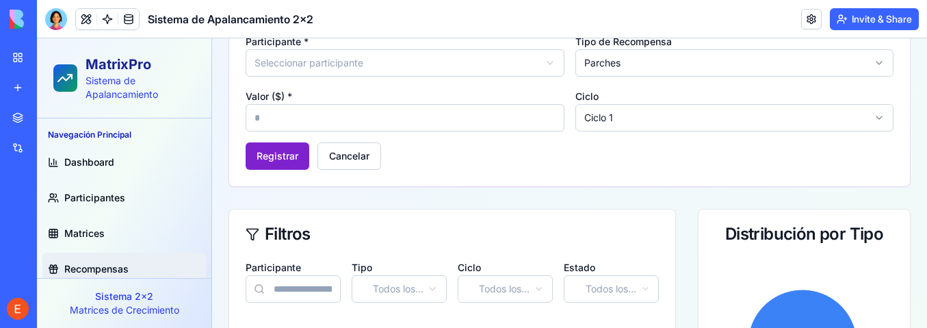
scroll to position [274, 0]
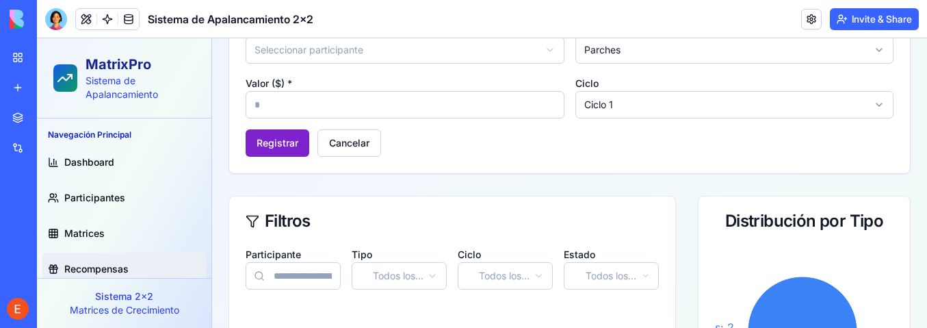
click at [278, 142] on button "Registrar" at bounding box center [278, 142] width 64 height 27
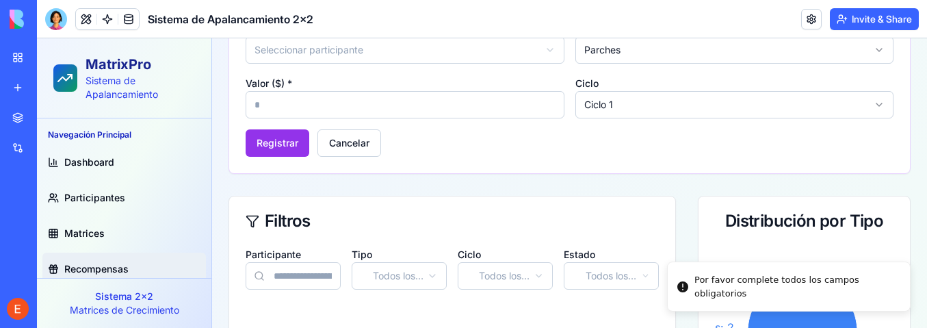
click at [352, 148] on button "Cancelar" at bounding box center [349, 142] width 64 height 27
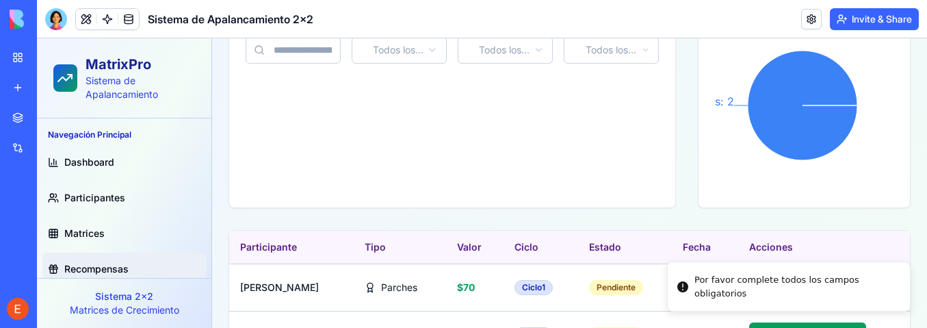
click at [97, 265] on span "Recompensas" at bounding box center [96, 269] width 64 height 14
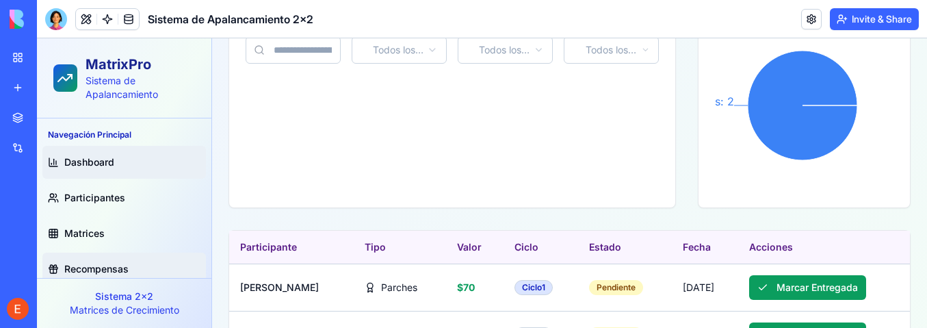
click at [88, 156] on span "Dashboard" at bounding box center [89, 162] width 50 height 14
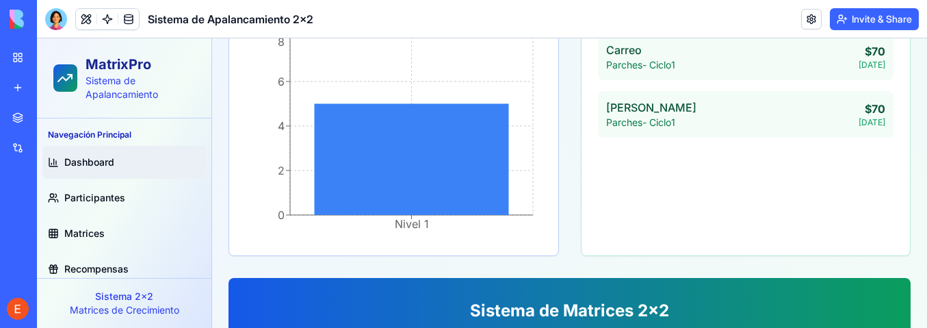
click at [348, 301] on h3 "Sistema de Matrices 2x2" at bounding box center [569, 311] width 638 height 22
click at [379, 300] on h3 "Sistema de Matrices 2x2" at bounding box center [569, 311] width 638 height 22
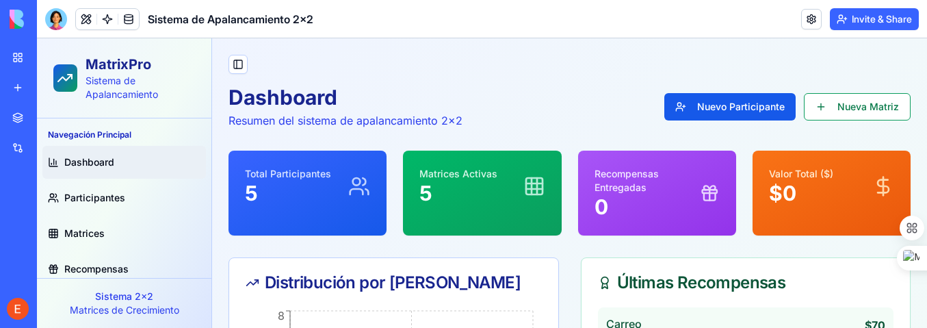
click at [105, 155] on span "Dashboard" at bounding box center [89, 162] width 50 height 14
click at [94, 192] on span "Participantes" at bounding box center [94, 198] width 61 height 14
click at [83, 224] on link "Matrices" at bounding box center [124, 233] width 164 height 33
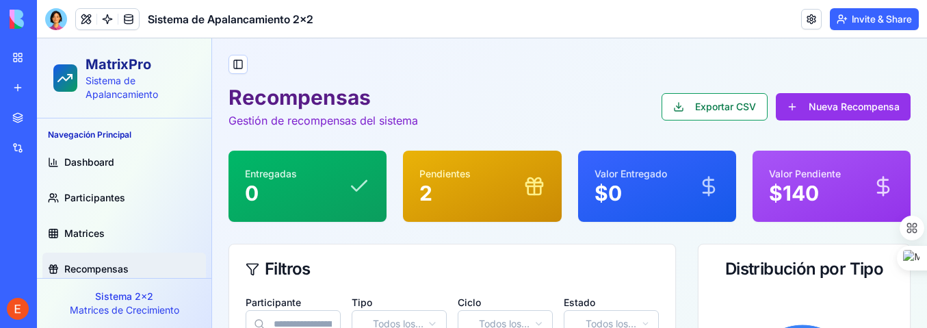
click at [361, 296] on div "Tipo Todos los tipos" at bounding box center [399, 316] width 95 height 44
click at [331, 300] on div "Participante" at bounding box center [293, 316] width 95 height 44
click at [347, 296] on div "Participante Tipo Todos los tipos Ciclo Todos los ciclos Estado Todos los estad…" at bounding box center [452, 316] width 413 height 44
drag, startPoint x: 347, startPoint y: 296, endPoint x: 320, endPoint y: 324, distance: 39.2
click at [347, 296] on div "Participante Tipo Todos los tipos Ciclo Todos los ciclos Estado Todos los estad…" at bounding box center [452, 316] width 413 height 44
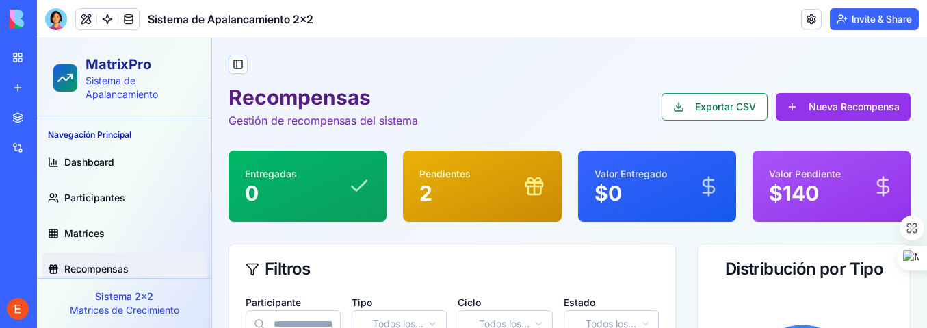
drag, startPoint x: 334, startPoint y: 300, endPoint x: 345, endPoint y: 304, distance: 11.5
click at [337, 300] on div "Participante" at bounding box center [293, 316] width 95 height 44
click at [410, 296] on div "Tipo Todos los tipos" at bounding box center [399, 316] width 95 height 44
click at [413, 296] on div "Tipo Todos los tipos" at bounding box center [399, 316] width 95 height 44
click at [273, 300] on label "Participante" at bounding box center [273, 302] width 55 height 12
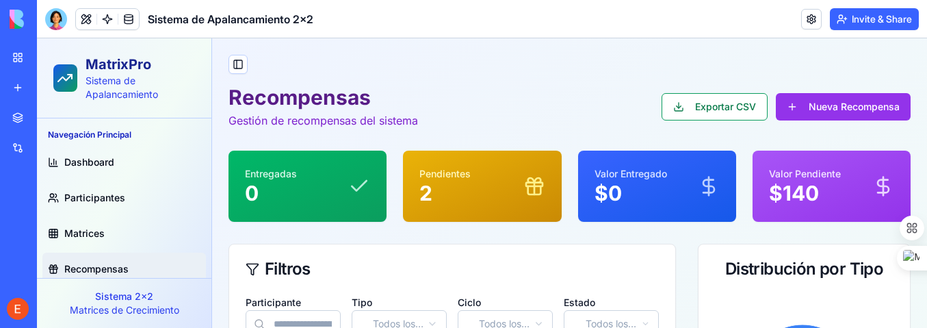
click at [195, 301] on p "Sistema 2x2" at bounding box center [124, 296] width 153 height 14
click at [130, 298] on p "Sistema 2x2" at bounding box center [124, 296] width 153 height 14
click at [107, 161] on span "Dashboard" at bounding box center [89, 162] width 50 height 14
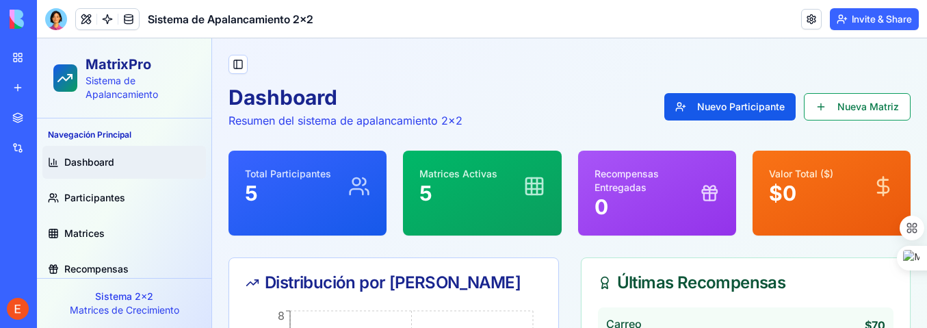
click at [338, 300] on div "Distribución por [PERSON_NAME]" at bounding box center [393, 282] width 329 height 49
click at [107, 192] on span "Participantes" at bounding box center [94, 198] width 61 height 14
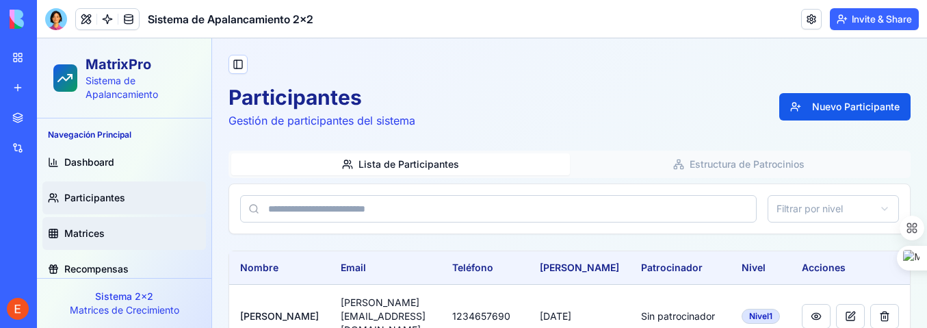
click at [92, 231] on span "Matrices" at bounding box center [84, 233] width 40 height 14
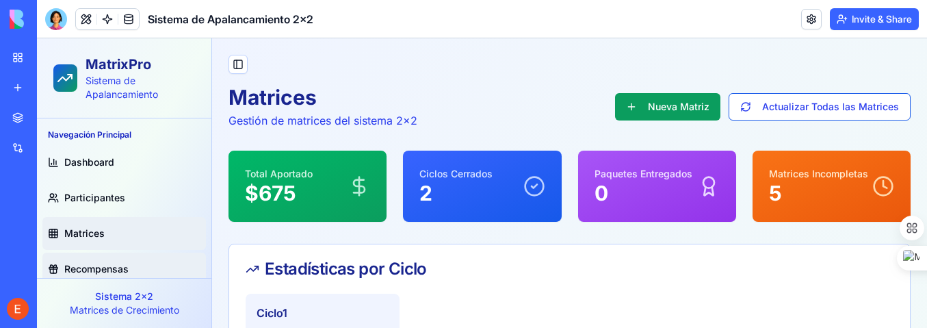
click at [90, 262] on span "Recompensas" at bounding box center [96, 269] width 64 height 14
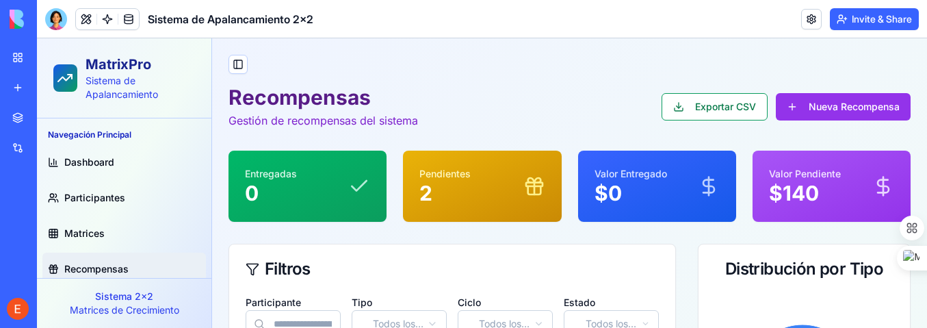
click at [205, 300] on div "Sistema 2x2 Matrices de Crecimiento" at bounding box center [124, 303] width 174 height 50
click at [357, 298] on label "Tipo" at bounding box center [362, 302] width 21 height 12
click at [84, 160] on span "Dashboard" at bounding box center [89, 162] width 50 height 14
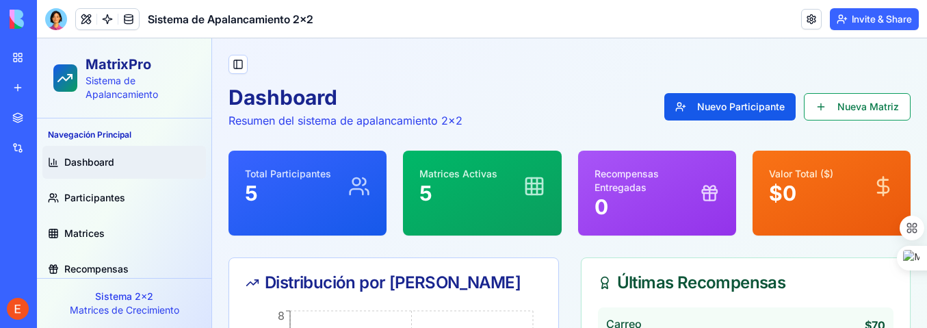
click at [346, 298] on div "Distribución por [PERSON_NAME]" at bounding box center [393, 282] width 329 height 49
click at [79, 192] on span "Participantes" at bounding box center [94, 198] width 61 height 14
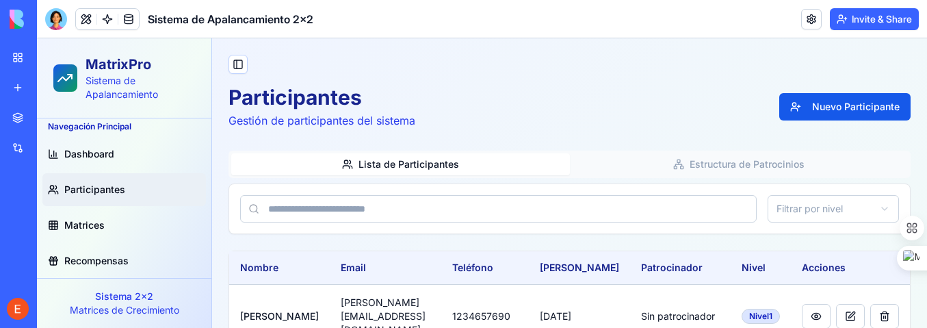
scroll to position [13, 0]
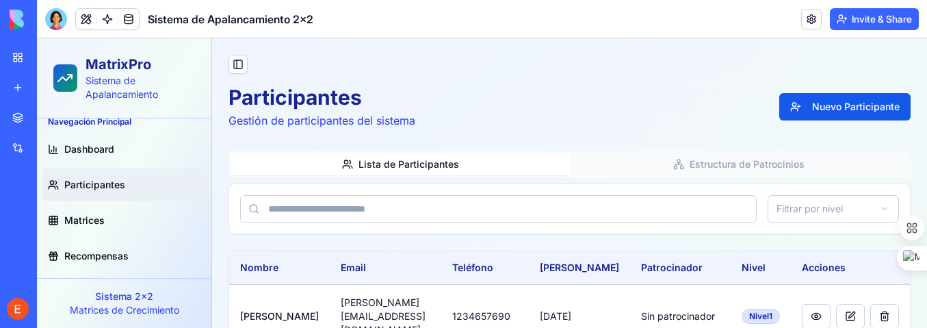
click at [81, 123] on div "Navegación Principal" at bounding box center [124, 122] width 164 height 22
drag, startPoint x: 48, startPoint y: 130, endPoint x: 41, endPoint y: 131, distance: 7.0
click at [41, 131] on div "Navegación Principal Dashboard Participantes Matrices Recompensas" at bounding box center [124, 191] width 174 height 172
drag, startPoint x: 41, startPoint y: 132, endPoint x: 110, endPoint y: 261, distance: 146.0
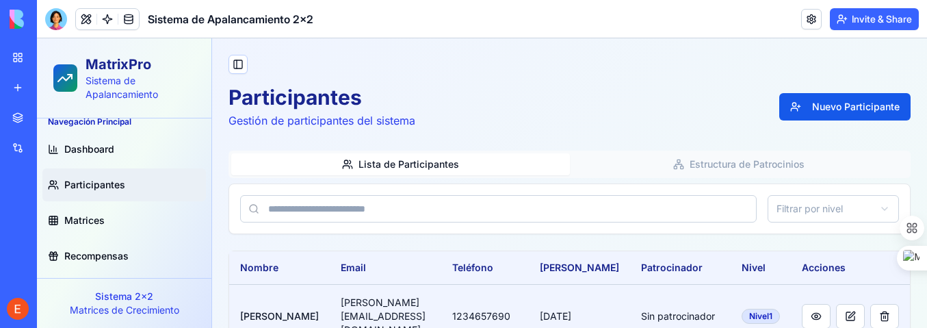
drag, startPoint x: 110, startPoint y: 261, endPoint x: 302, endPoint y: 300, distance: 196.2
click at [330, 300] on td "[PERSON_NAME][EMAIL_ADDRESS][DOMAIN_NAME]" at bounding box center [386, 316] width 112 height 64
drag, startPoint x: 322, startPoint y: 297, endPoint x: 345, endPoint y: 303, distance: 23.4
click at [330, 298] on td "[PERSON_NAME][EMAIL_ADDRESS][DOMAIN_NAME]" at bounding box center [386, 316] width 112 height 64
click at [348, 302] on td "[PERSON_NAME][EMAIL_ADDRESS][DOMAIN_NAME]" at bounding box center [386, 316] width 112 height 64
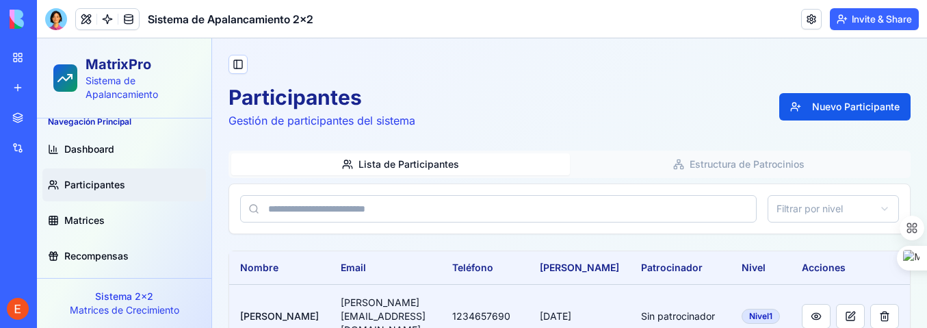
click at [348, 302] on td "[PERSON_NAME][EMAIL_ADDRESS][DOMAIN_NAME]" at bounding box center [386, 316] width 112 height 64
click at [379, 296] on td "[PERSON_NAME][EMAIL_ADDRESS][DOMAIN_NAME]" at bounding box center [386, 316] width 112 height 64
click at [380, 296] on td "[PERSON_NAME][EMAIL_ADDRESS][DOMAIN_NAME]" at bounding box center [386, 316] width 112 height 64
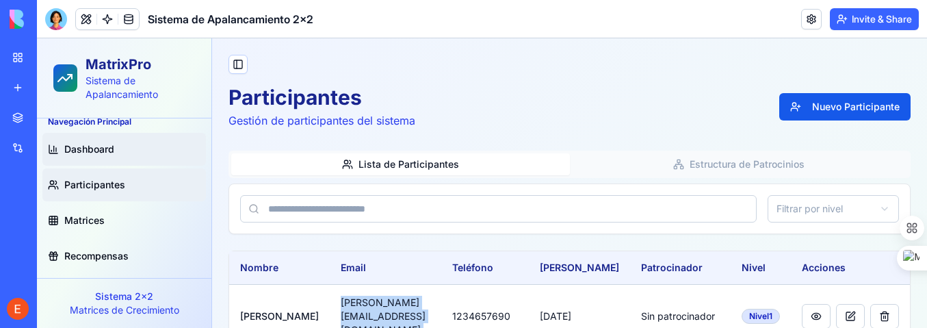
click at [96, 146] on span "Dashboard" at bounding box center [89, 149] width 50 height 14
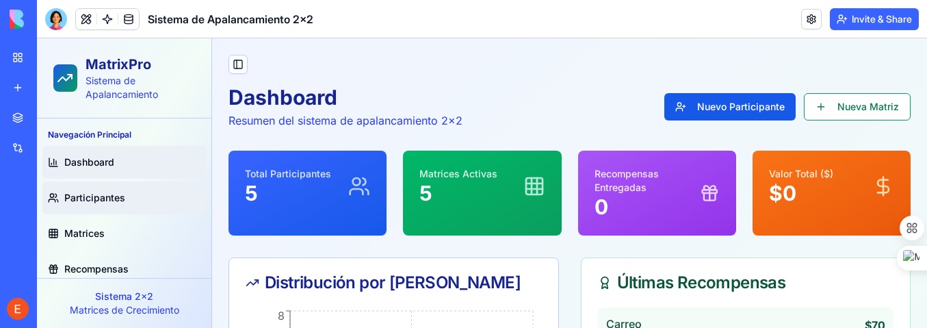
click at [92, 189] on link "Participantes" at bounding box center [124, 197] width 164 height 33
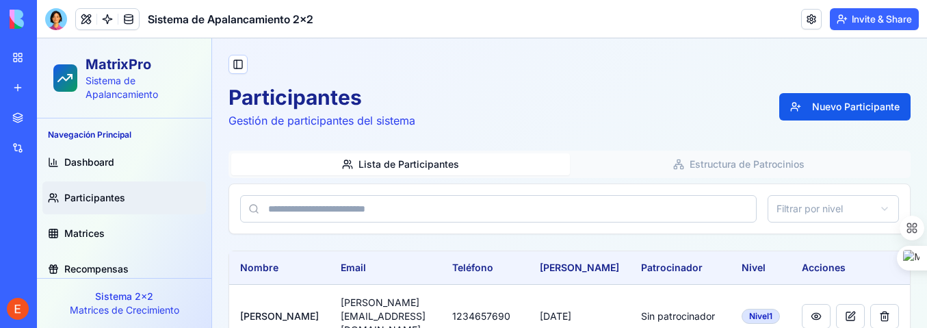
click at [64, 307] on p "Matrices de Crecimiento" at bounding box center [124, 310] width 153 height 14
click at [66, 299] on p "Sistema 2x2" at bounding box center [124, 296] width 153 height 14
click at [126, 300] on p "Sistema 2x2" at bounding box center [124, 296] width 153 height 14
click at [79, 153] on link "Dashboard" at bounding box center [124, 162] width 164 height 33
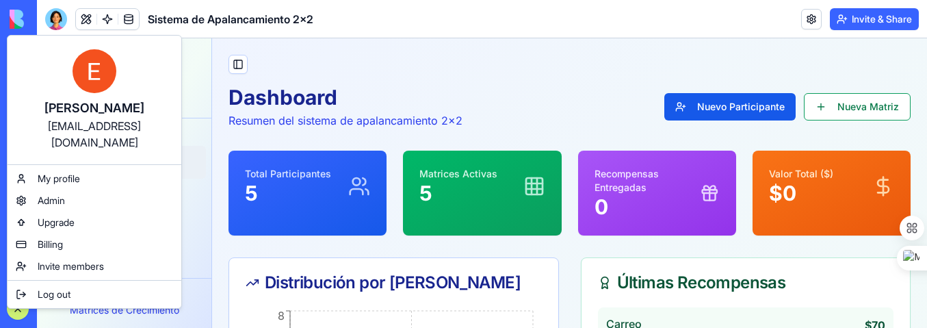
drag, startPoint x: 465, startPoint y: 153, endPoint x: 428, endPoint y: 114, distance: 53.3
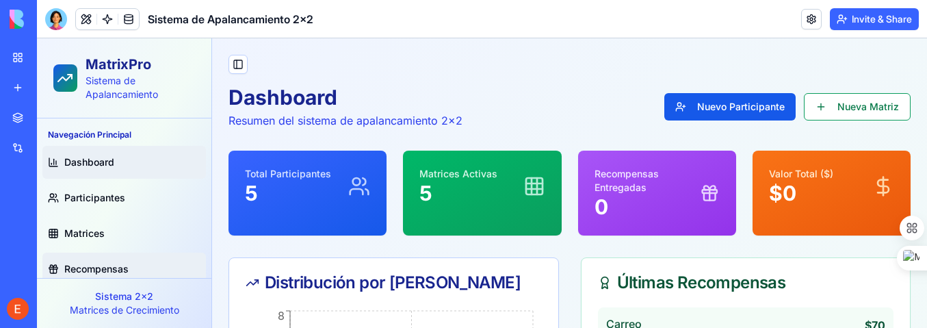
click at [103, 260] on link "Recompensas" at bounding box center [124, 268] width 164 height 33
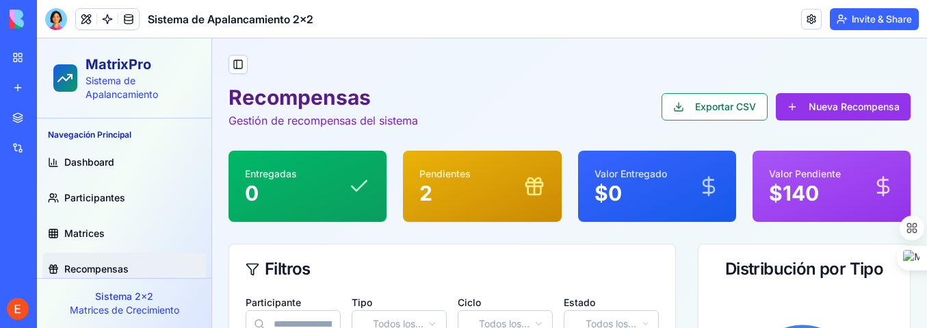
scroll to position [13, 0]
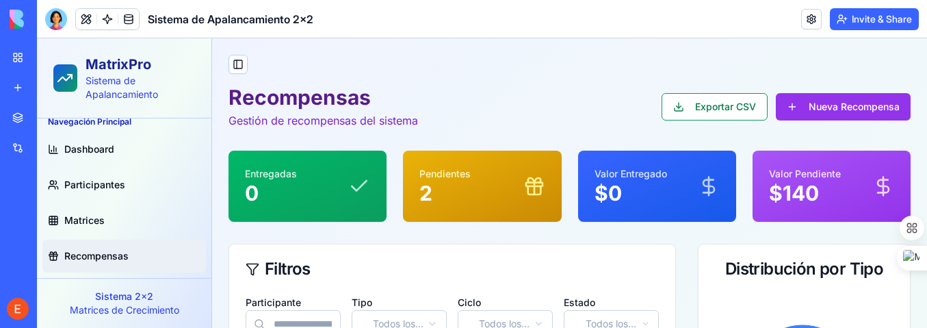
click at [135, 300] on p "Sistema 2x2" at bounding box center [124, 296] width 153 height 14
click at [108, 255] on span "Recompensas" at bounding box center [96, 256] width 64 height 14
click at [94, 223] on span "Matrices" at bounding box center [84, 220] width 40 height 14
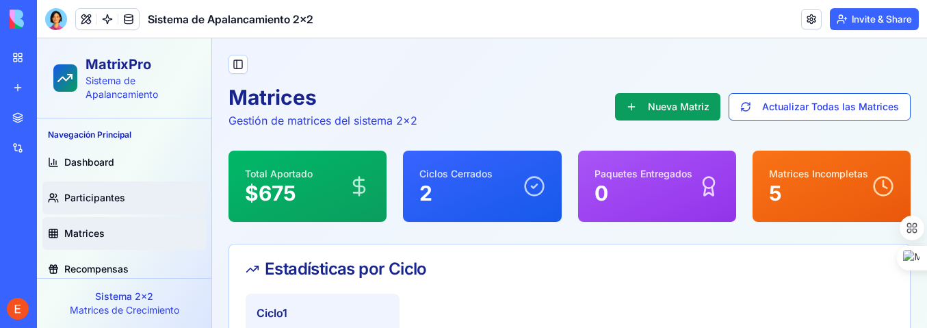
click at [99, 185] on link "Participantes" at bounding box center [124, 197] width 164 height 33
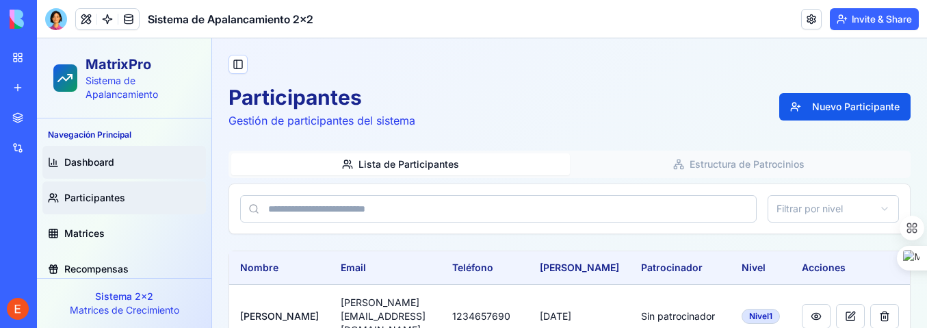
click at [99, 164] on span "Dashboard" at bounding box center [89, 162] width 50 height 14
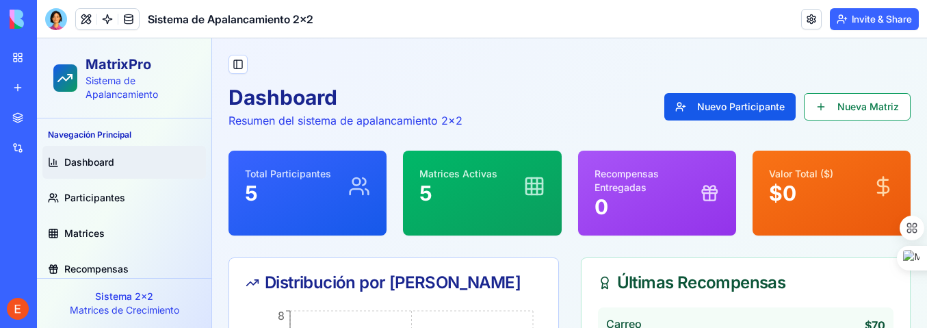
click at [333, 298] on div "Distribución por [PERSON_NAME]" at bounding box center [393, 282] width 329 height 49
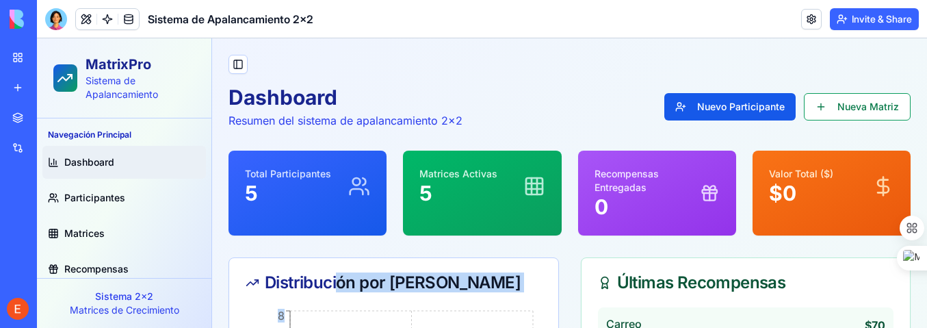
click at [341, 303] on div "Distribución por [PERSON_NAME]" at bounding box center [393, 282] width 329 height 49
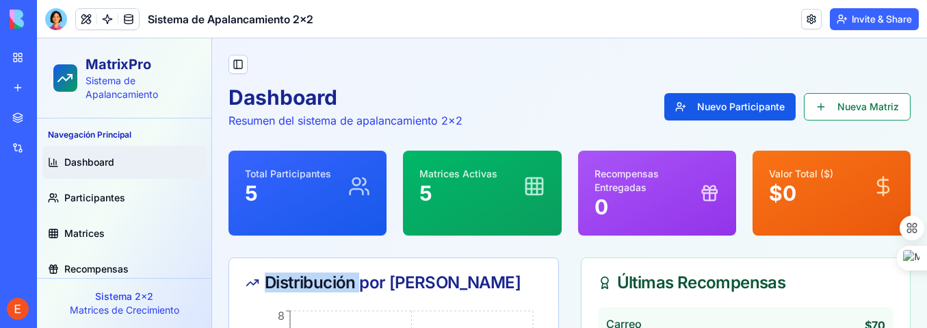
click at [341, 303] on div "Distribución por [PERSON_NAME]" at bounding box center [393, 282] width 329 height 49
click at [95, 161] on span "Dashboard" at bounding box center [89, 162] width 50 height 14
click at [341, 300] on div "Distribución por [PERSON_NAME]" at bounding box center [393, 282] width 329 height 49
click at [135, 188] on link "Participantes" at bounding box center [124, 197] width 164 height 33
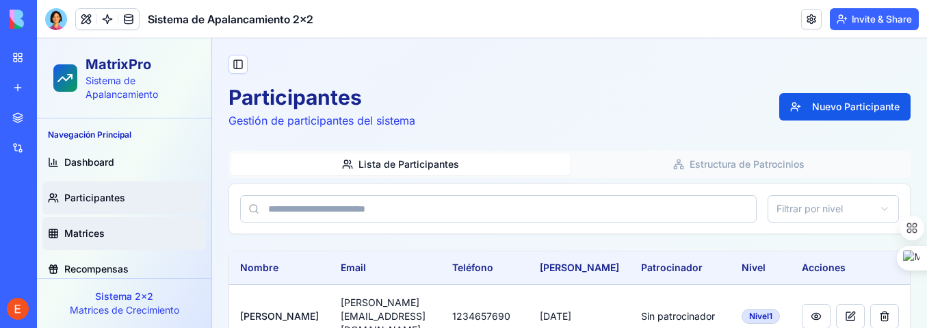
click at [120, 228] on link "Matrices" at bounding box center [124, 233] width 164 height 33
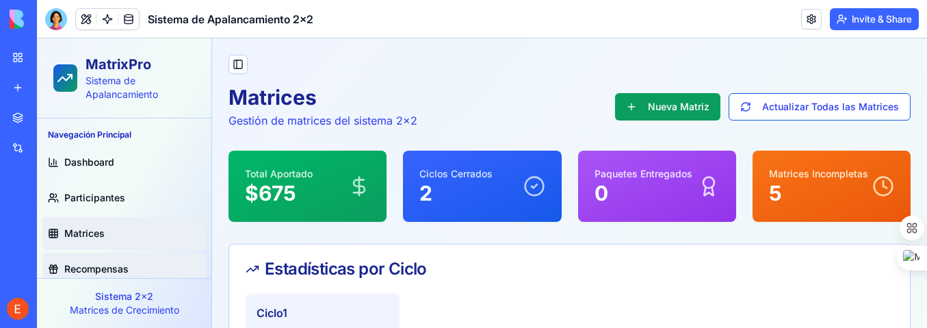
click at [114, 266] on span "Recompensas" at bounding box center [96, 269] width 64 height 14
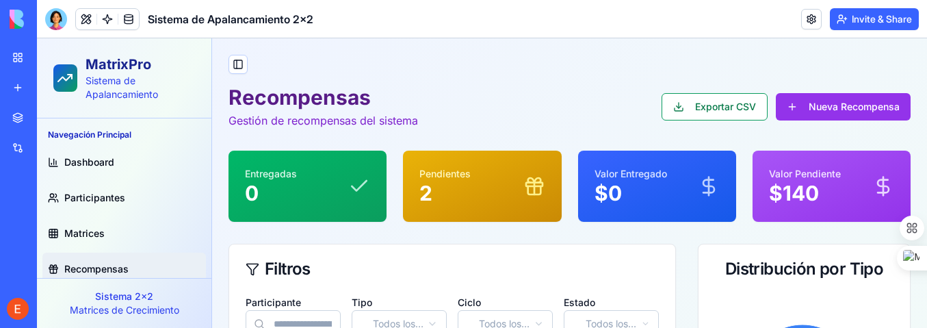
click at [327, 297] on div "Participante" at bounding box center [293, 316] width 95 height 44
click at [382, 303] on div "Tipo Todos los tipos" at bounding box center [399, 316] width 95 height 44
drag, startPoint x: 382, startPoint y: 303, endPoint x: 366, endPoint y: 305, distance: 15.9
click at [380, 304] on div "Tipo Todos los tipos" at bounding box center [399, 316] width 95 height 44
click at [201, 296] on div "Sistema 2x2 Matrices de Crecimiento" at bounding box center [124, 303] width 174 height 50
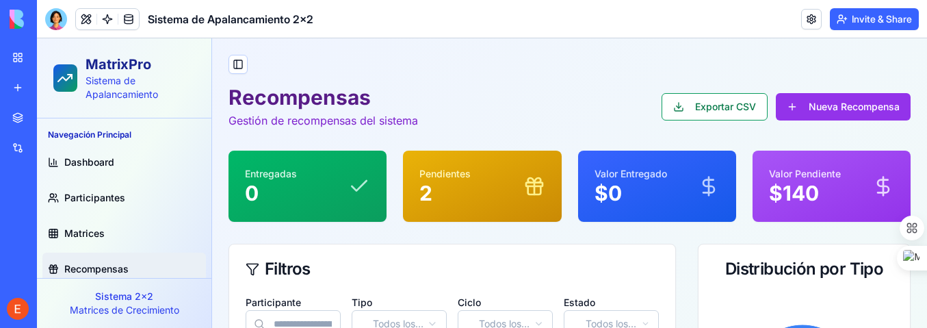
click at [112, 296] on p "Sistema 2x2" at bounding box center [124, 296] width 153 height 14
click at [338, 297] on div "Participante" at bounding box center [293, 316] width 95 height 44
drag, startPoint x: 86, startPoint y: 263, endPoint x: 88, endPoint y: 246, distance: 16.6
click at [86, 262] on span "Recompensas" at bounding box center [96, 269] width 64 height 14
click at [90, 235] on span "Matrices" at bounding box center [84, 233] width 40 height 14
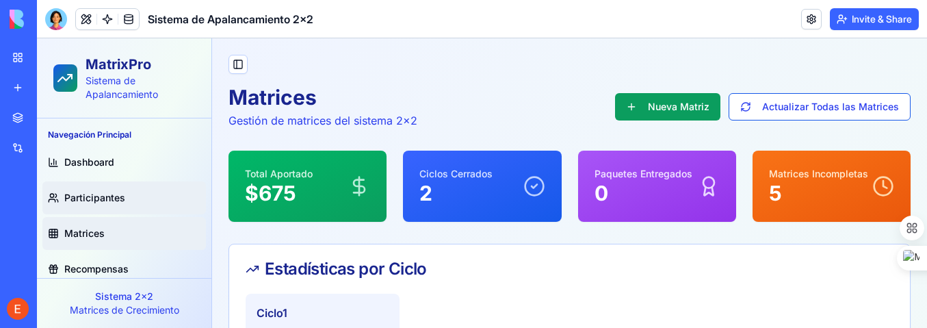
click at [94, 196] on span "Participantes" at bounding box center [94, 198] width 61 height 14
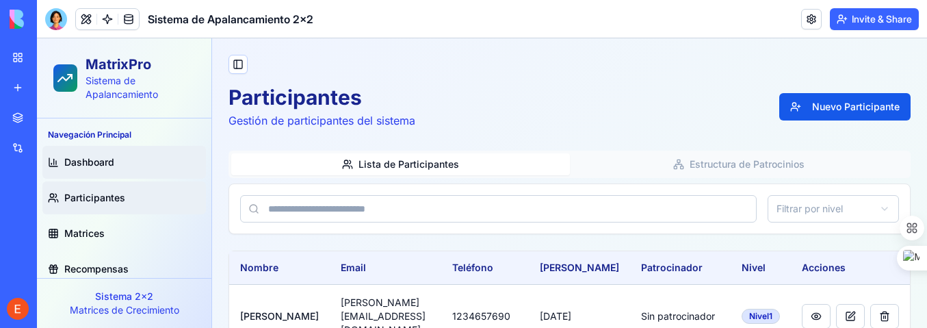
click at [96, 164] on span "Dashboard" at bounding box center [89, 162] width 50 height 14
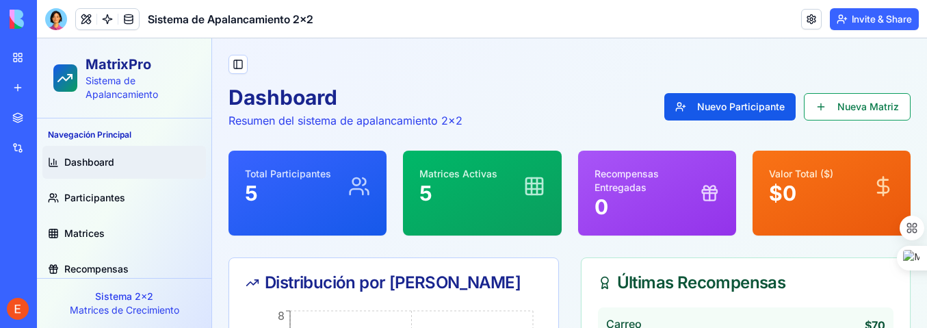
click at [346, 302] on div "Distribución por [PERSON_NAME]" at bounding box center [393, 282] width 329 height 49
click at [96, 264] on span "Recompensas" at bounding box center [96, 269] width 64 height 14
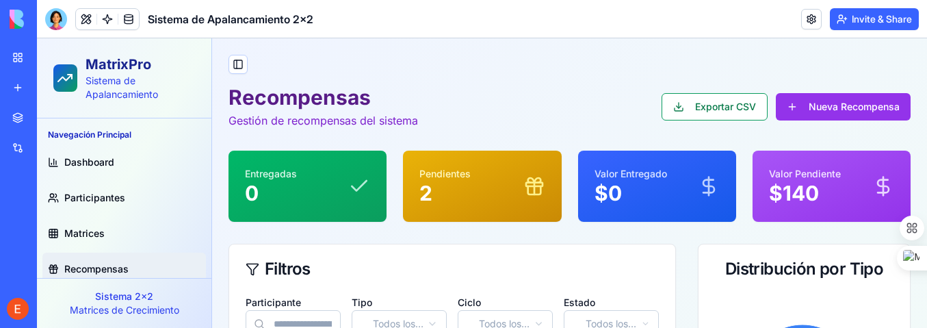
click at [363, 302] on label "Tipo" at bounding box center [362, 302] width 21 height 12
click at [360, 302] on label "Tipo" at bounding box center [362, 302] width 21 height 12
drag, startPoint x: 361, startPoint y: 297, endPoint x: 325, endPoint y: 259, distance: 52.8
click at [361, 327] on div at bounding box center [463, 328] width 927 height 0
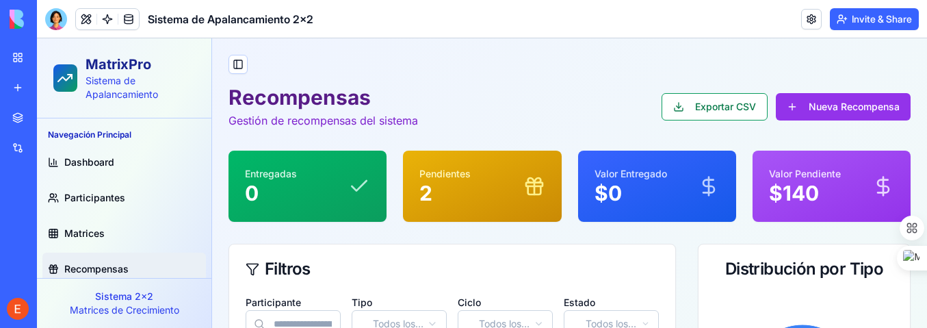
scroll to position [13, 0]
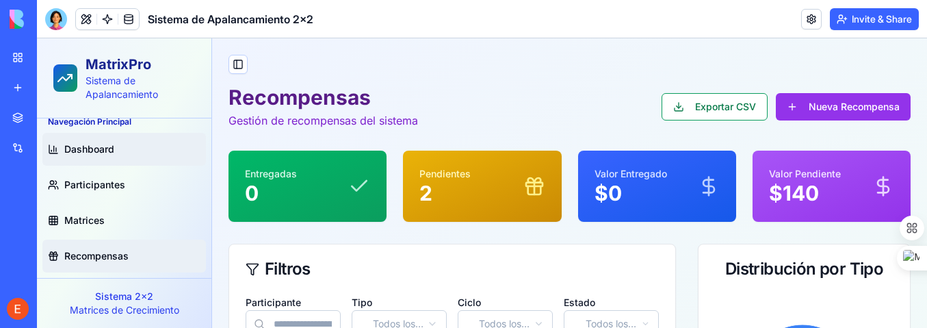
click at [72, 141] on link "Dashboard" at bounding box center [124, 149] width 164 height 33
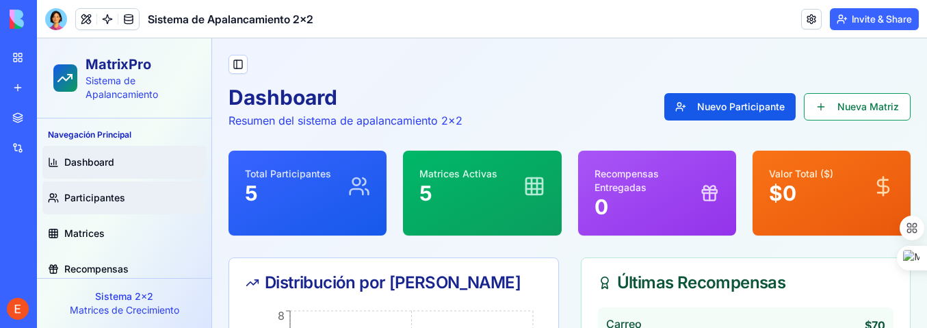
click at [86, 192] on span "Participantes" at bounding box center [94, 198] width 61 height 14
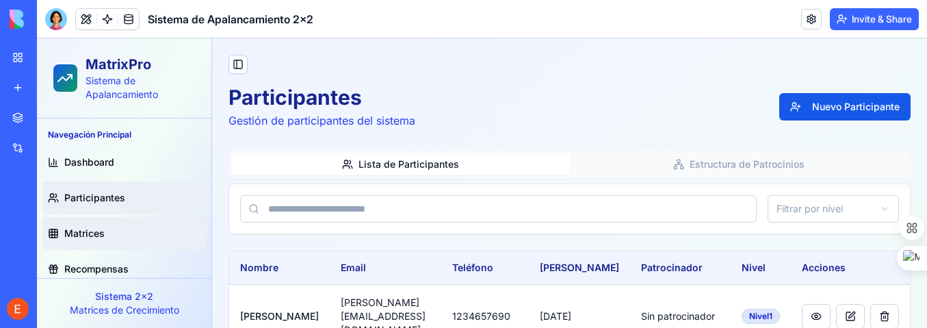
click at [84, 233] on span "Matrices" at bounding box center [84, 233] width 40 height 14
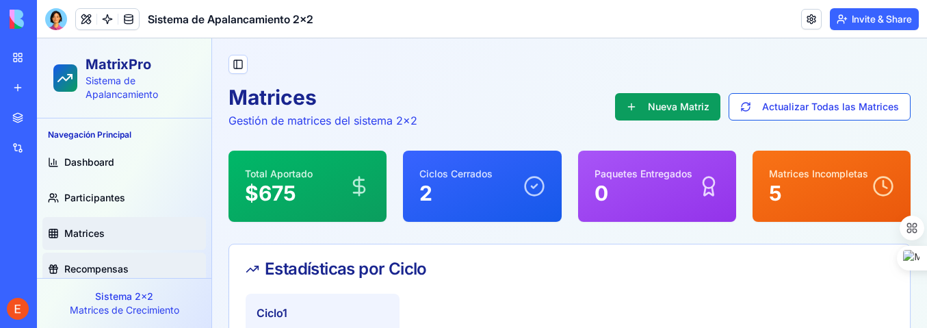
click at [92, 264] on span "Recompensas" at bounding box center [96, 269] width 64 height 14
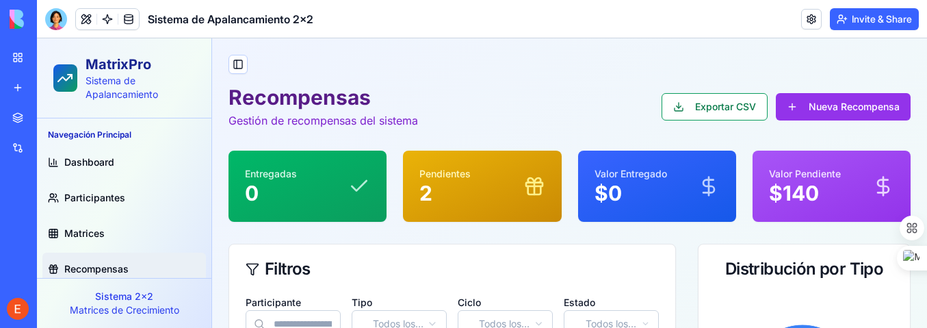
click at [373, 299] on div "Tipo Todos los tipos" at bounding box center [399, 316] width 95 height 44
click at [372, 300] on div "Tipo Todos los tipos" at bounding box center [399, 316] width 95 height 44
click at [374, 294] on div "Tipo Todos los tipos" at bounding box center [399, 316] width 95 height 44
click at [339, 300] on div "Participante" at bounding box center [293, 316] width 95 height 44
click at [107, 296] on p "Sistema 2x2" at bounding box center [124, 296] width 153 height 14
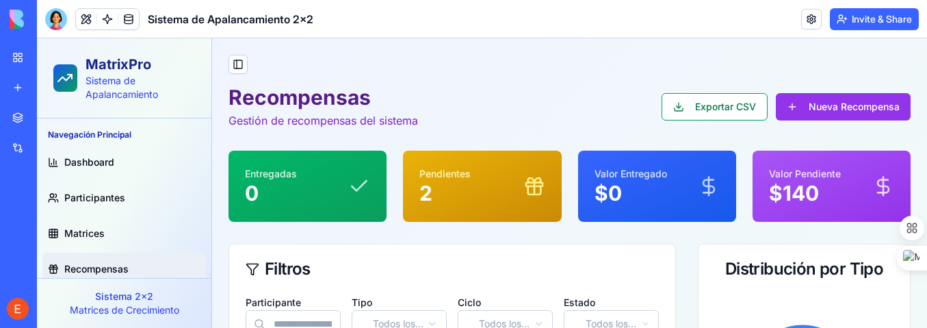
click at [107, 298] on p "Sistema 2x2" at bounding box center [124, 296] width 153 height 14
click at [104, 263] on span "Recompensas" at bounding box center [96, 269] width 64 height 14
click at [354, 302] on label "Tipo" at bounding box center [362, 302] width 21 height 12
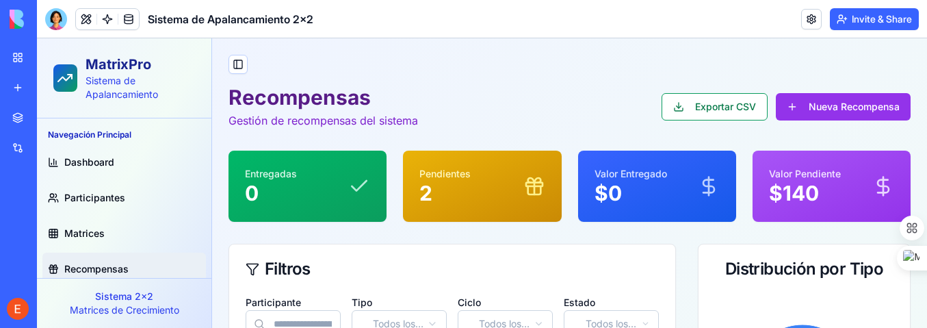
click at [321, 302] on div "Participante" at bounding box center [293, 316] width 95 height 44
click at [327, 298] on div "Participante" at bounding box center [293, 316] width 95 height 44
click at [388, 251] on div "Filtros" at bounding box center [452, 268] width 446 height 49
drag, startPoint x: 350, startPoint y: 300, endPoint x: 336, endPoint y: 307, distance: 15.0
click at [350, 300] on div "Participante Tipo Todos los tipos Ciclo Todos los ciclos Estado Todos los estad…" at bounding box center [452, 316] width 413 height 44
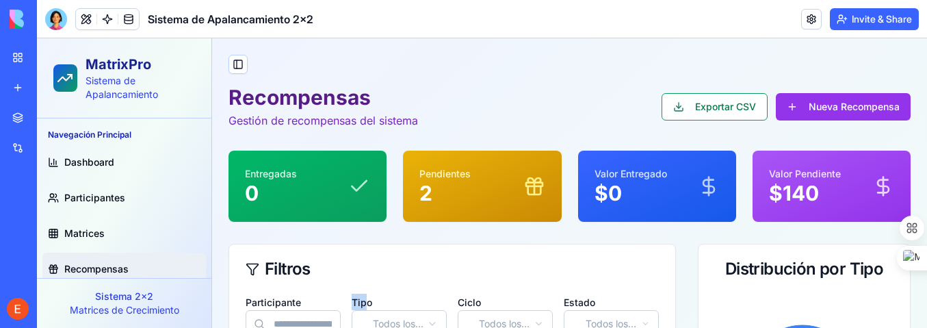
click at [352, 304] on div "Tipo Todos los tipos" at bounding box center [399, 316] width 95 height 44
click at [352, 304] on label "Tipo" at bounding box center [362, 302] width 21 height 12
click at [354, 304] on label "Tipo" at bounding box center [362, 302] width 21 height 12
click at [355, 301] on label "Tipo" at bounding box center [362, 302] width 21 height 12
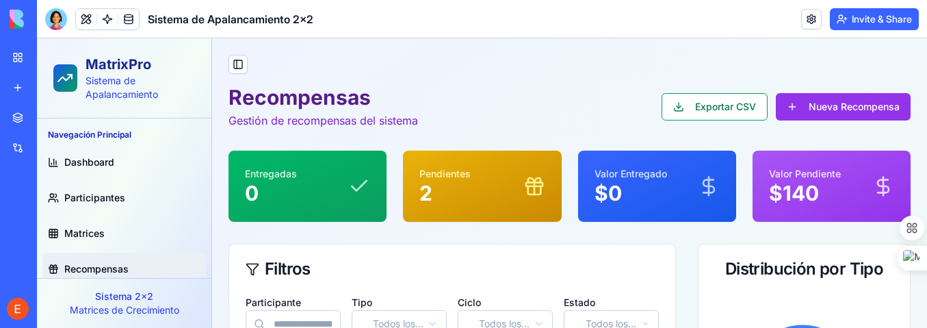
click at [354, 301] on label "Tipo" at bounding box center [362, 302] width 21 height 12
click at [88, 156] on span "Dashboard" at bounding box center [89, 162] width 50 height 14
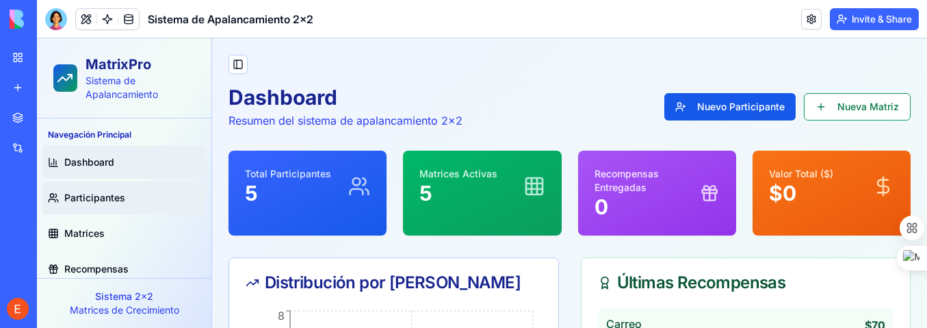
click at [83, 196] on span "Participantes" at bounding box center [94, 198] width 61 height 14
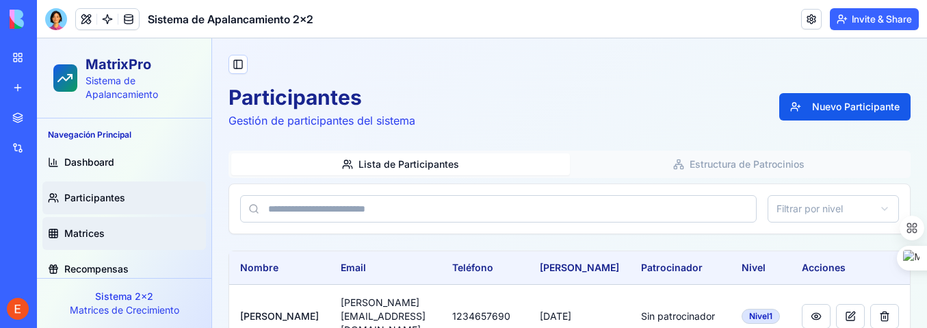
click at [75, 231] on span "Matrices" at bounding box center [84, 233] width 40 height 14
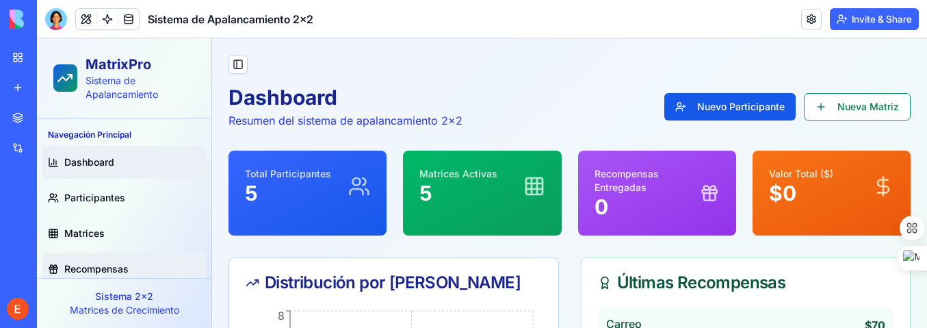
click at [68, 265] on span "Recompensas" at bounding box center [96, 269] width 64 height 14
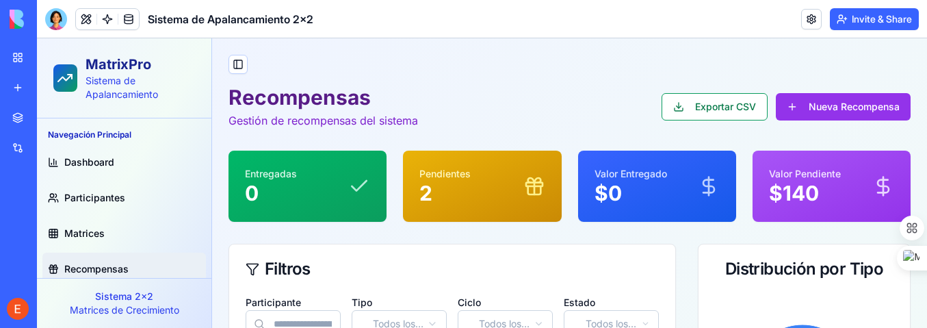
click at [339, 302] on div "Participante Tipo Todos los tipos Ciclo Todos los ciclos Estado Todos los estad…" at bounding box center [452, 316] width 413 height 44
click at [384, 300] on div "Tipo Todos los tipos" at bounding box center [399, 316] width 95 height 44
click at [418, 300] on div "Tipo Todos los tipos" at bounding box center [399, 316] width 95 height 44
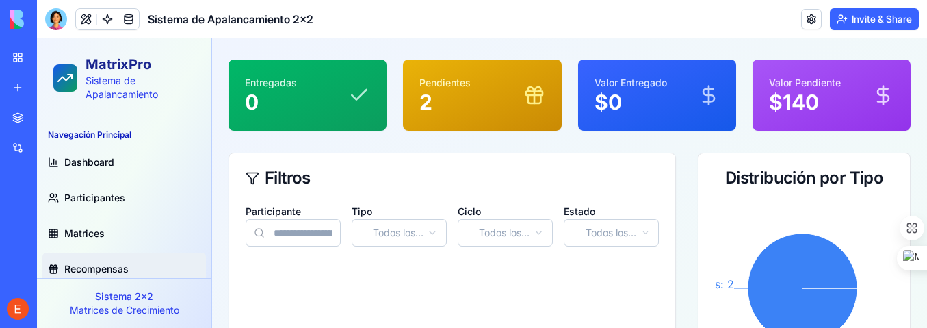
scroll to position [13, 0]
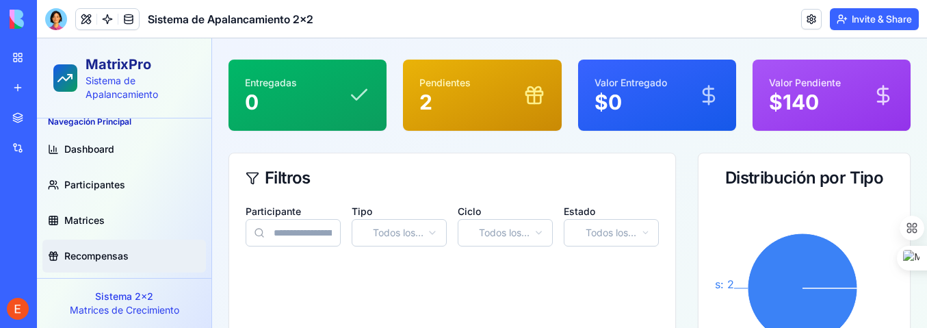
click at [74, 298] on p "Sistema 2x2" at bounding box center [124, 296] width 153 height 14
click at [348, 296] on div "Filtros Participante Tipo Todos los tipos Ciclo Todos los ciclos Estado Todos l…" at bounding box center [452, 272] width 447 height 238
click at [114, 221] on link "Matrices" at bounding box center [124, 220] width 164 height 33
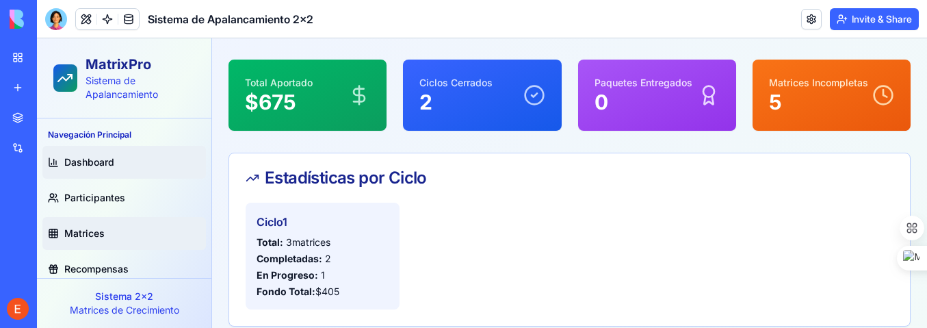
click at [90, 162] on span "Dashboard" at bounding box center [89, 162] width 50 height 14
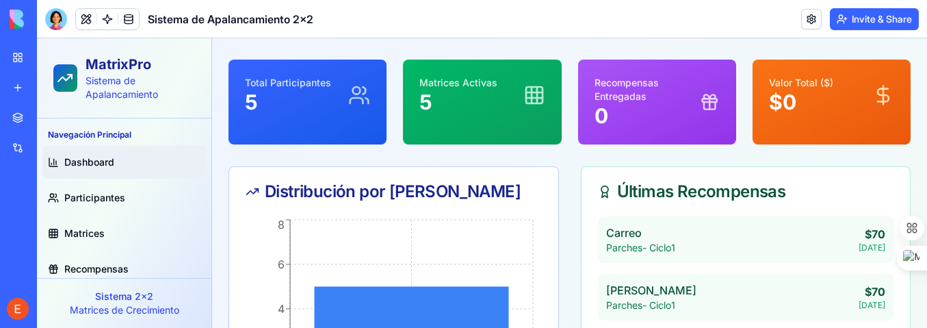
click at [231, 302] on div "Nivel 1 0 2 4 6 8 Nivel 1" at bounding box center [393, 327] width 329 height 222
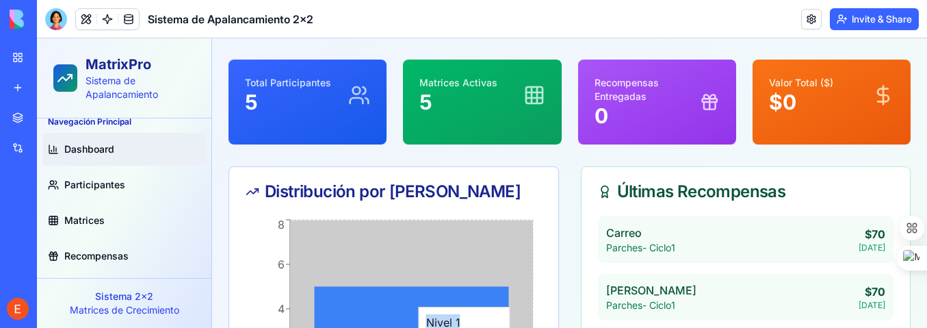
drag, startPoint x: 367, startPoint y: 299, endPoint x: 320, endPoint y: 314, distance: 49.5
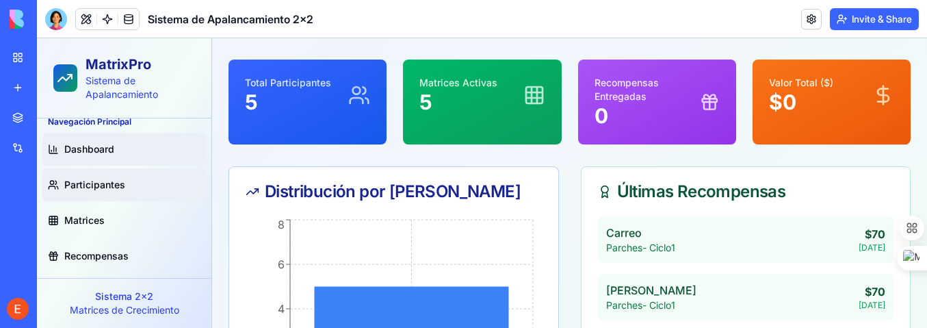
click at [104, 186] on span "Participantes" at bounding box center [94, 185] width 61 height 14
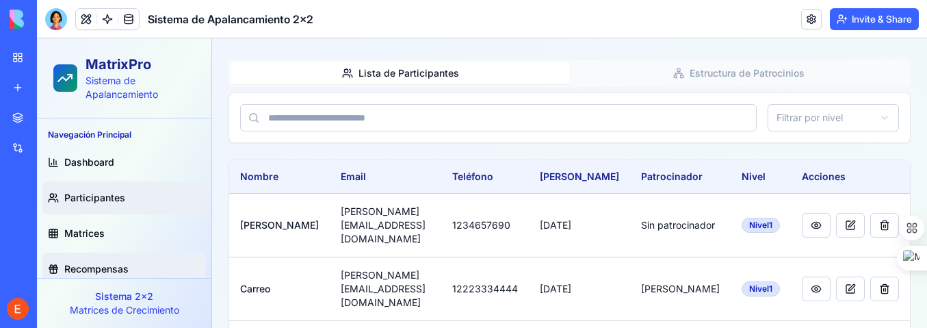
click at [93, 268] on span "Recompensas" at bounding box center [96, 269] width 64 height 14
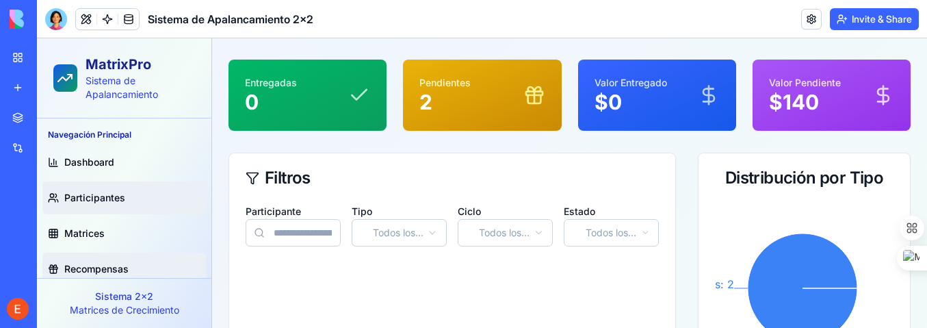
click at [92, 195] on span "Participantes" at bounding box center [94, 198] width 61 height 14
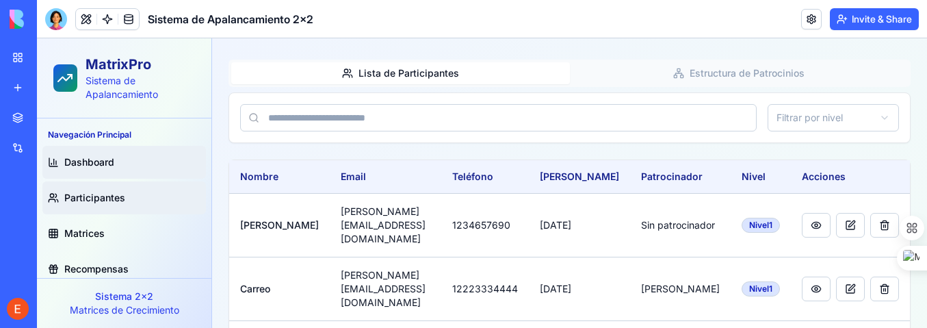
click at [89, 160] on span "Dashboard" at bounding box center [89, 162] width 50 height 14
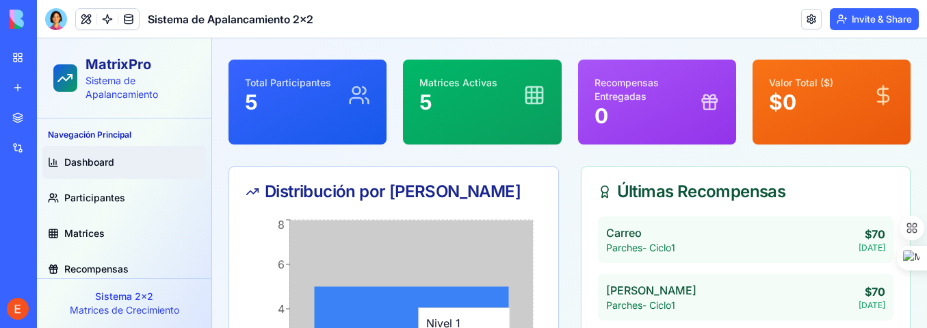
drag, startPoint x: 389, startPoint y: 300, endPoint x: 372, endPoint y: 300, distance: 16.4
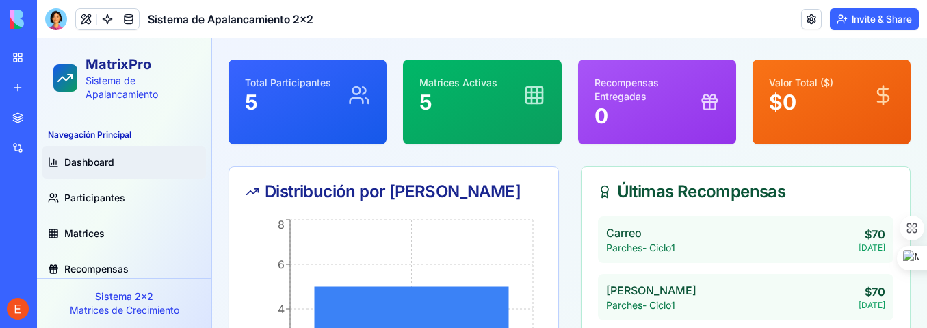
click at [273, 301] on icon "Nivel 1 0 2 4 6 8" at bounding box center [391, 318] width 291 height 205
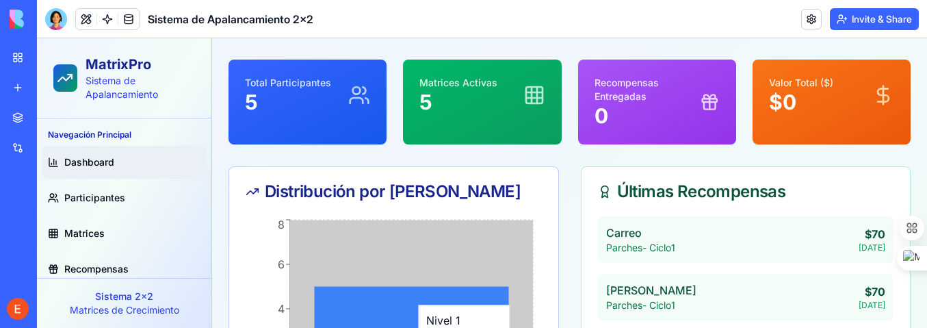
click at [306, 298] on icon "Nivel 1 0 2 4 6 8" at bounding box center [391, 318] width 291 height 205
click at [309, 298] on icon "Nivel 1 0 2 4 6 8" at bounding box center [391, 318] width 291 height 205
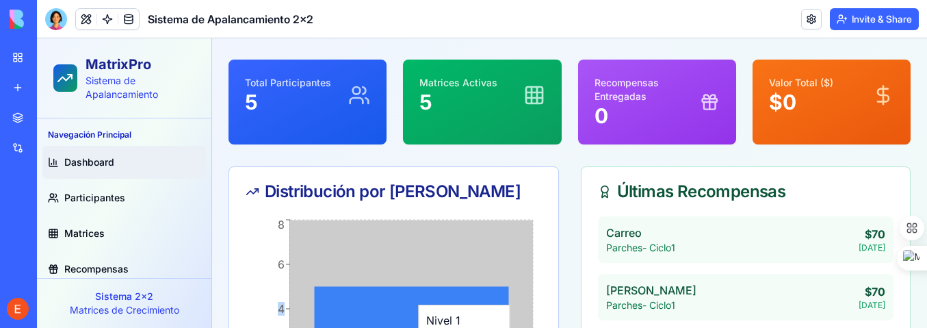
click at [309, 298] on icon "Nivel 1 0 2 4 6 8" at bounding box center [391, 318] width 291 height 205
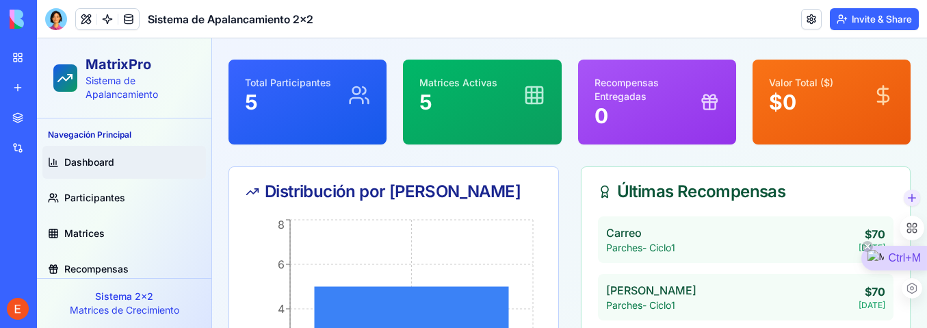
click at [910, 261] on span "Ctrl+M" at bounding box center [904, 258] width 33 height 16
click at [873, 255] on img at bounding box center [876, 258] width 16 height 16
click at [901, 255] on span "Ctrl+M" at bounding box center [904, 258] width 33 height 16
click at [898, 259] on div "Ctrl+M" at bounding box center [894, 258] width 66 height 25
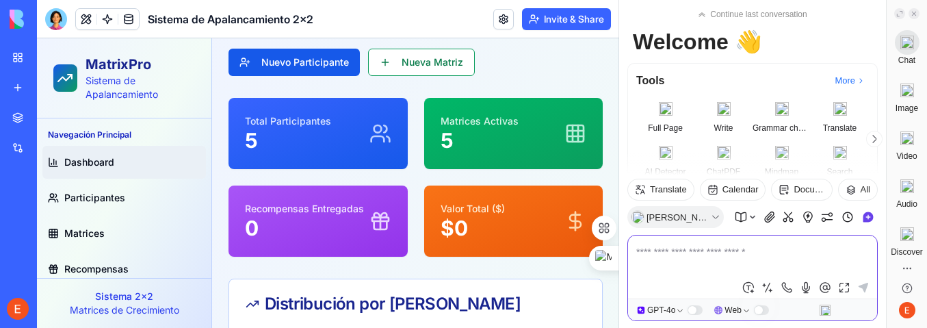
click at [712, 254] on textarea at bounding box center [752, 260] width 233 height 33
type textarea "**********"
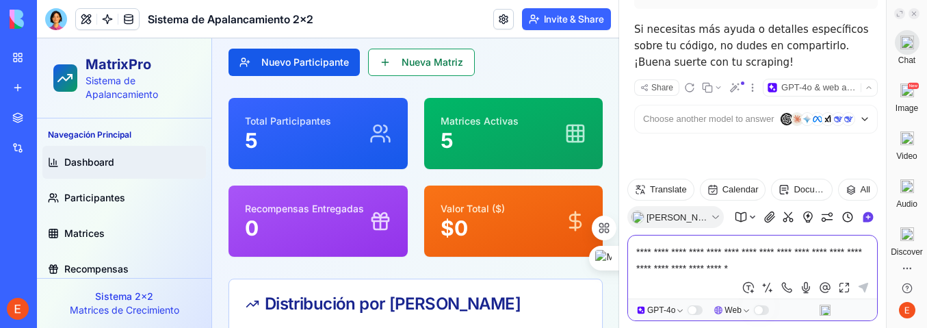
scroll to position [1492, 0]
click at [690, 252] on textarea "**********" at bounding box center [752, 260] width 232 height 33
click at [864, 257] on textarea "**********" at bounding box center [752, 260] width 232 height 33
type textarea "**********"
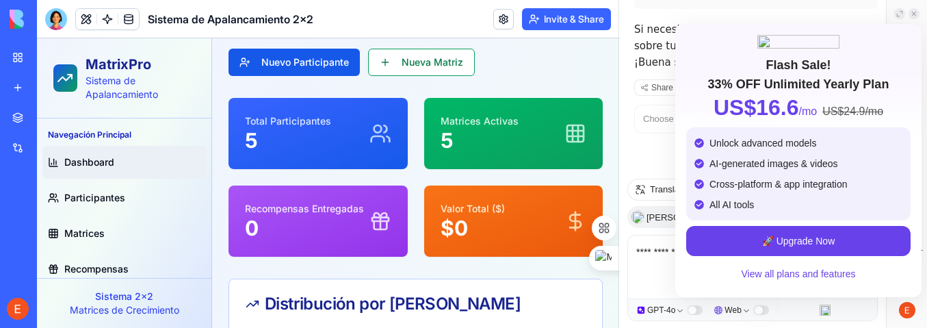
click at [860, 285] on div "Flash Sale! 33% OFF Unlimited Yearly Plan US$16.6 /mo US$24.9 /mo Unlock advanc…" at bounding box center [798, 160] width 246 height 273
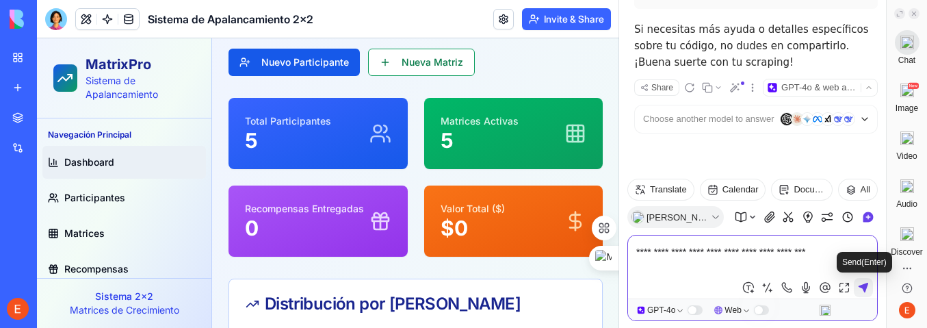
click at [866, 285] on icon at bounding box center [864, 288] width 10 height 10
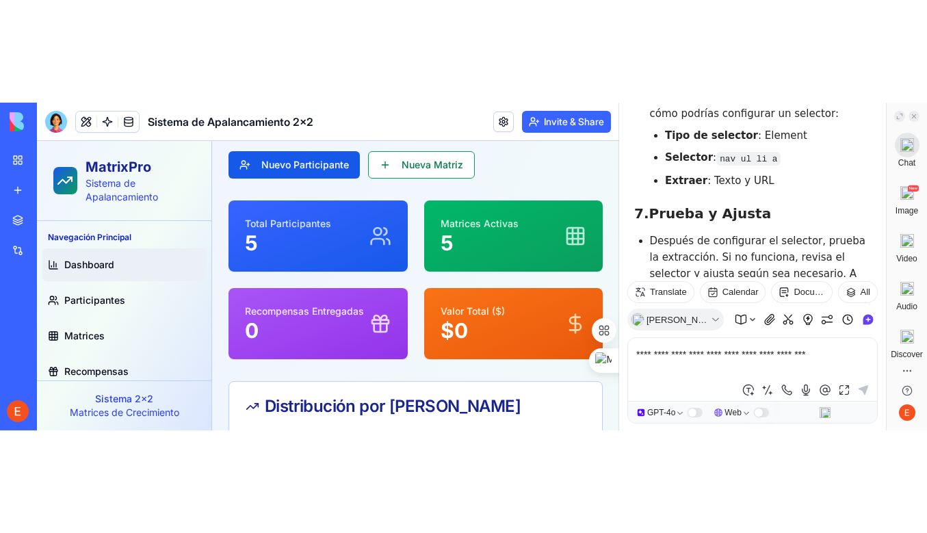
scroll to position [2759, 0]
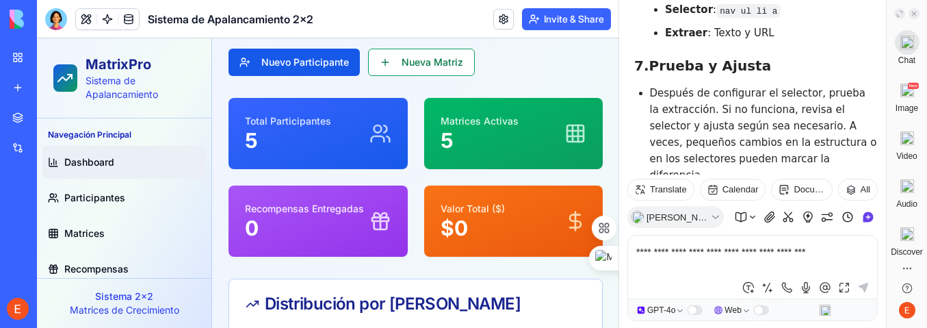
click at [337, 297] on div "Distribución por [PERSON_NAME]" at bounding box center [416, 304] width 340 height 16
click at [339, 298] on div "Distribución por [PERSON_NAME]" at bounding box center [416, 304] width 340 height 16
click at [129, 289] on div "Sistema 2x2 Matrices de Crecimiento" at bounding box center [124, 303] width 174 height 50
click at [123, 299] on p "Sistema 2x2" at bounding box center [124, 296] width 153 height 14
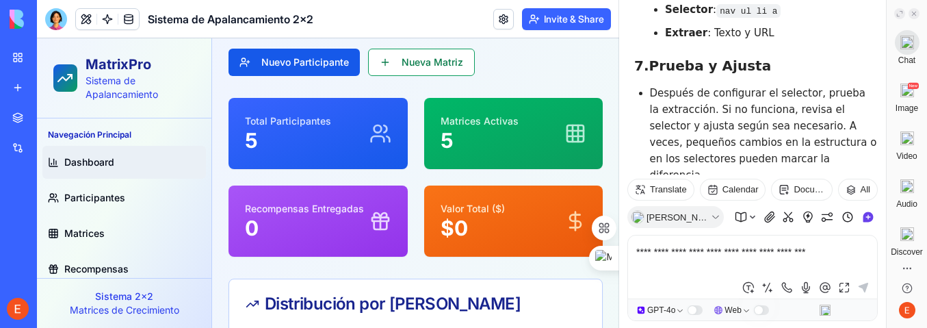
click at [147, 116] on div "MatrixPro Sistema de Apalancamiento" at bounding box center [124, 78] width 174 height 80
click at [469, 70] on link "Nueva Matriz" at bounding box center [421, 62] width 107 height 27
click at [475, 70] on div "Nuevo Participante Nueva Matriz" at bounding box center [416, 62] width 374 height 27
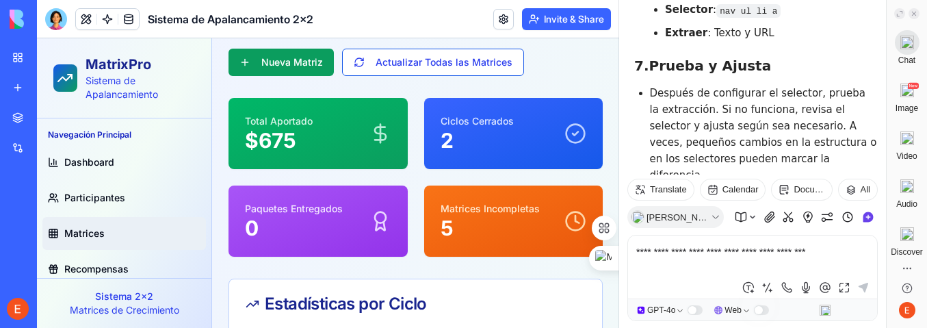
click at [354, 304] on div "Estadísticas por Ciclo" at bounding box center [416, 304] width 340 height 16
click at [371, 296] on div "Estadísticas por Ciclo" at bounding box center [416, 304] width 340 height 16
click at [302, 157] on div "Total Aportado $ 675" at bounding box center [318, 133] width 179 height 71
click at [140, 302] on p "Sistema 2x2" at bounding box center [124, 296] width 153 height 14
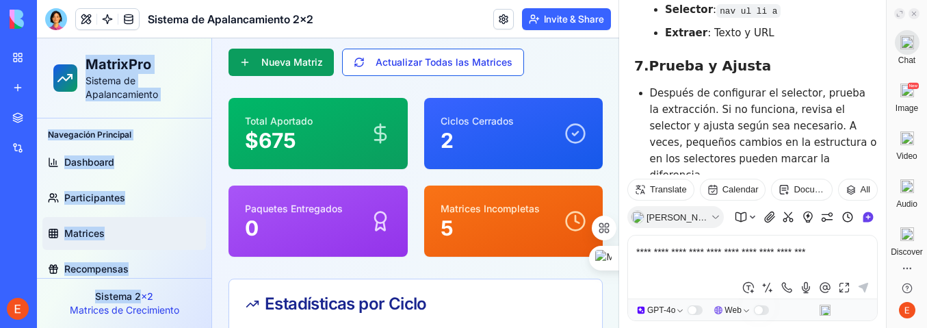
drag, startPoint x: 140, startPoint y: 298, endPoint x: 32, endPoint y: 292, distance: 108.3
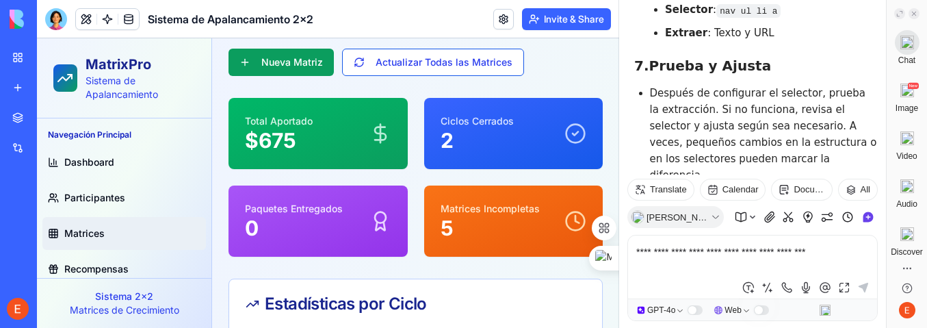
click at [187, 302] on p "Sistema 2x2" at bounding box center [124, 296] width 153 height 14
click at [188, 301] on p "Sistema 2x2" at bounding box center [124, 296] width 153 height 14
click at [324, 300] on div "Estadísticas por Ciclo" at bounding box center [416, 304] width 340 height 16
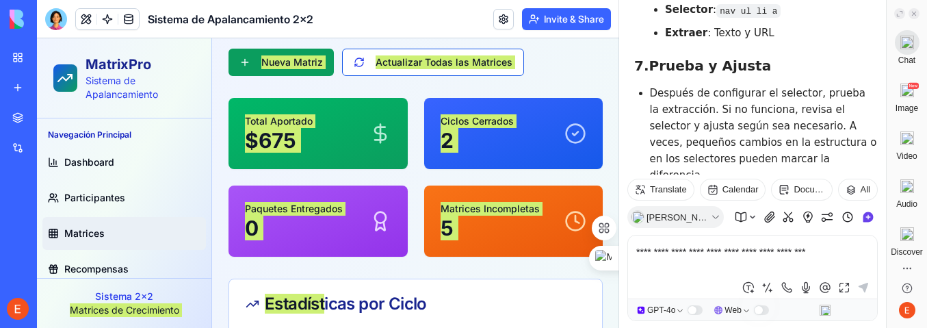
click at [913, 12] on icon at bounding box center [914, 13] width 7 height 7
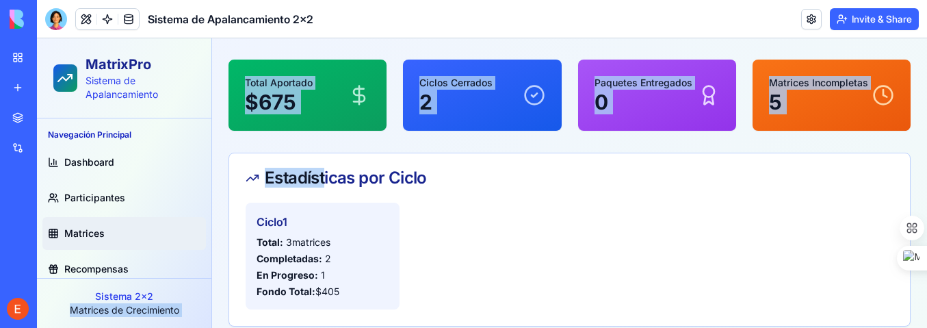
click at [646, 226] on div "Ciclo 1 Total: 3 matrices Completadas: 2 En Progreso: 1 Fondo Total: $ 405" at bounding box center [570, 256] width 648 height 107
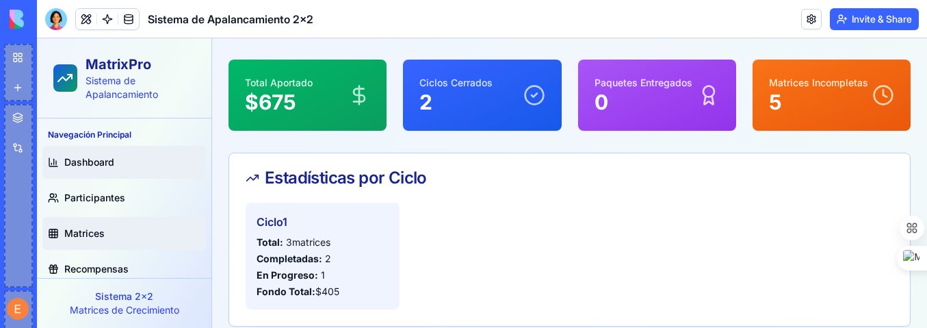
click at [83, 157] on span "Dashboard" at bounding box center [89, 162] width 50 height 14
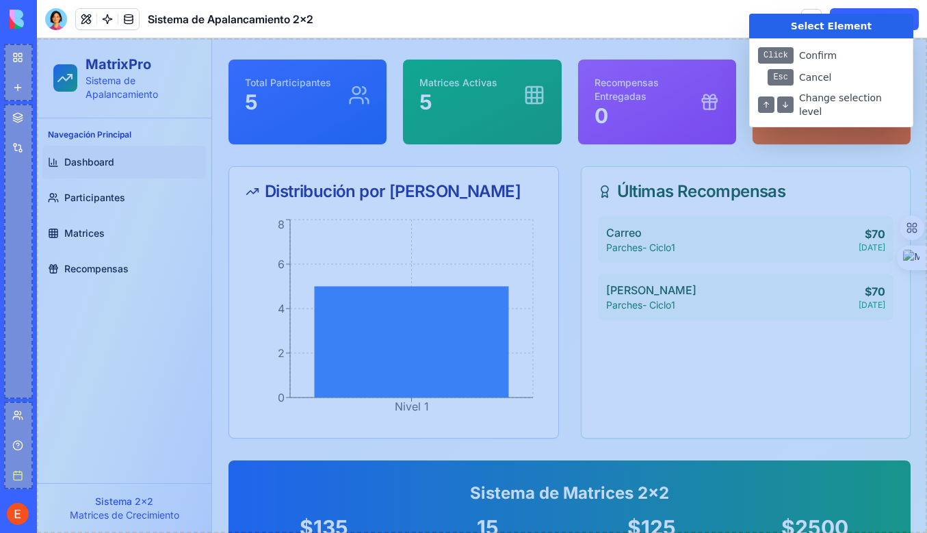
click at [91, 197] on div at bounding box center [463, 266] width 927 height 533
click at [76, 231] on div at bounding box center [463, 266] width 927 height 533
click at [80, 265] on div at bounding box center [463, 266] width 927 height 533
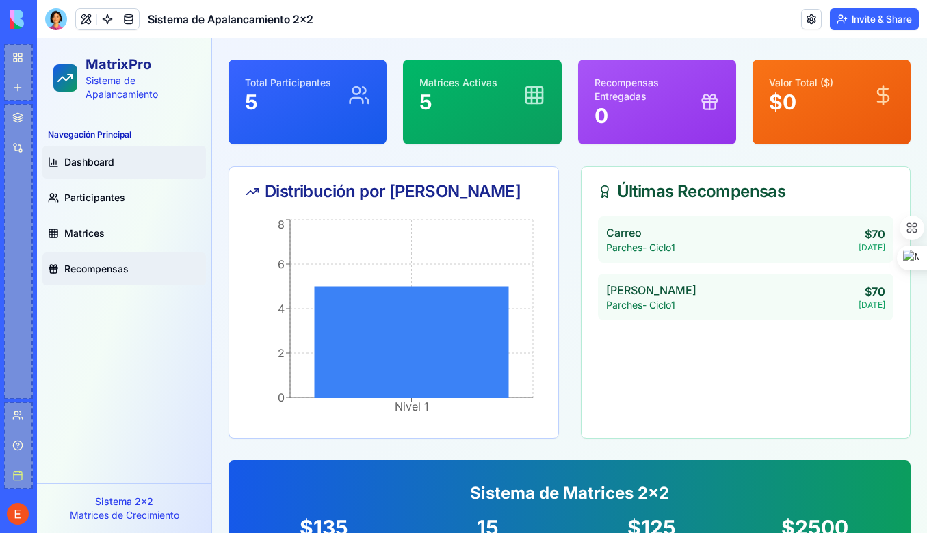
click at [77, 269] on span "Recompensas" at bounding box center [96, 269] width 64 height 14
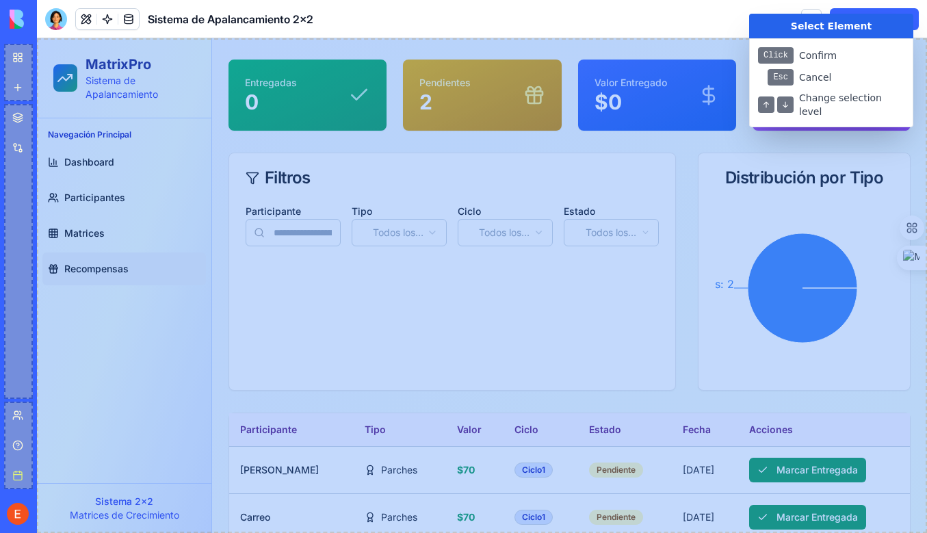
drag, startPoint x: 314, startPoint y: 109, endPoint x: 278, endPoint y: 70, distance: 52.3
click at [314, 109] on div at bounding box center [463, 266] width 927 height 533
drag, startPoint x: 309, startPoint y: 268, endPoint x: 673, endPoint y: 440, distance: 402.8
click at [669, 327] on div at bounding box center [463, 266] width 927 height 533
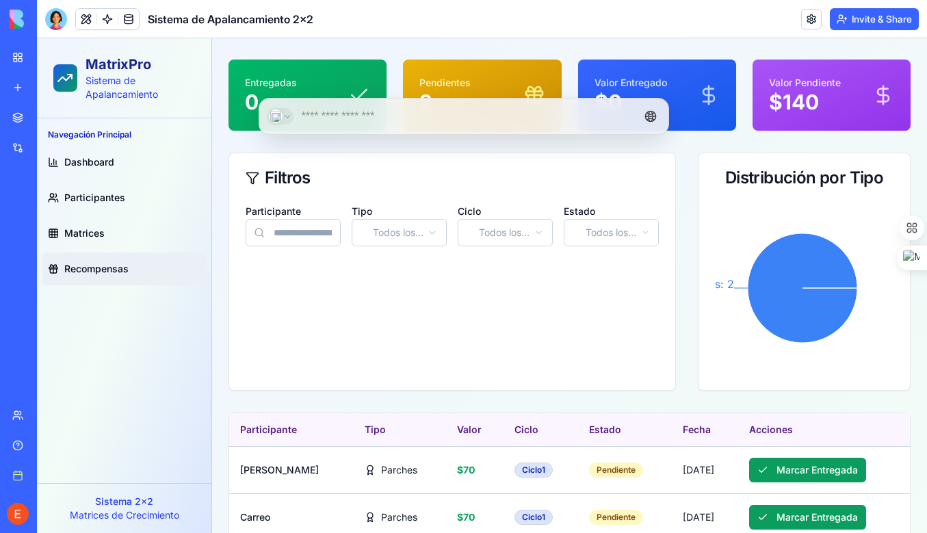
click at [368, 51] on div "Recompensas Gestión de recompensas del sistema Exportar CSV Nueva Recompensa En…" at bounding box center [570, 267] width 682 height 547
click at [655, 152] on div "Recompensas Gestión de recompensas del sistema Exportar CSV Nueva Recompensa En…" at bounding box center [570, 267] width 682 height 547
click at [443, 327] on div "Filtros Participante Tipo Todos los tipos Ciclo Todos los ciclos Estado Todos l…" at bounding box center [452, 272] width 447 height 238
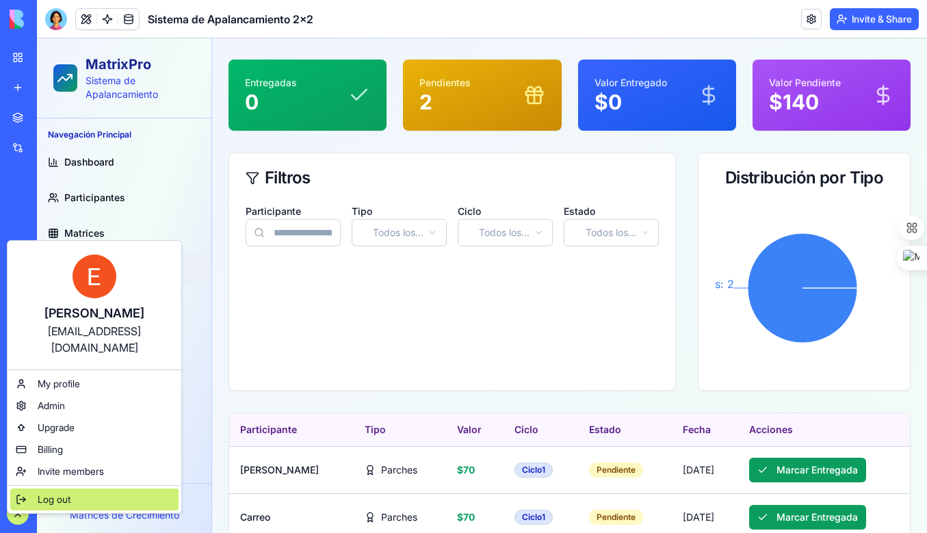
click at [57, 327] on span "Log out" at bounding box center [54, 500] width 33 height 14
